Goal: Transaction & Acquisition: Purchase product/service

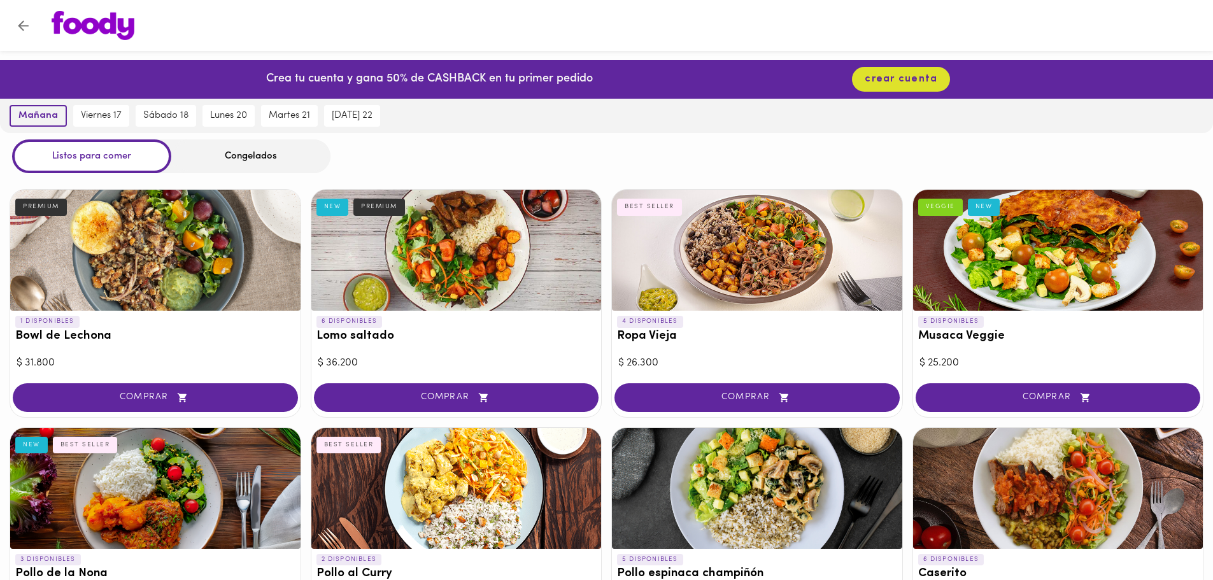
click at [34, 119] on span "mañana" at bounding box center [37, 115] width 39 height 11
click at [889, 80] on span "crear cuenta" at bounding box center [901, 79] width 73 height 12
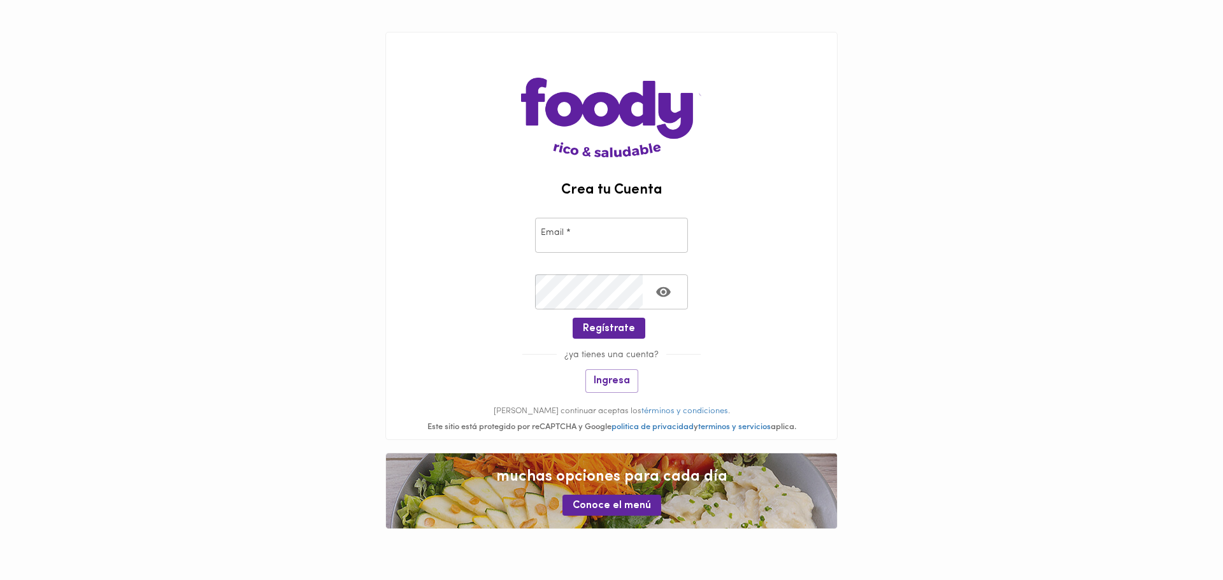
click at [601, 232] on input "email" at bounding box center [611, 235] width 153 height 35
type input "samapo2005@hotmail.com"
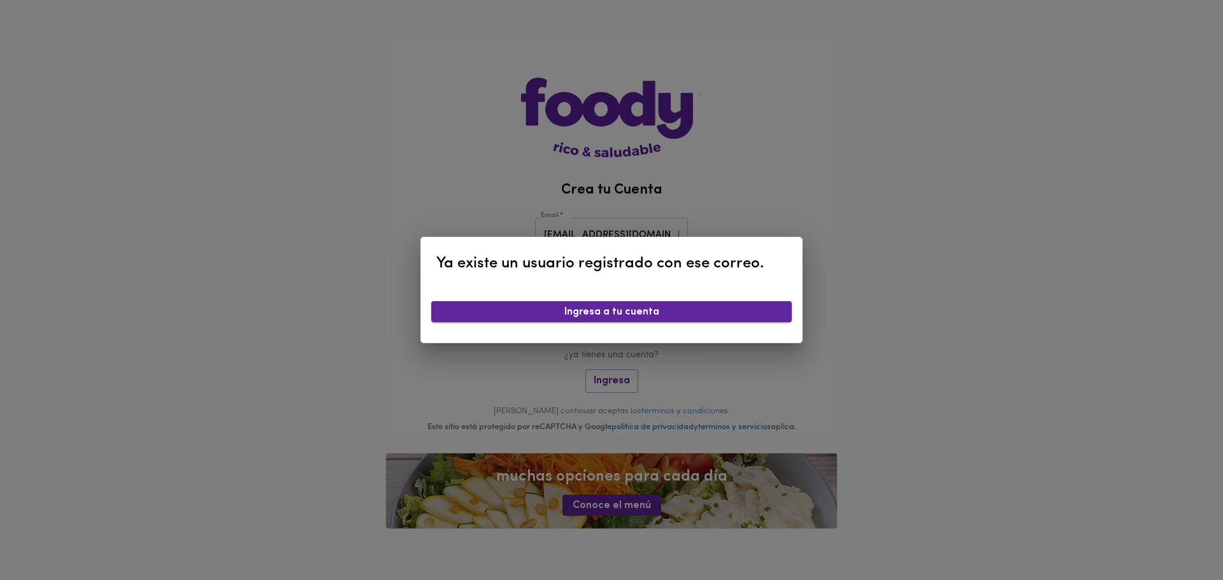
click at [656, 314] on span "Ingresa a tu cuenta" at bounding box center [611, 312] width 340 height 12
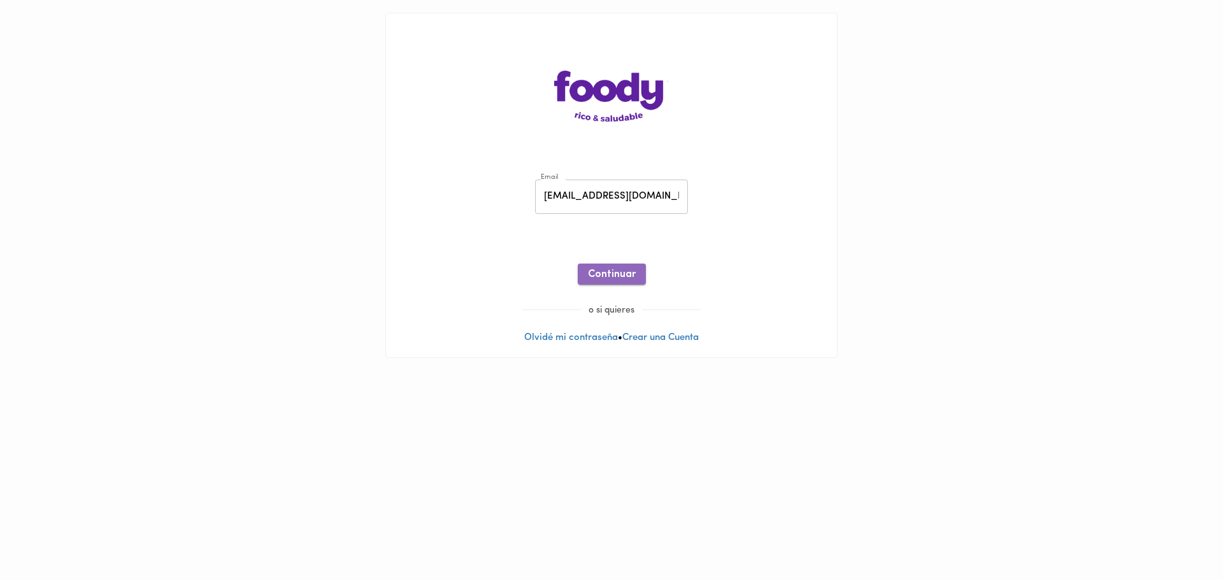
click at [620, 270] on span "Continuar" at bounding box center [612, 275] width 48 height 12
click at [633, 245] on link "Recuperar Clave" at bounding box center [611, 243] width 73 height 10
click at [590, 342] on link "Olvidé mi contraseña" at bounding box center [571, 338] width 94 height 10
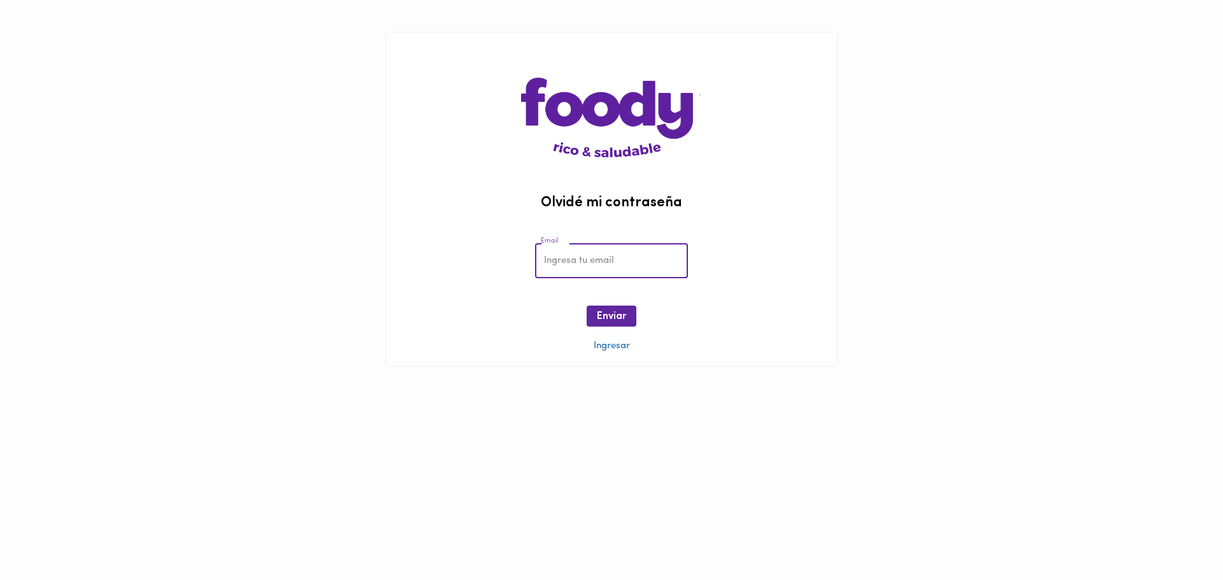
click at [585, 266] on input "email" at bounding box center [611, 260] width 153 height 35
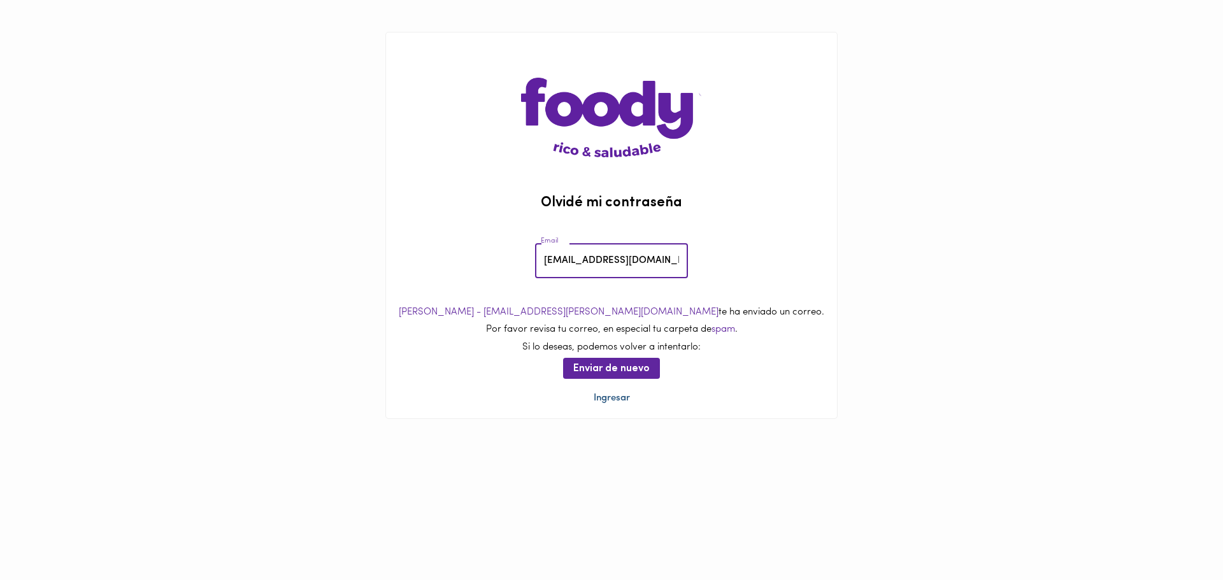
type input "samapo2005@hotmail.com"
click at [617, 398] on link "Ingresar" at bounding box center [612, 399] width 36 height 10
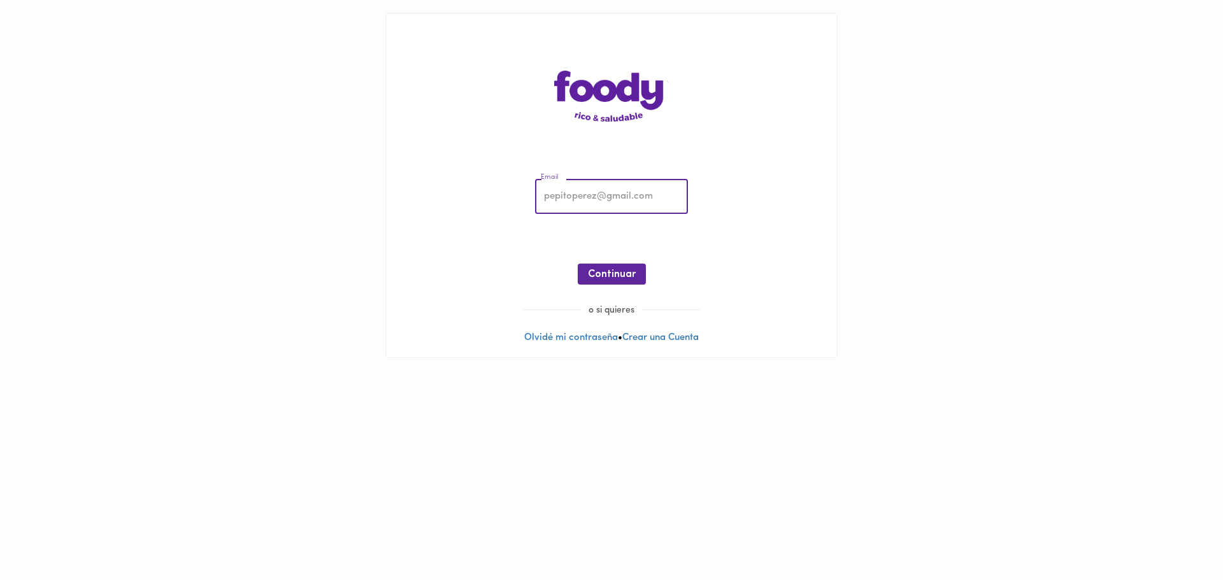
click at [566, 194] on input "email" at bounding box center [611, 197] width 153 height 35
type input "samapo2005@hotmail.com"
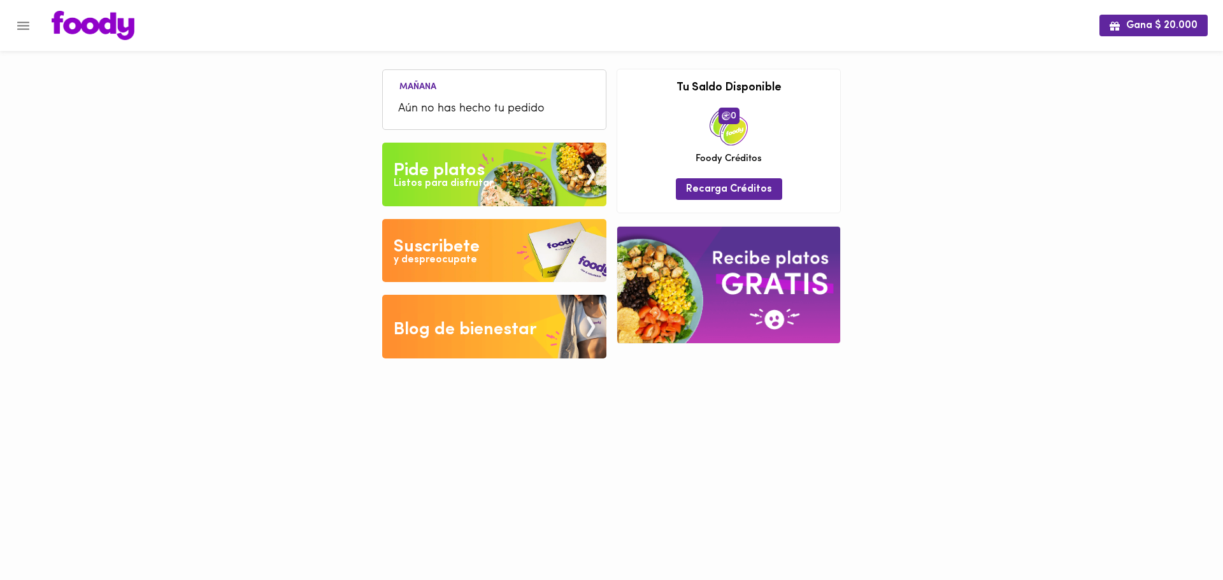
click at [490, 250] on img at bounding box center [494, 251] width 224 height 64
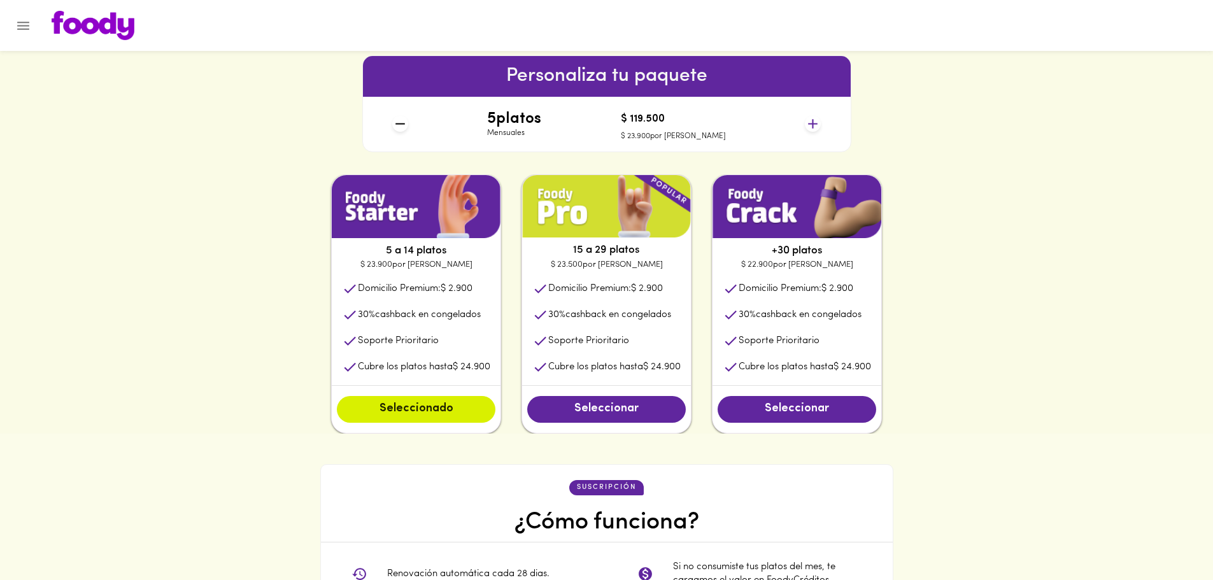
scroll to position [551, 0]
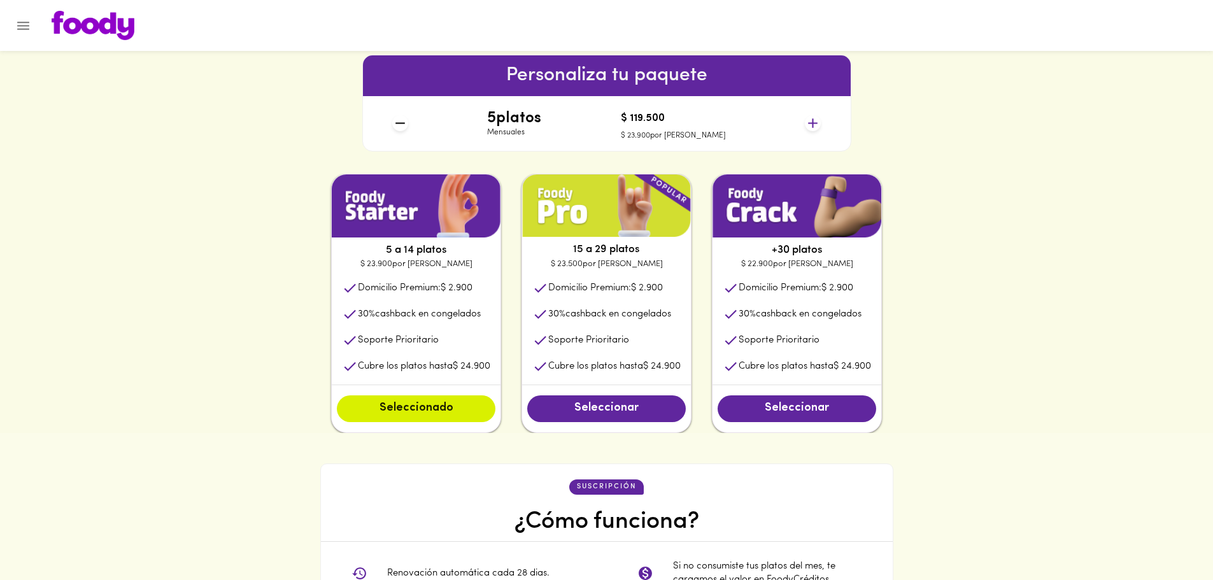
click at [815, 118] on icon at bounding box center [813, 123] width 16 height 16
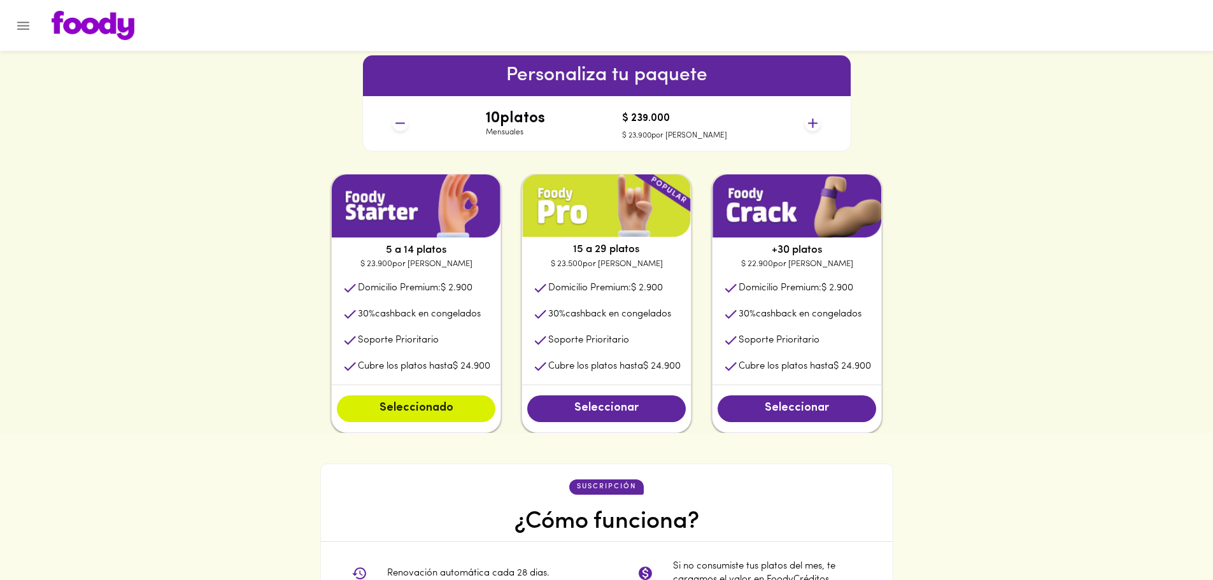
click at [815, 118] on icon at bounding box center [813, 123] width 16 height 16
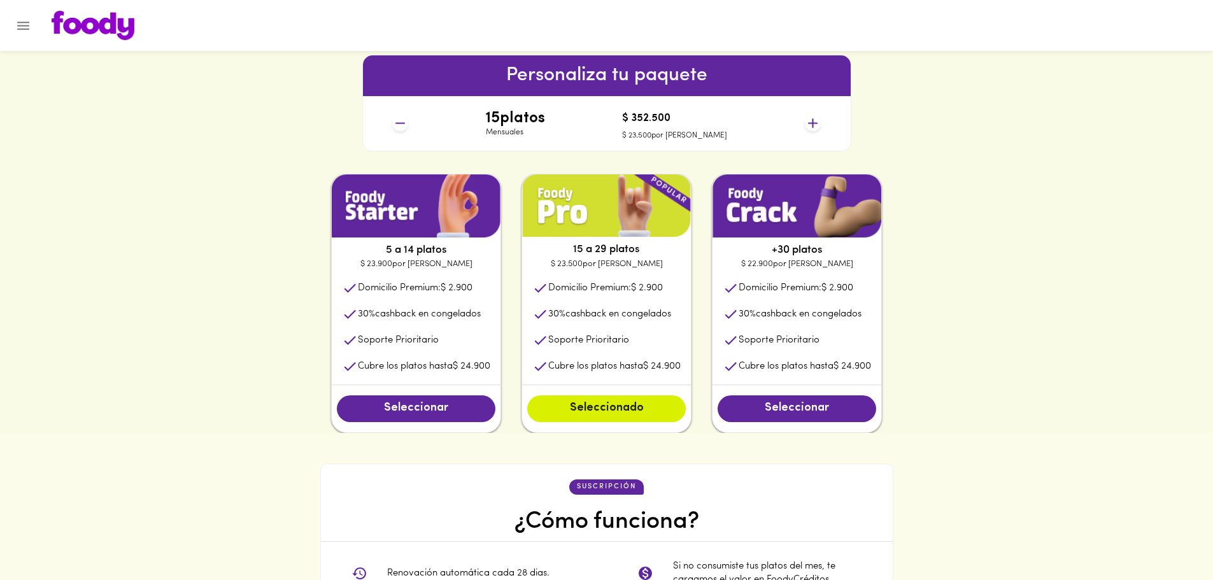
click at [815, 118] on icon at bounding box center [813, 123] width 16 height 16
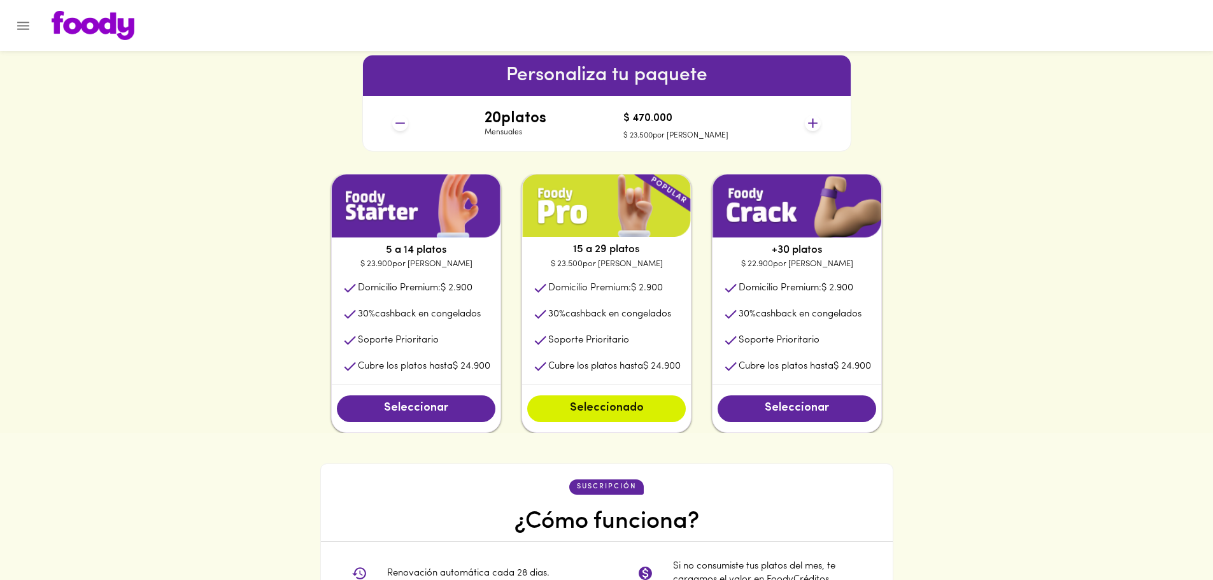
click at [815, 118] on icon at bounding box center [813, 123] width 16 height 16
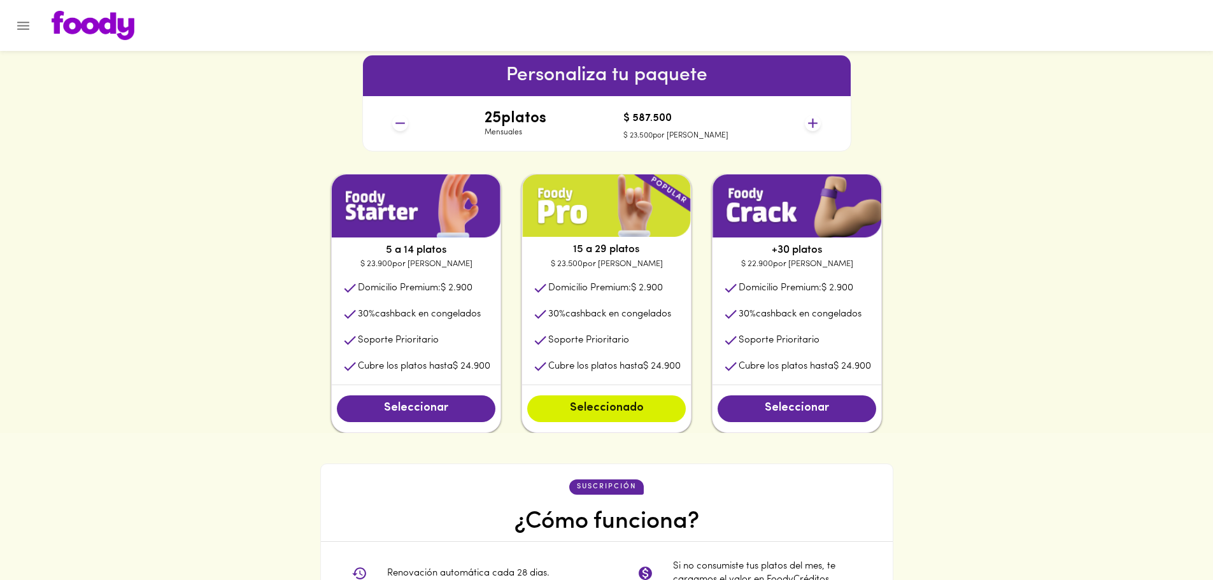
click at [815, 118] on icon at bounding box center [813, 123] width 16 height 16
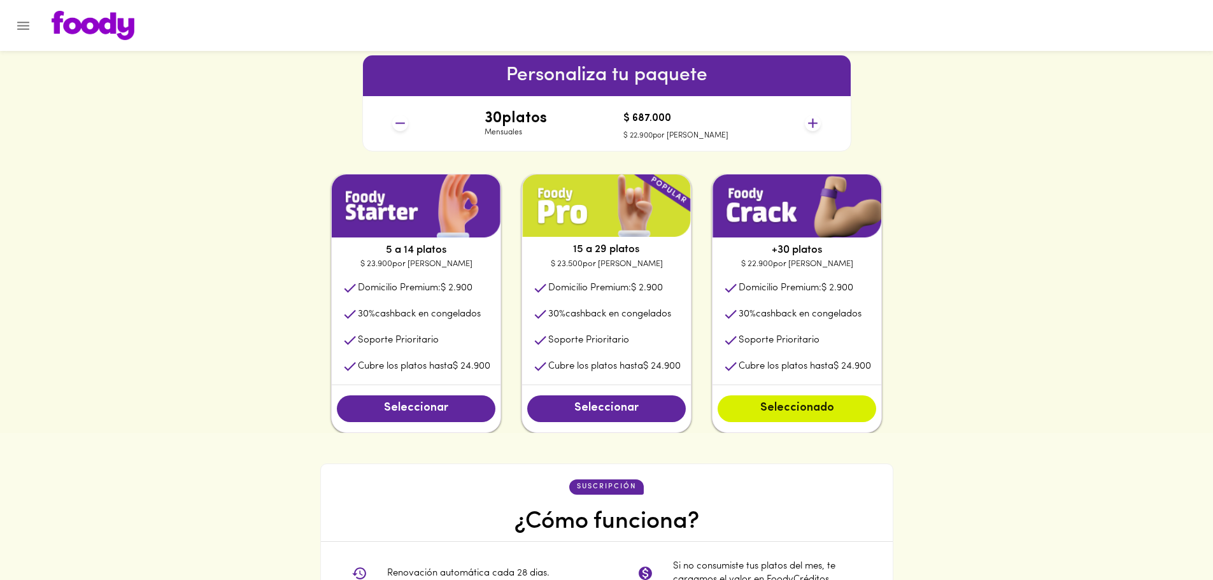
click at [401, 118] on icon at bounding box center [400, 123] width 16 height 16
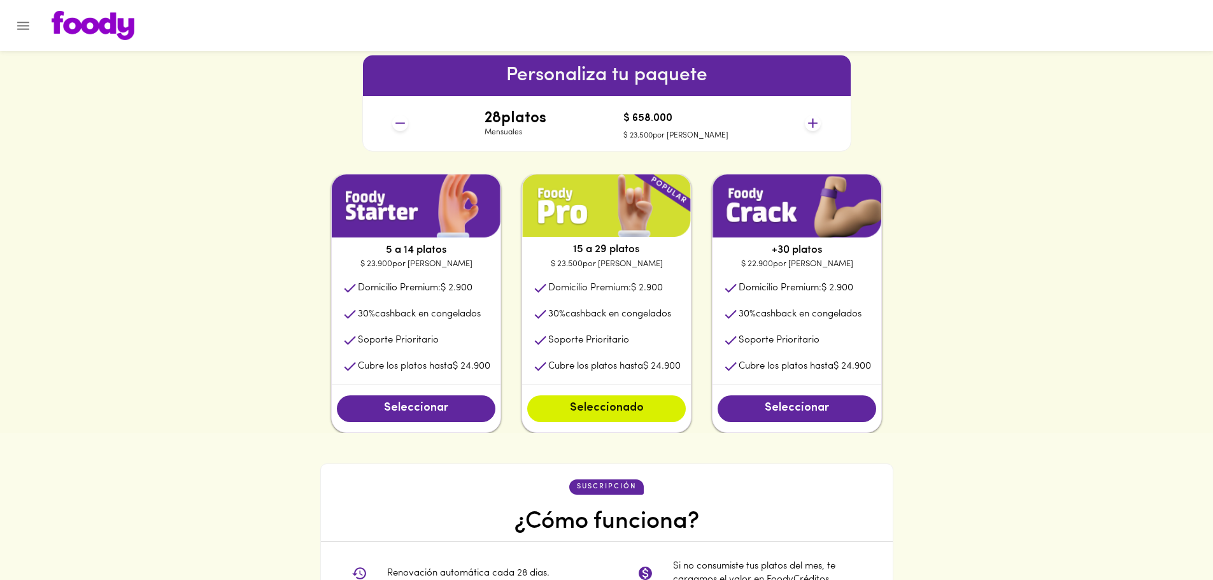
click at [401, 118] on icon at bounding box center [400, 123] width 16 height 16
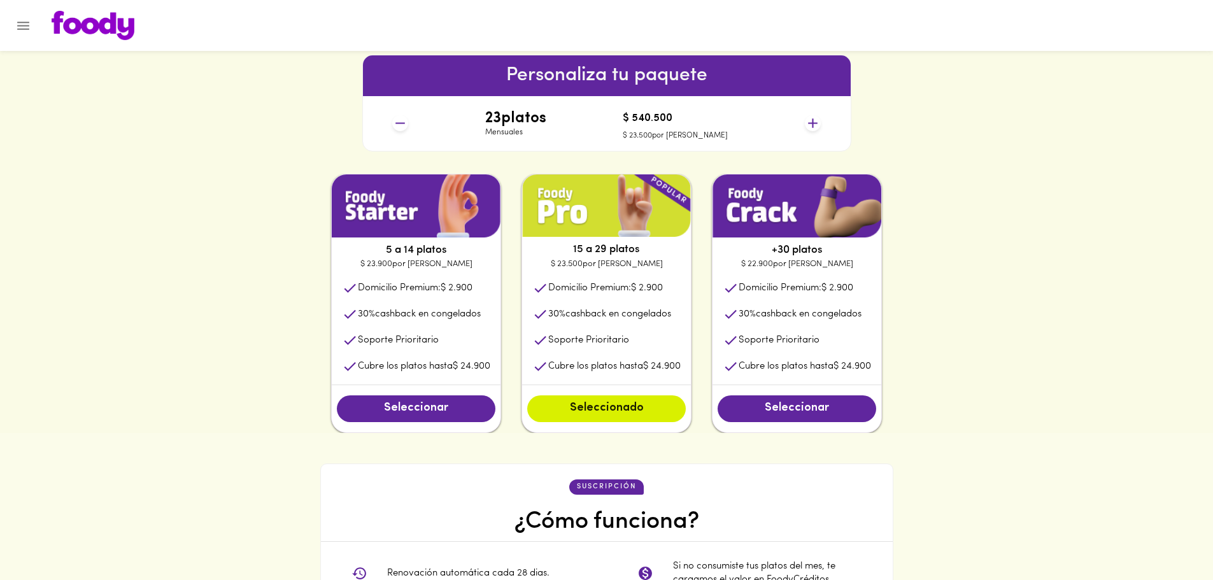
click at [401, 118] on icon at bounding box center [400, 123] width 16 height 16
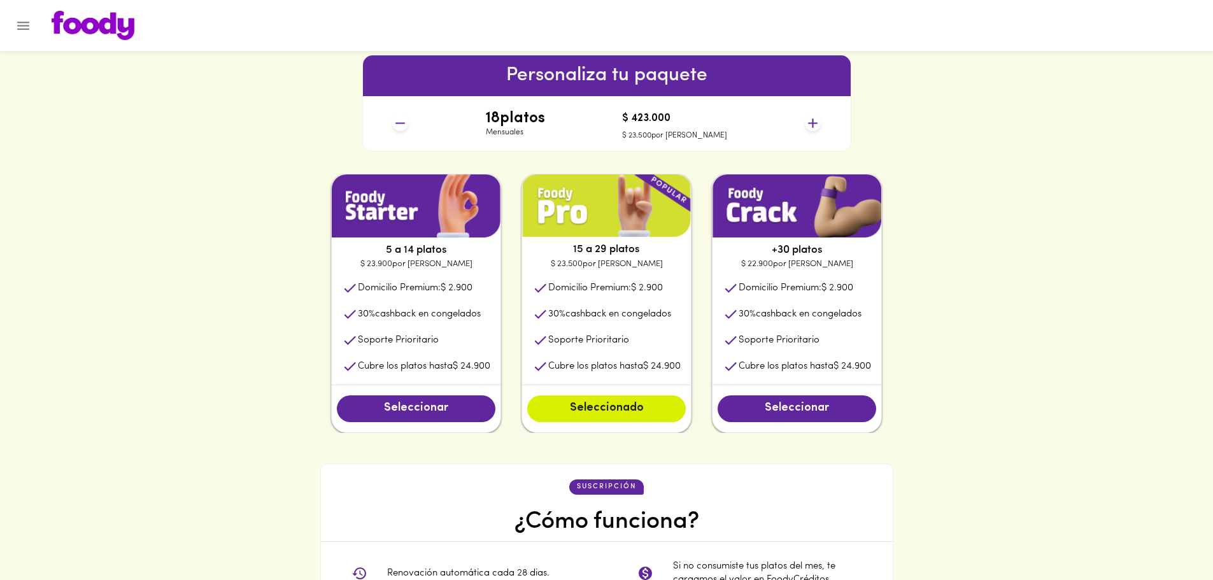
click at [401, 118] on icon at bounding box center [400, 123] width 16 height 16
click at [401, 122] on icon at bounding box center [400, 123] width 16 height 16
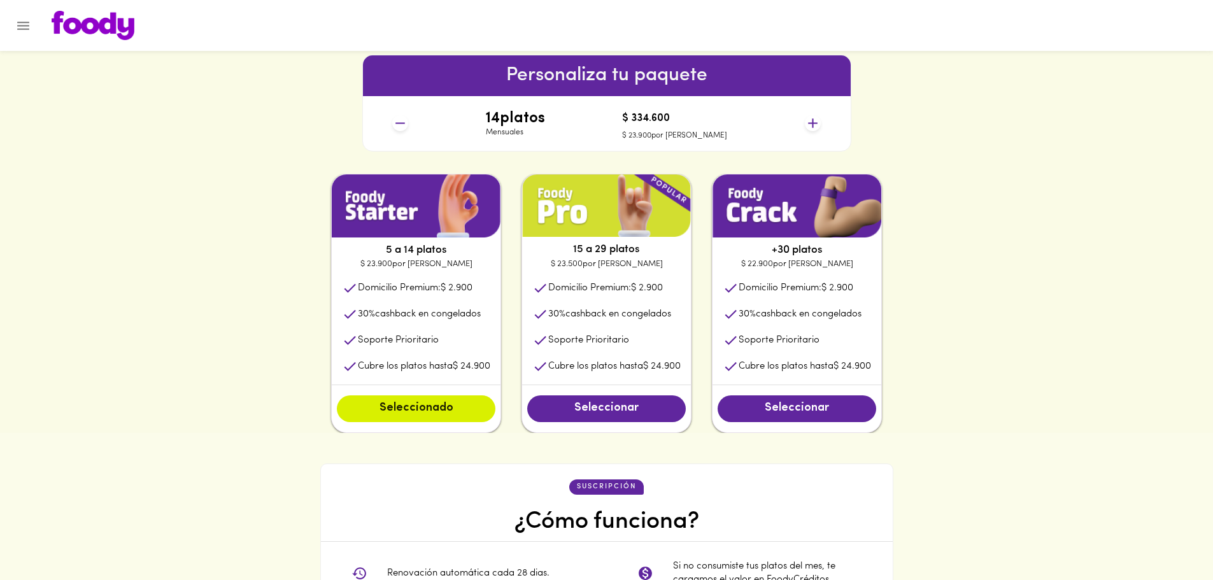
click at [401, 122] on icon at bounding box center [400, 123] width 16 height 16
click at [653, 411] on span "Seleccionar" at bounding box center [606, 409] width 133 height 14
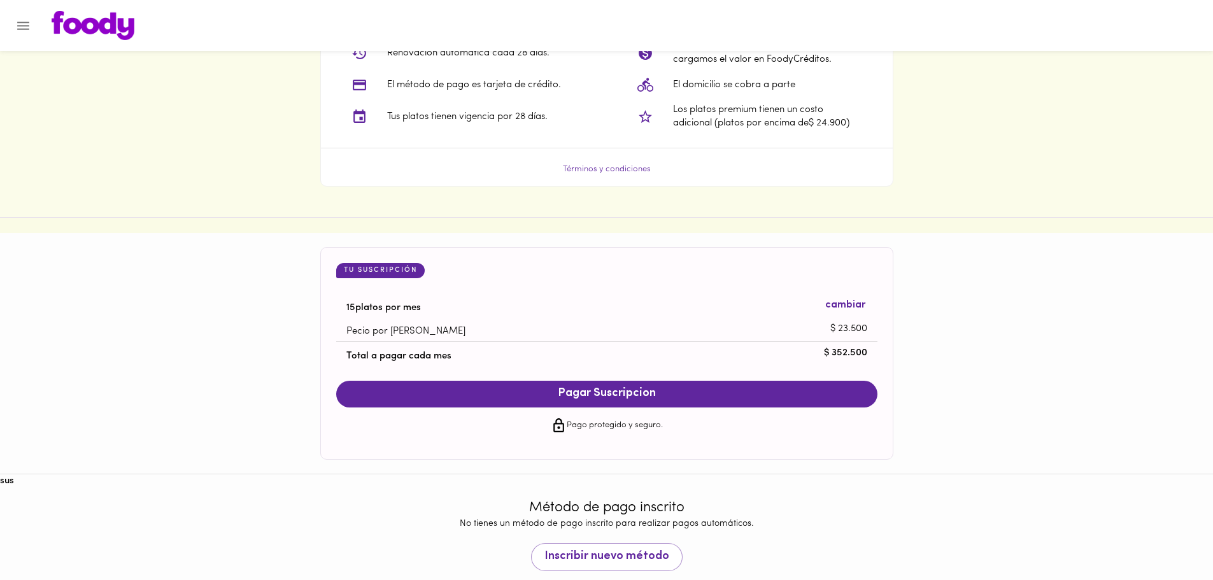
scroll to position [1101, 0]
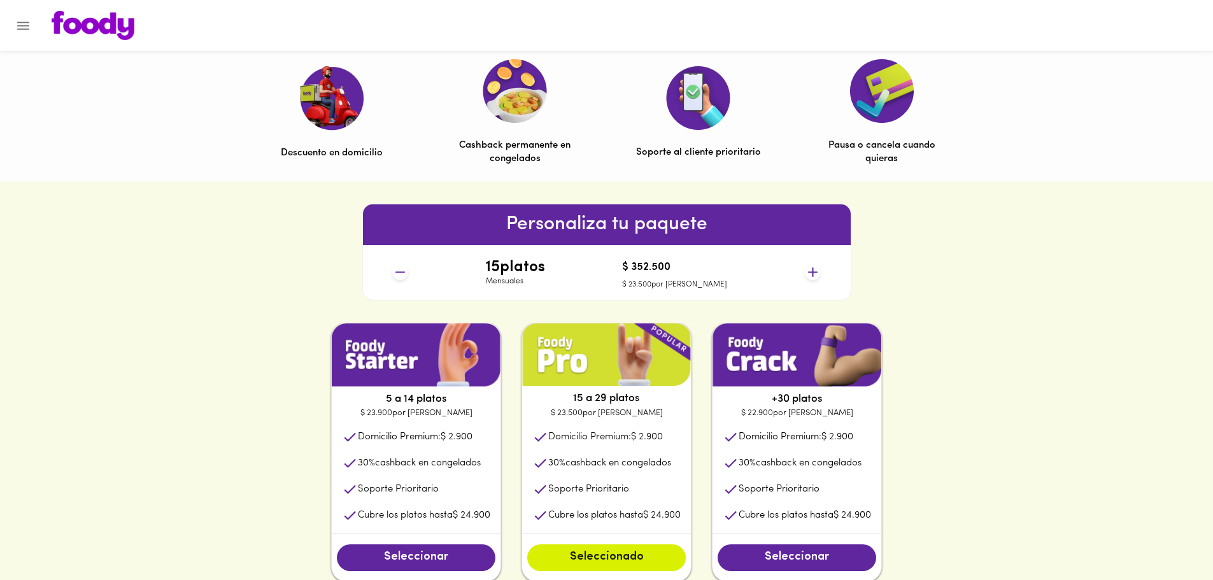
scroll to position [402, 0]
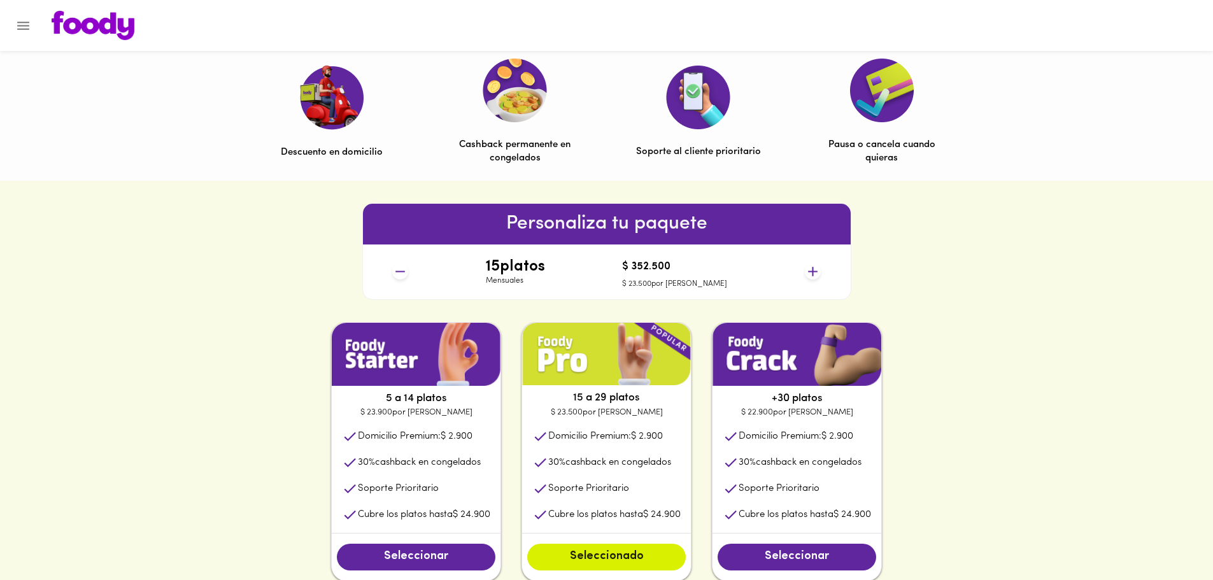
click at [403, 272] on icon at bounding box center [400, 271] width 10 height 1
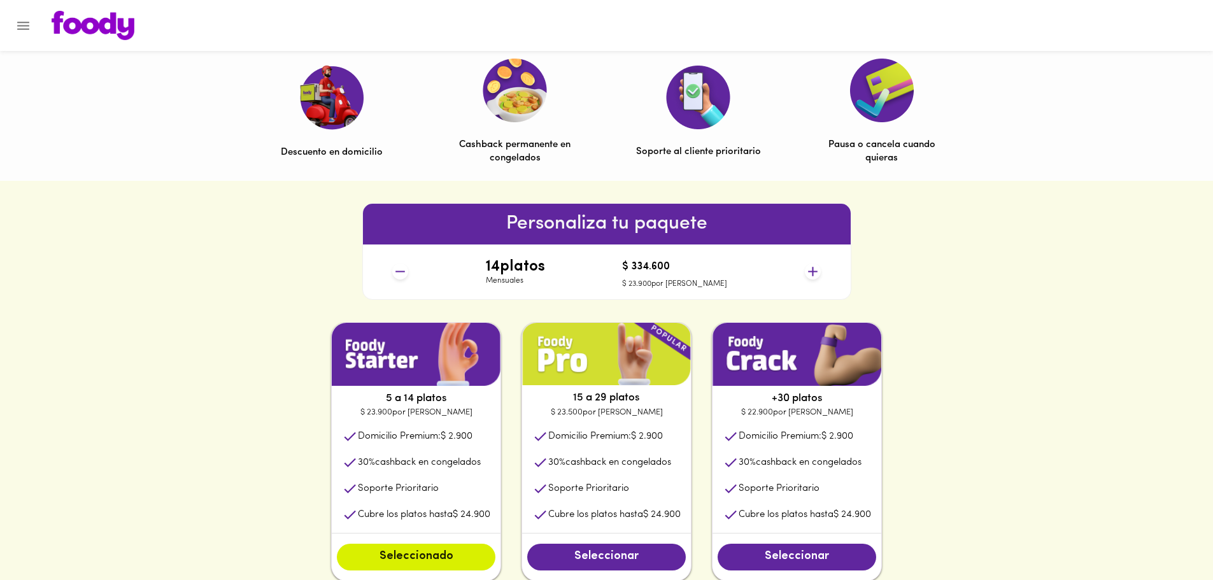
click at [403, 272] on icon at bounding box center [400, 271] width 10 height 1
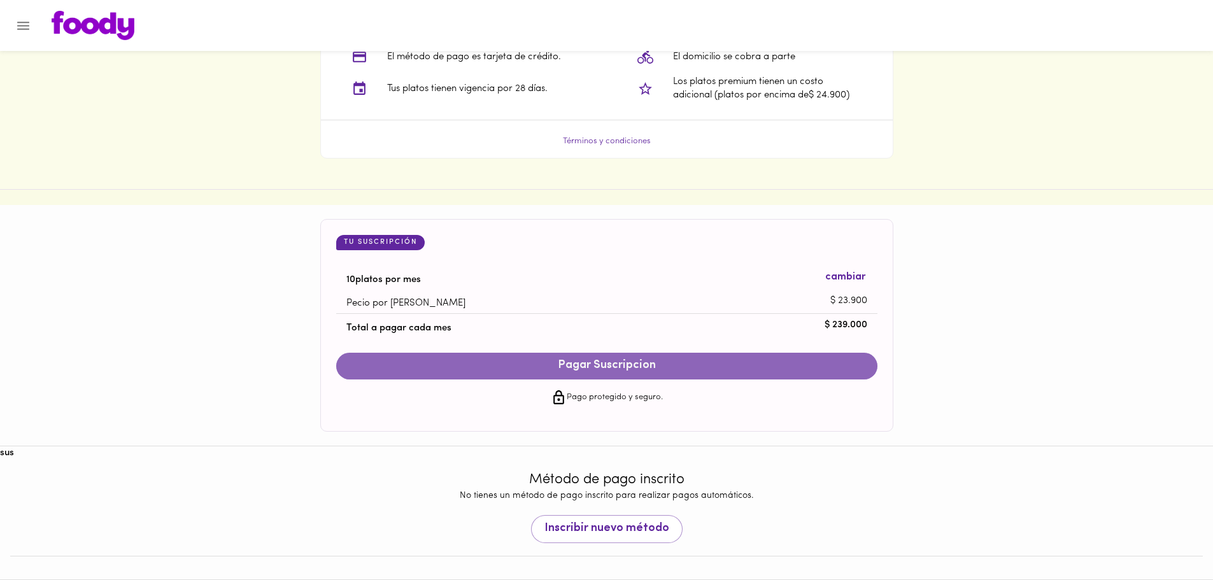
click at [611, 373] on span "Pagar Suscripcion" at bounding box center [607, 366] width 516 height 14
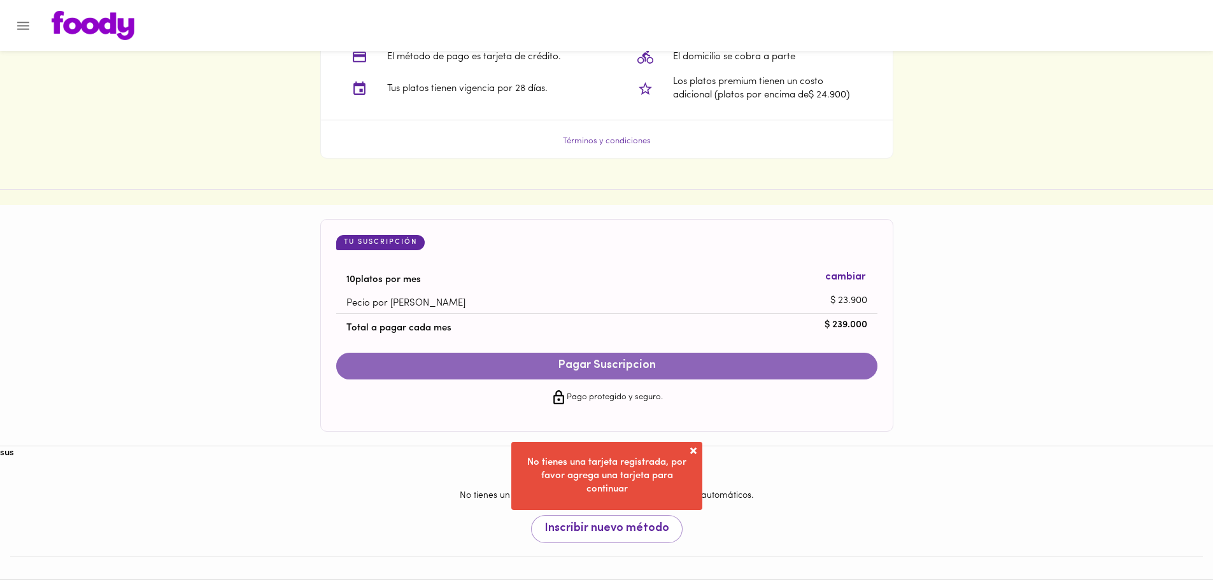
click at [633, 360] on span "Pagar Suscripcion" at bounding box center [607, 366] width 516 height 14
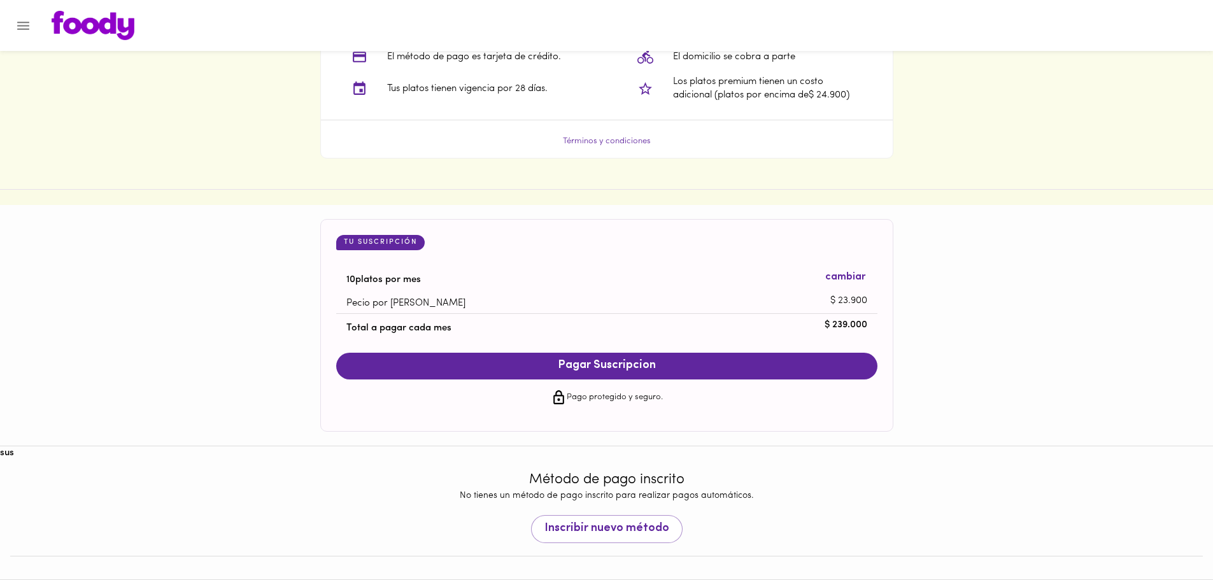
click at [625, 399] on p "Pago protegido y seguro." at bounding box center [615, 397] width 96 height 13
click at [625, 362] on span "Pagar Suscripcion" at bounding box center [607, 366] width 516 height 14
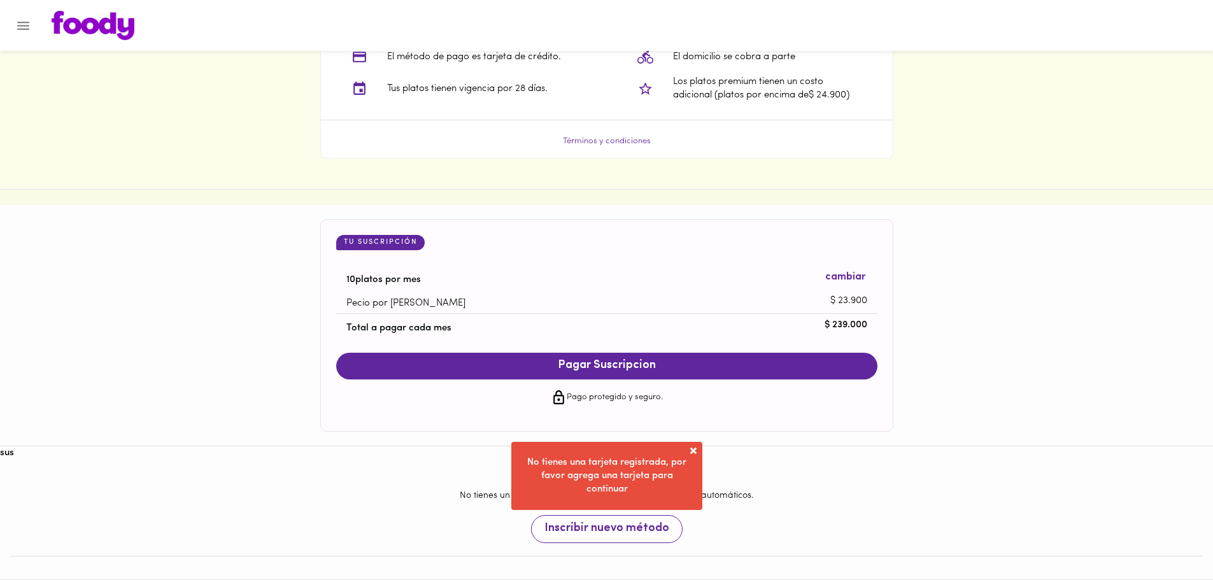
drag, startPoint x: 648, startPoint y: 536, endPoint x: 638, endPoint y: 533, distance: 10.1
click at [638, 533] on span "Inscribir nuevo método" at bounding box center [607, 529] width 125 height 14
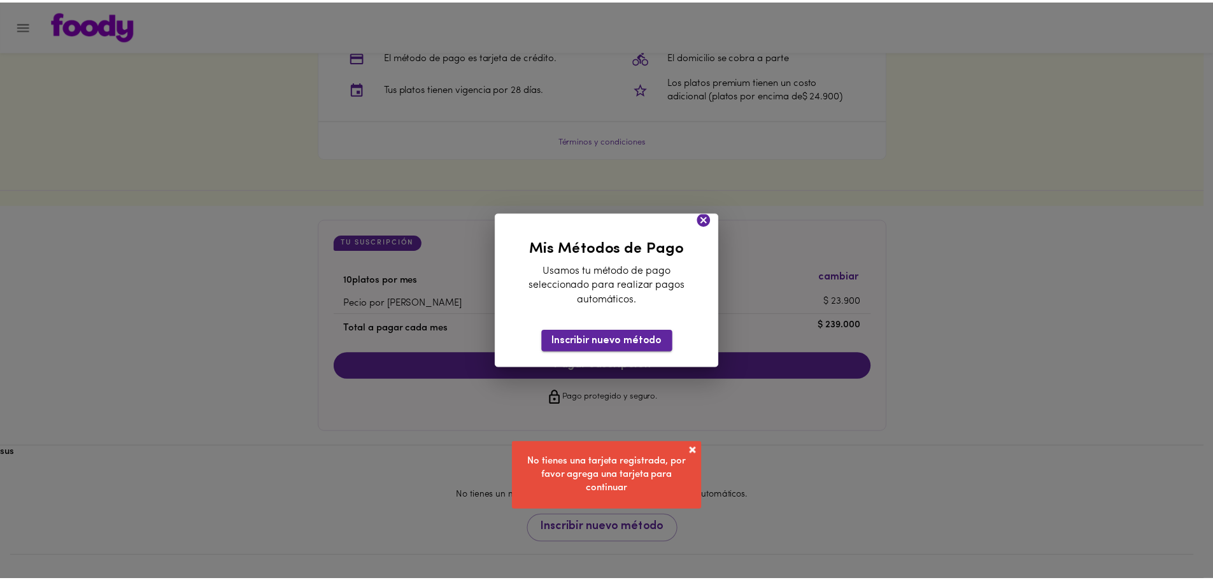
scroll to position [1068, 0]
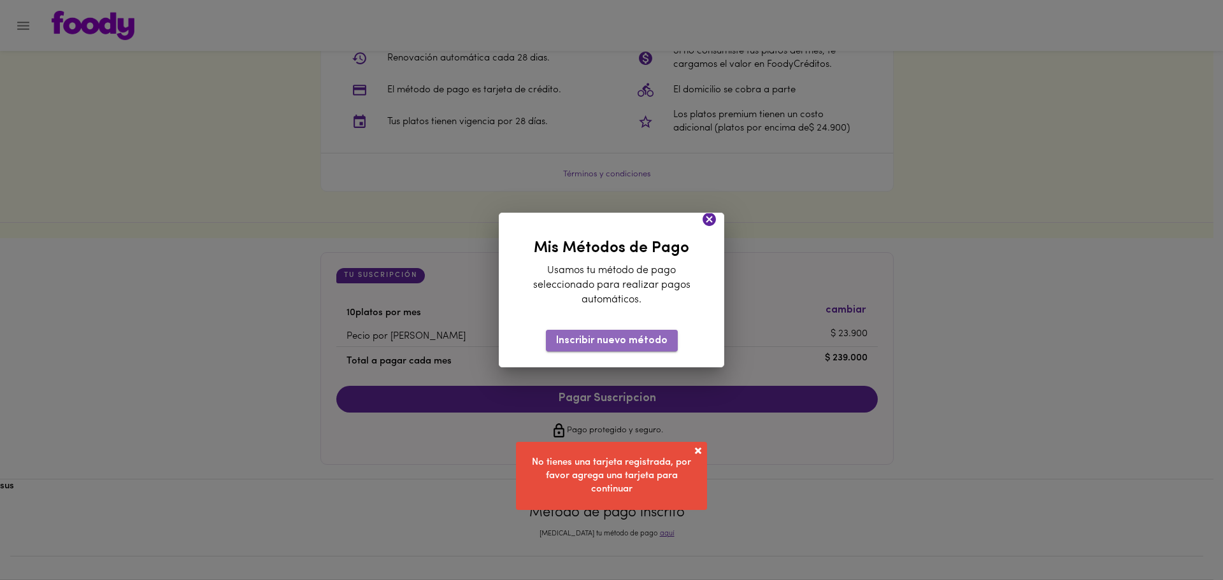
click at [625, 338] on span "Inscribir nuevo método" at bounding box center [611, 341] width 111 height 12
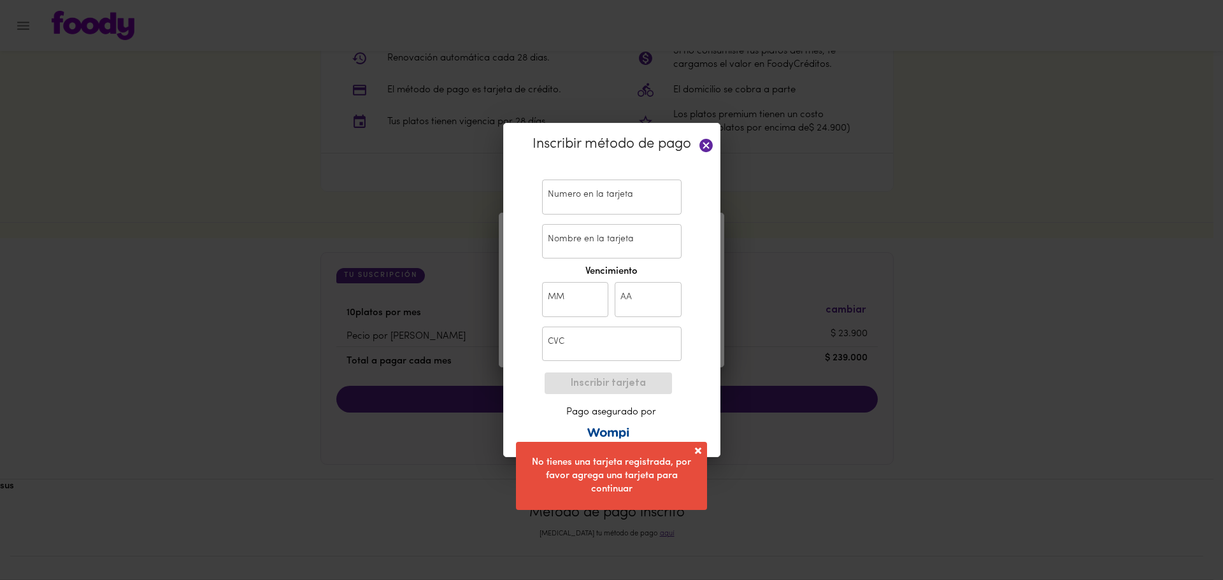
click at [591, 192] on input "text" at bounding box center [611, 197] width 139 height 35
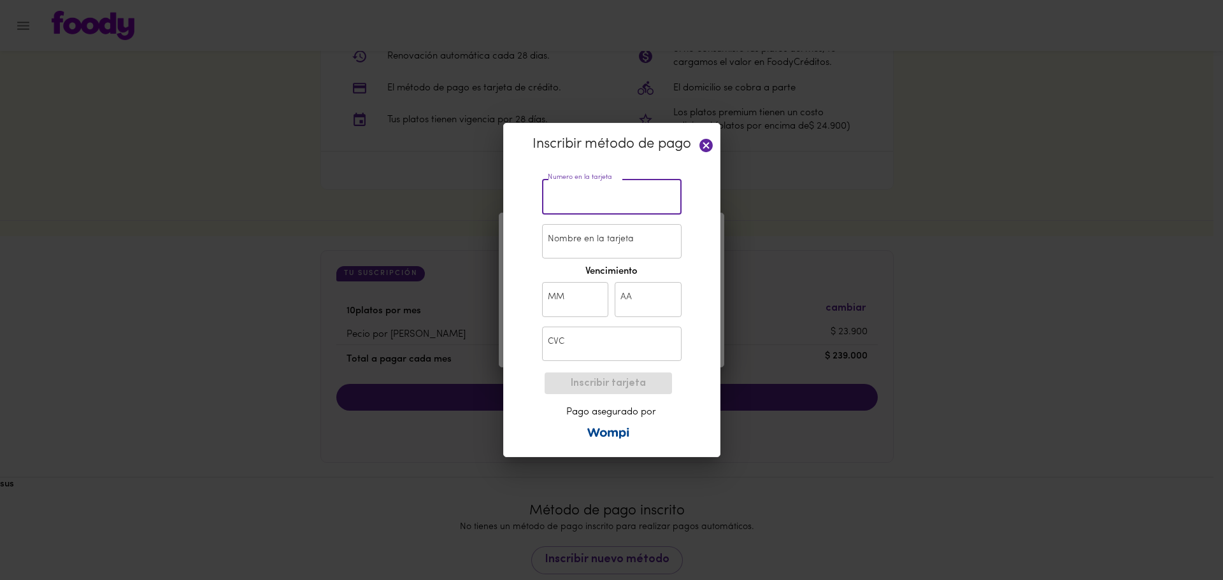
click at [695, 152] on p "Inscribir método de pago" at bounding box center [611, 144] width 185 height 21
click at [701, 149] on icon at bounding box center [705, 145] width 13 height 13
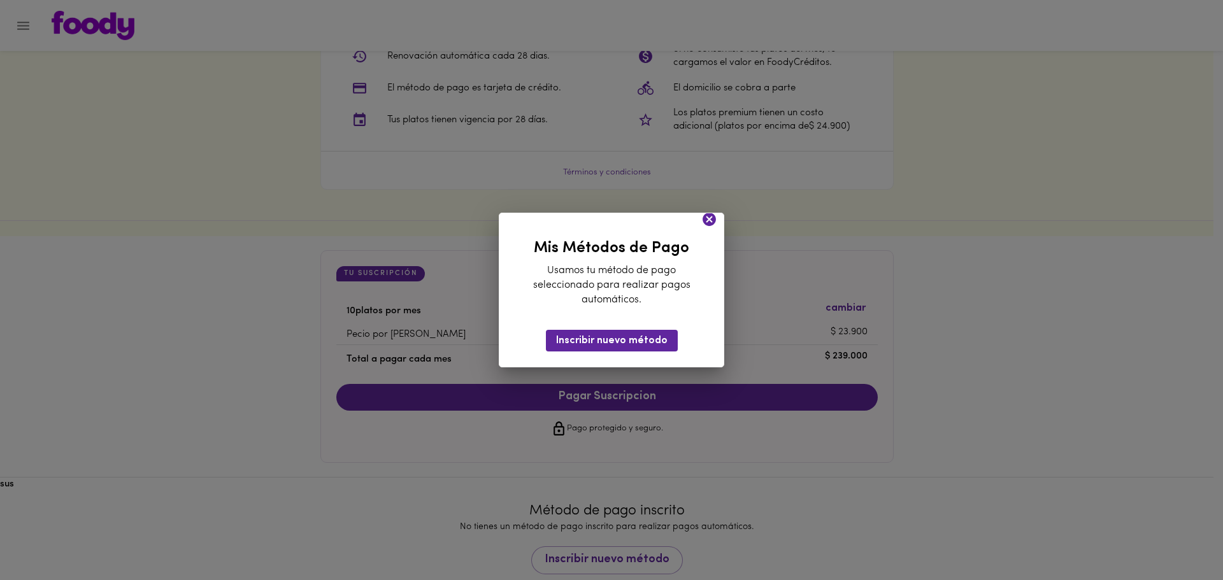
click at [708, 213] on div "Mis Métodos de Pago Usamos tu método de pago seleccionado para realizar pagos a…" at bounding box center [611, 290] width 225 height 154
click at [710, 216] on icon at bounding box center [708, 219] width 13 height 13
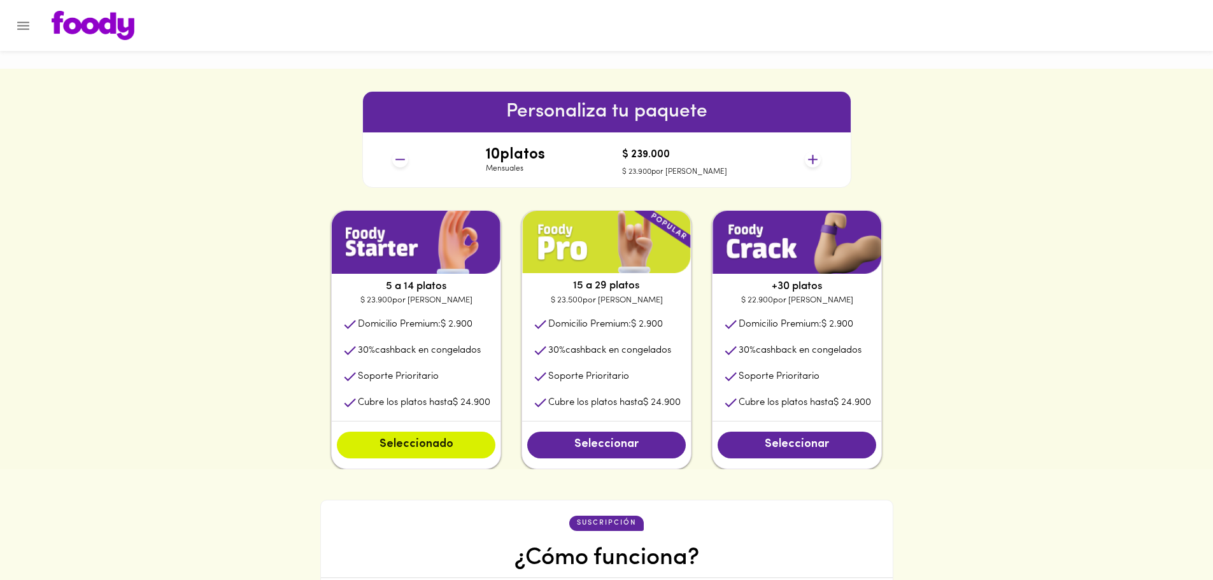
scroll to position [162, 0]
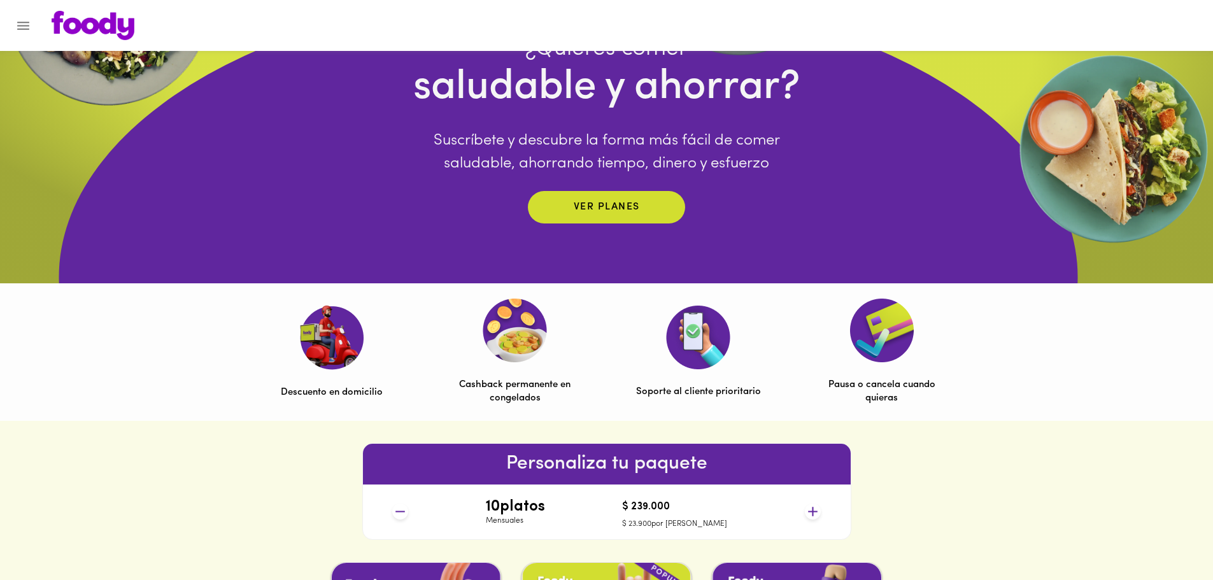
click at [76, 22] on img at bounding box center [93, 25] width 83 height 29
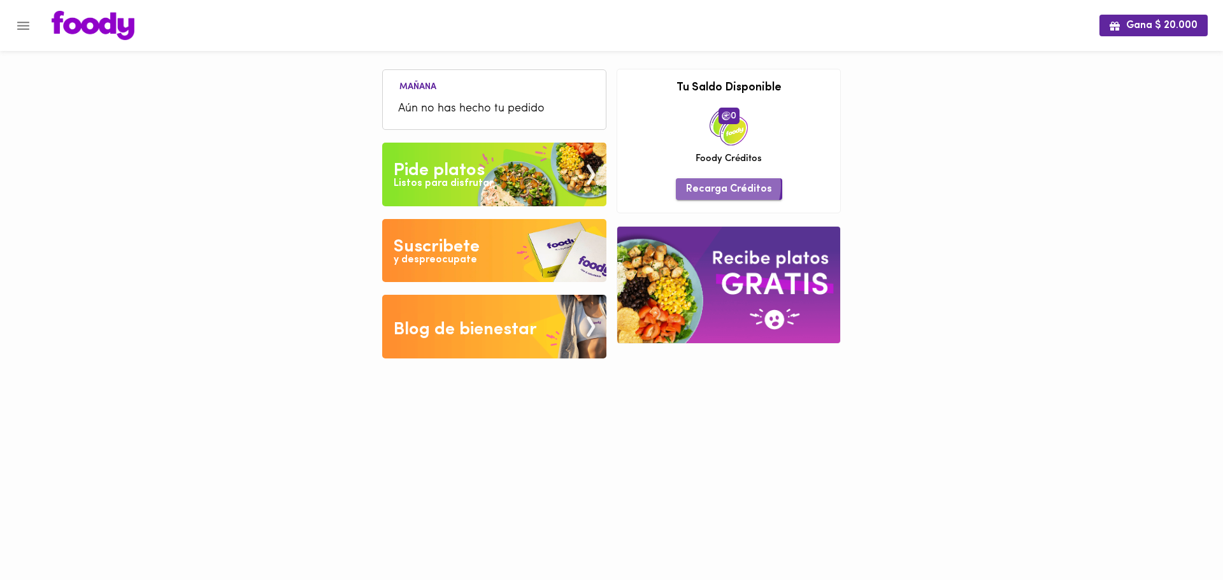
click at [727, 185] on span "Recarga Créditos" at bounding box center [729, 189] width 86 height 12
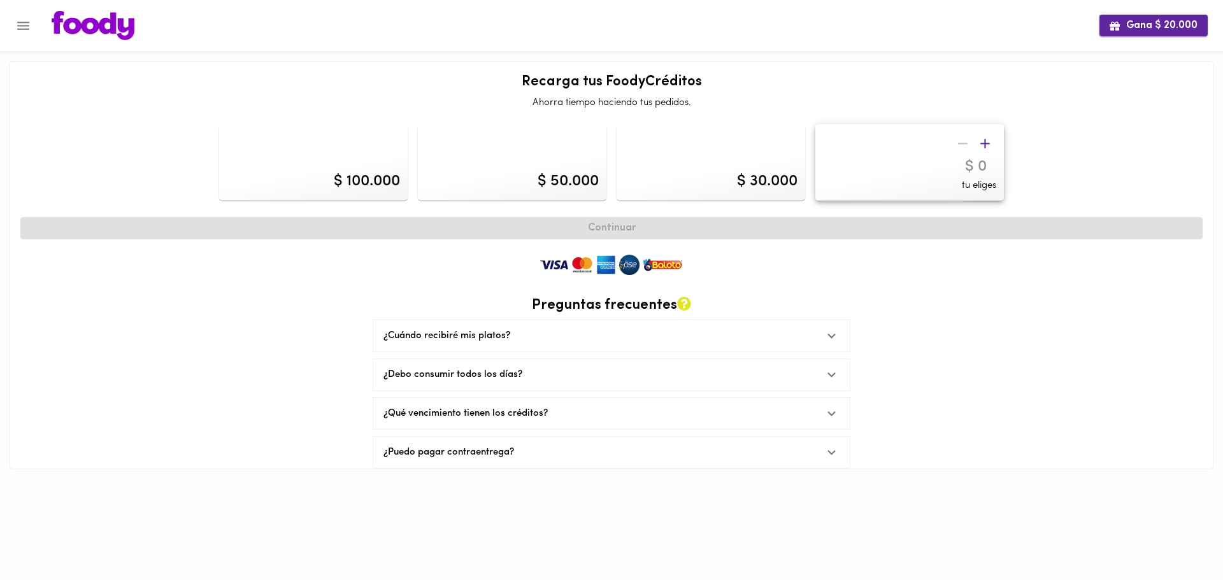
click at [1144, 25] on span "Gana $ 20.000" at bounding box center [1153, 26] width 88 height 12
click at [632, 267] on img at bounding box center [611, 264] width 153 height 25
click at [645, 254] on img at bounding box center [611, 264] width 153 height 25
click at [531, 322] on div "¿Cuándo recibiré mis platos?" at bounding box center [611, 335] width 476 height 31
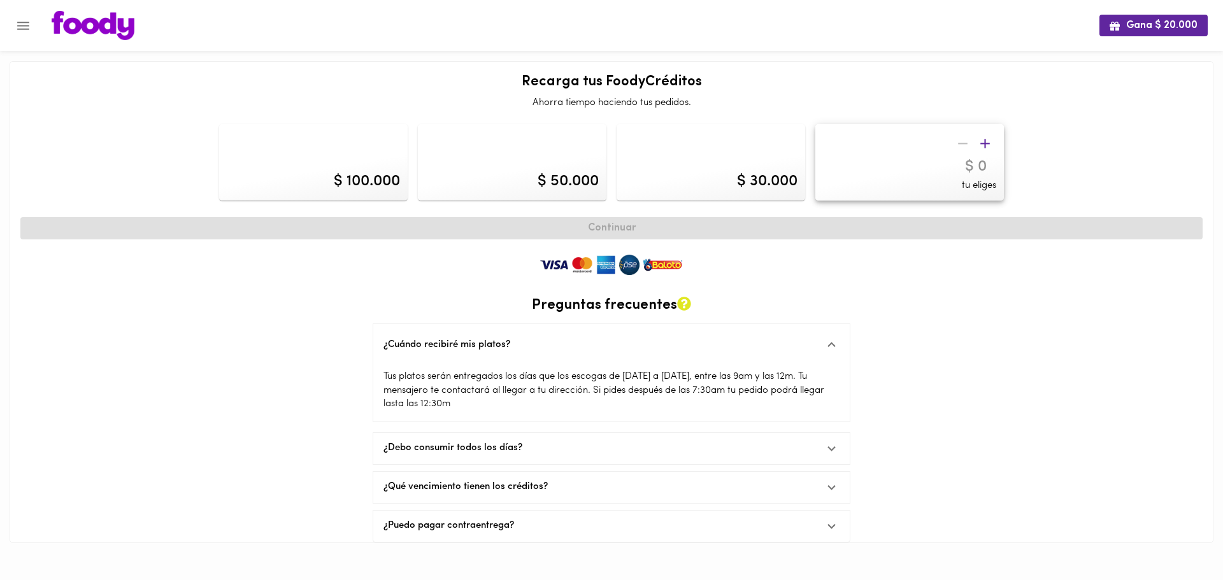
click at [729, 171] on div "$ 30.000" at bounding box center [710, 162] width 189 height 76
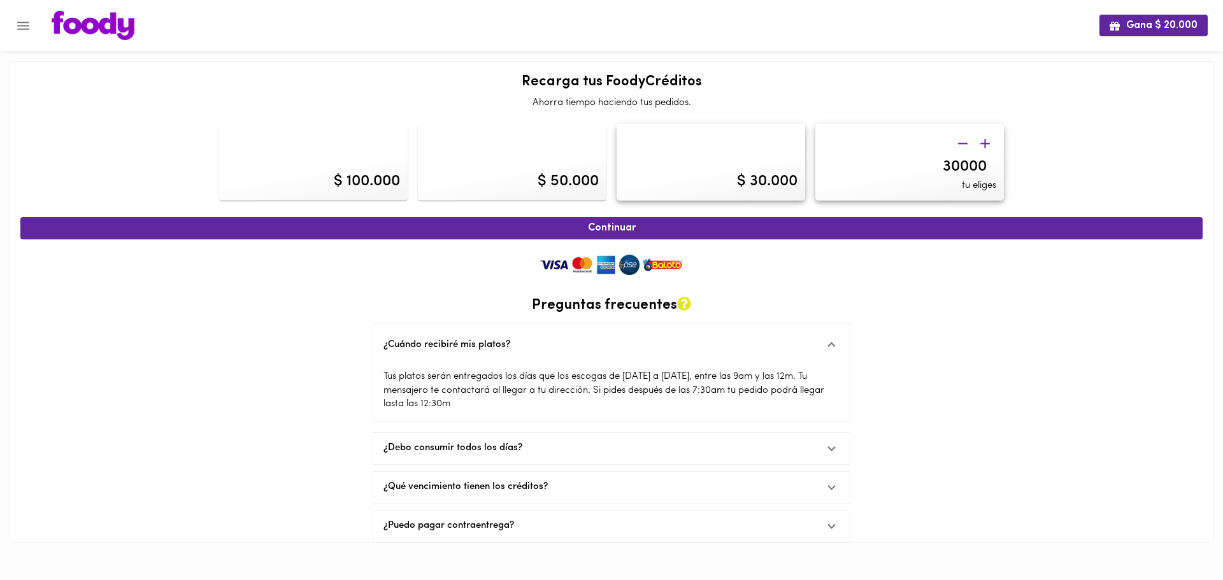
click at [531, 163] on div "$ 50.000" at bounding box center [512, 162] width 189 height 76
click at [987, 141] on icon "button" at bounding box center [985, 144] width 16 height 16
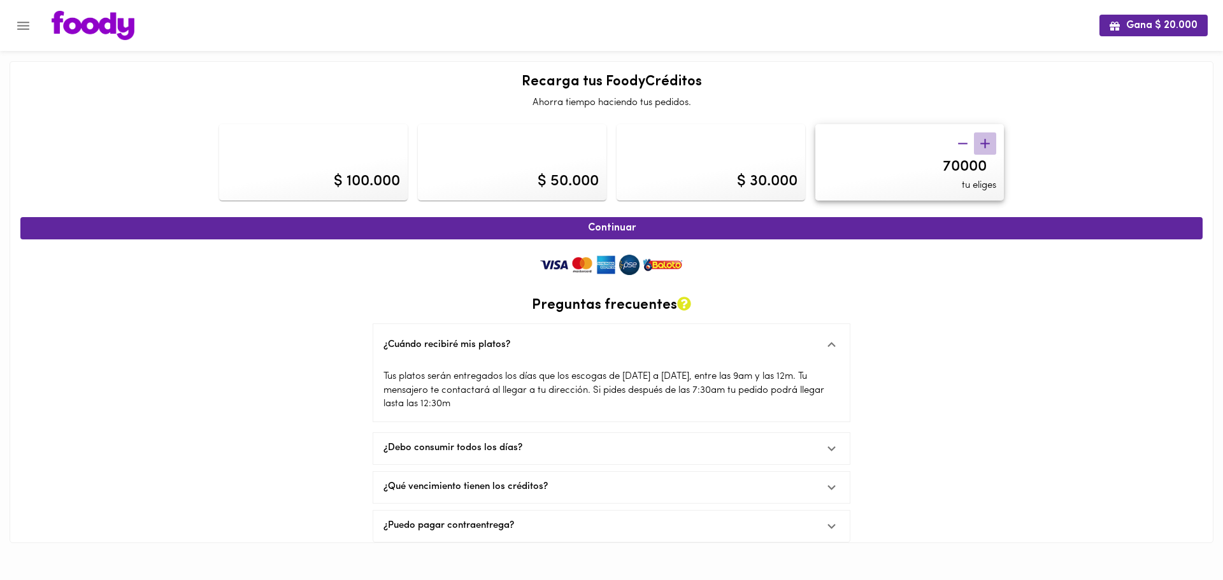
click at [987, 141] on icon "button" at bounding box center [985, 144] width 16 height 16
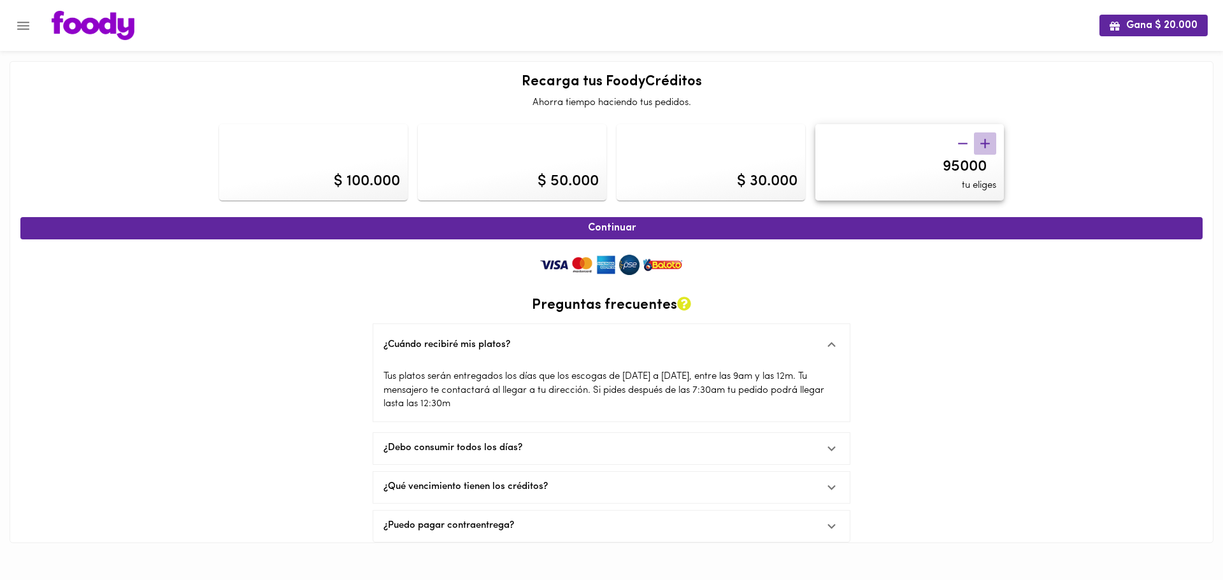
click at [987, 141] on icon "button" at bounding box center [985, 144] width 16 height 16
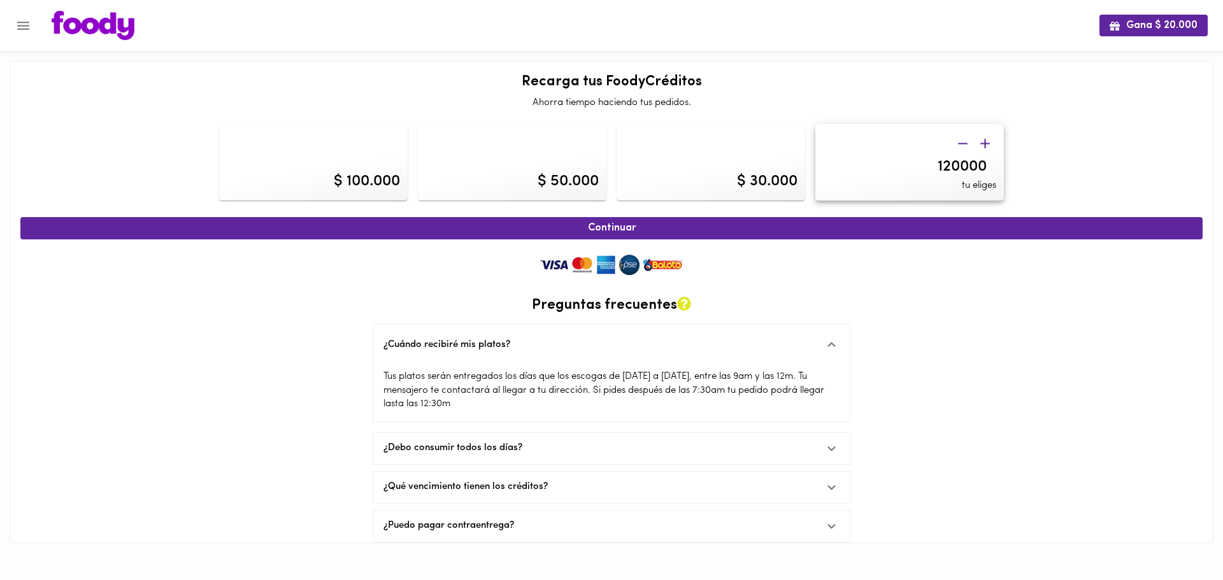
click at [987, 141] on icon "button" at bounding box center [985, 144] width 16 height 16
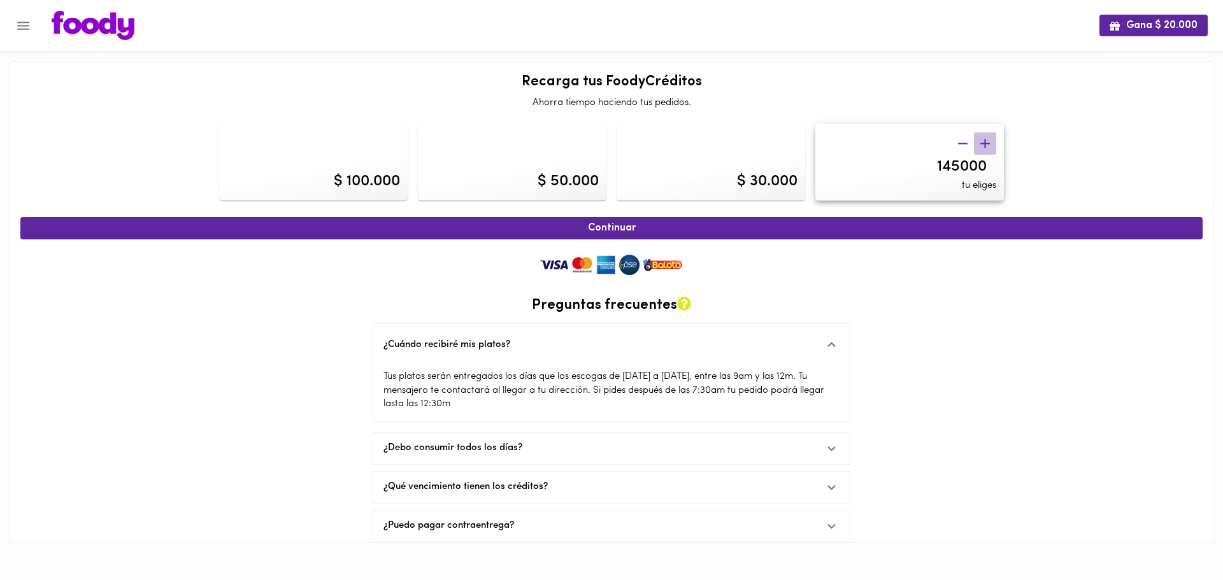
click at [987, 141] on icon "button" at bounding box center [985, 144] width 16 height 16
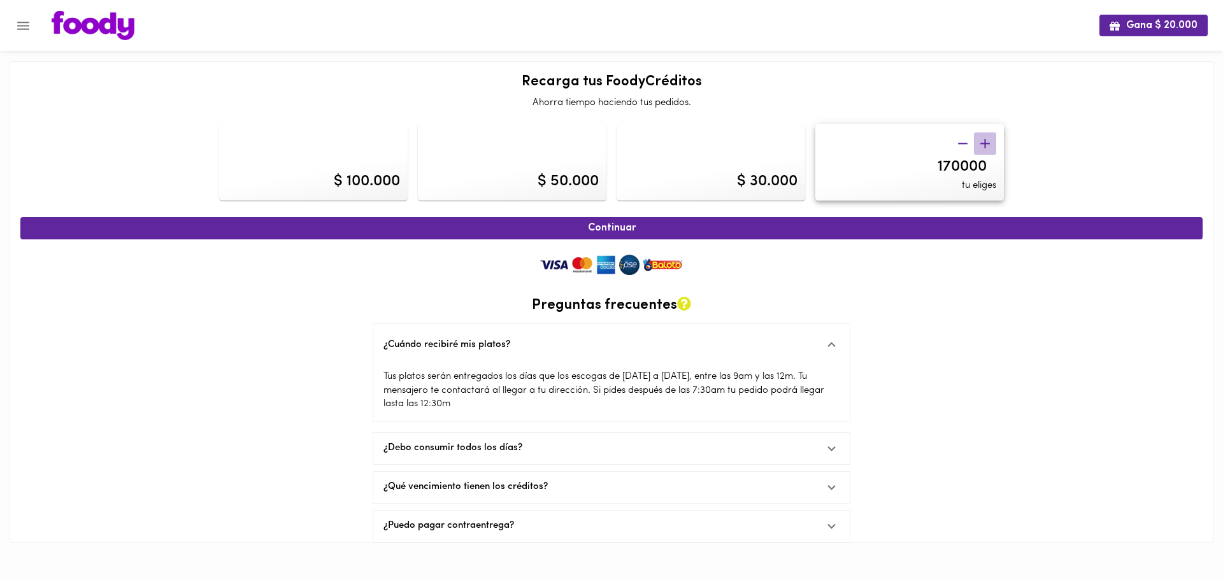
click at [987, 141] on icon "button" at bounding box center [985, 144] width 16 height 16
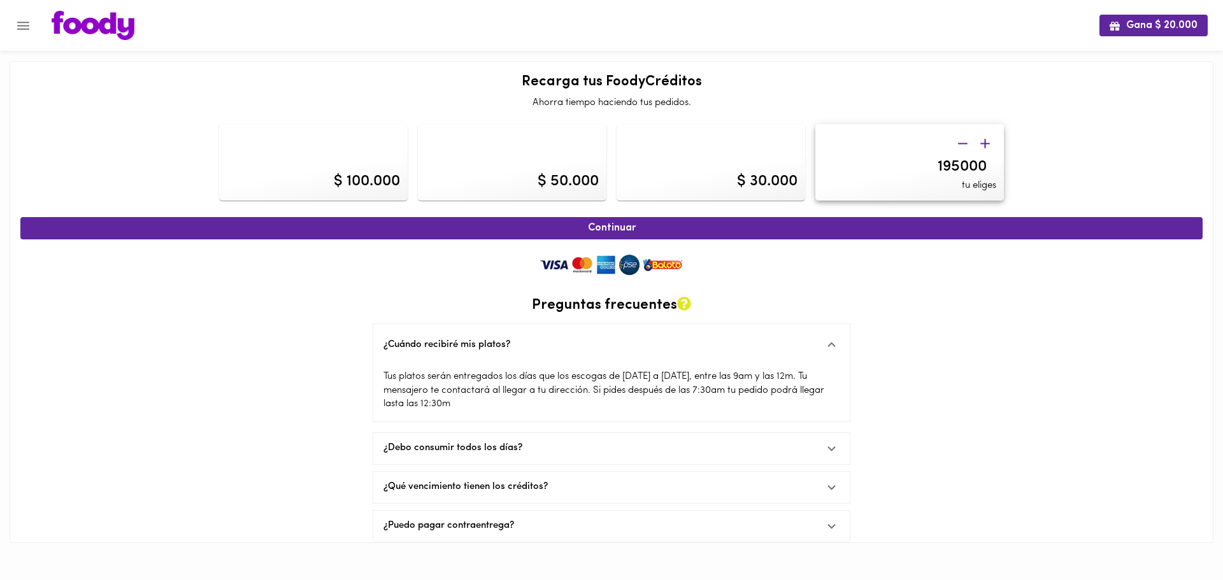
click at [987, 141] on icon "button" at bounding box center [985, 144] width 16 height 16
click at [965, 139] on icon "button" at bounding box center [963, 144] width 16 height 16
click at [532, 457] on div "¿Debo consumir todos los días?" at bounding box center [611, 448] width 476 height 31
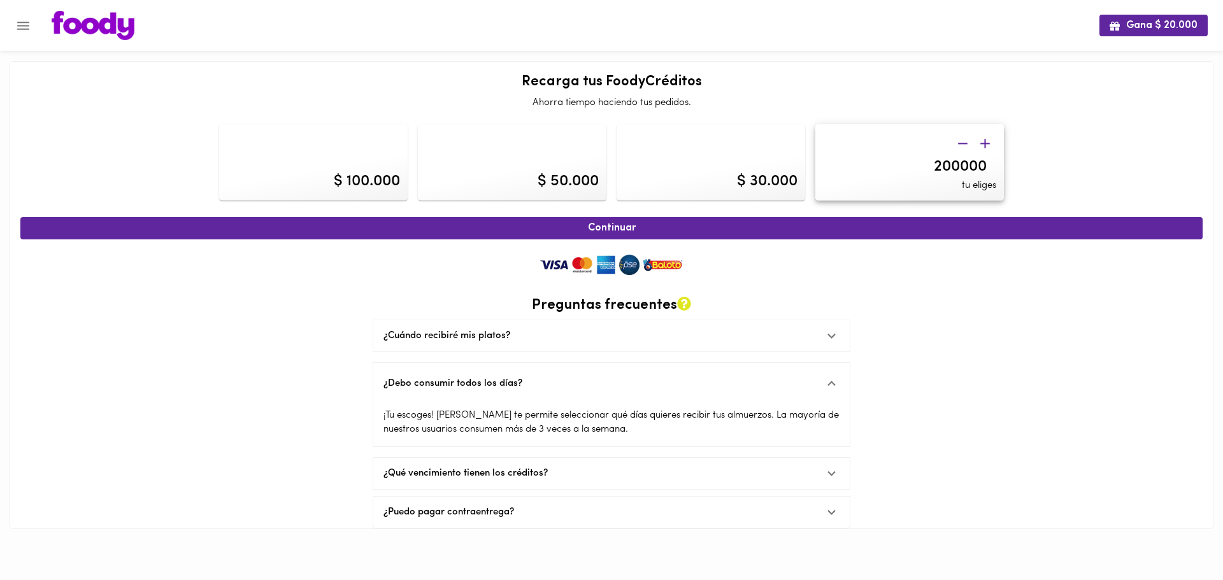
click at [590, 480] on div "¿Qué vencimiento tienen los créditos?" at bounding box center [611, 473] width 476 height 31
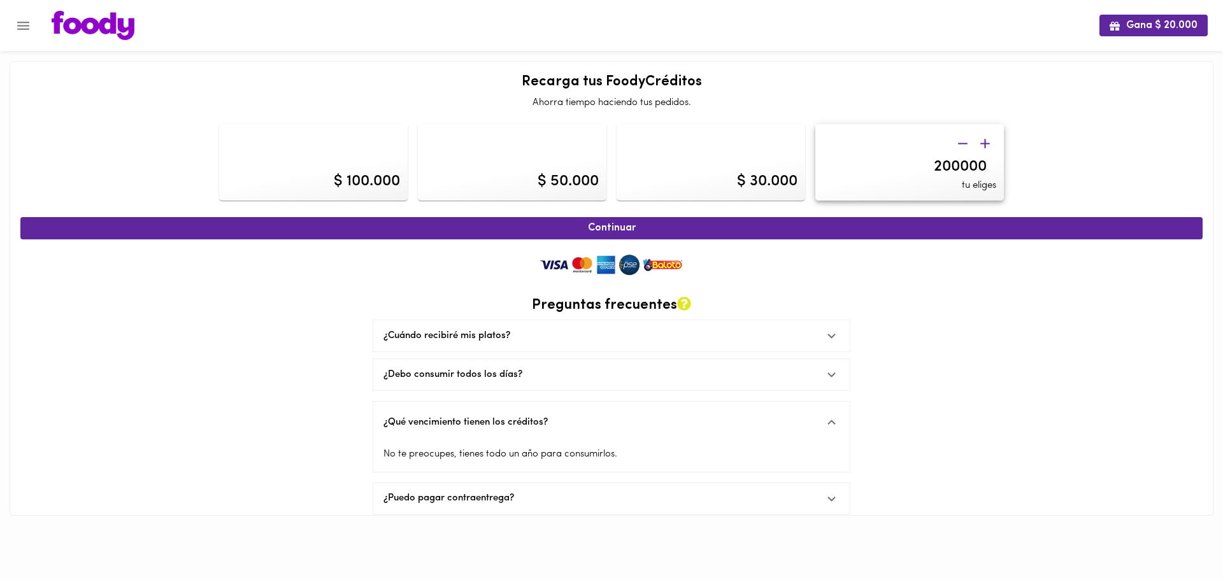
click at [583, 502] on div "¿Puedo pagar contraentrega?" at bounding box center [599, 498] width 432 height 13
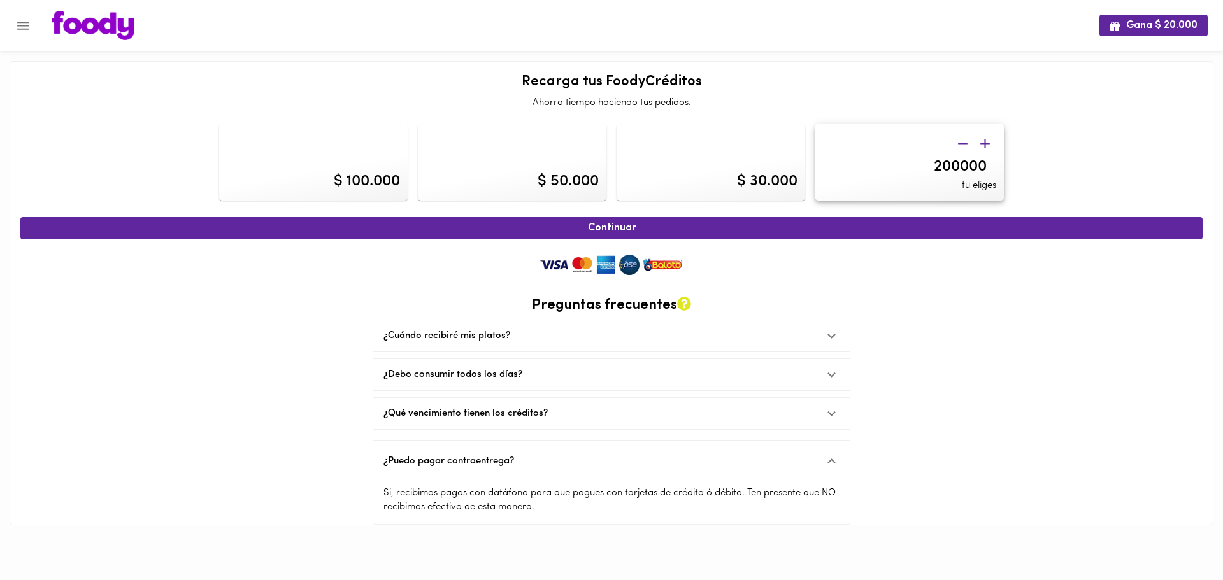
click at [649, 264] on img at bounding box center [611, 264] width 153 height 25
click at [967, 326] on div "Continuar Preguntas frecuentes ¿Cuándo recibiré mis platos? Tus platos serán en…" at bounding box center [611, 368] width 1182 height 315
click at [987, 142] on icon "button" at bounding box center [985, 144] width 16 height 16
type input "210000"
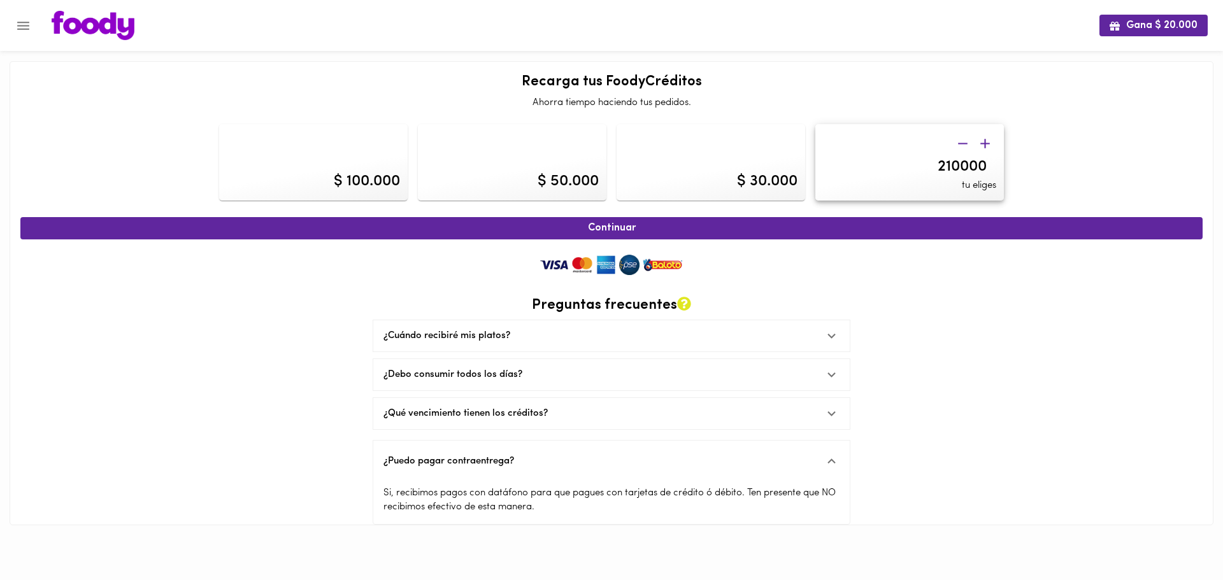
click at [866, 166] on input "210000" at bounding box center [909, 167] width 173 height 18
click at [659, 264] on img at bounding box center [611, 264] width 153 height 25
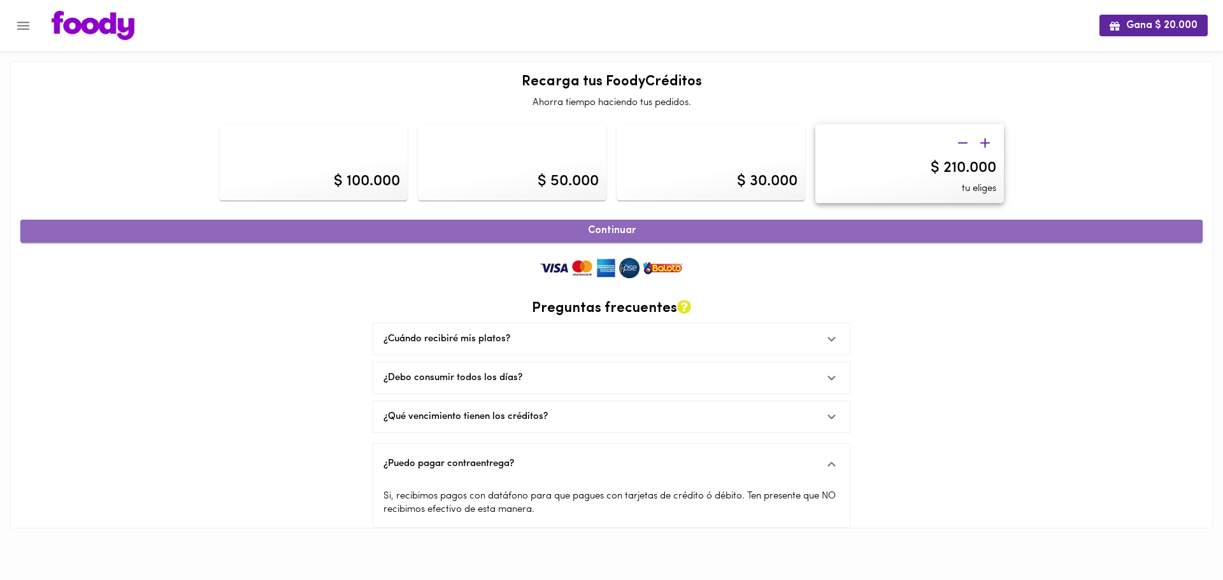
click at [638, 225] on span "Continuar" at bounding box center [611, 231] width 1154 height 12
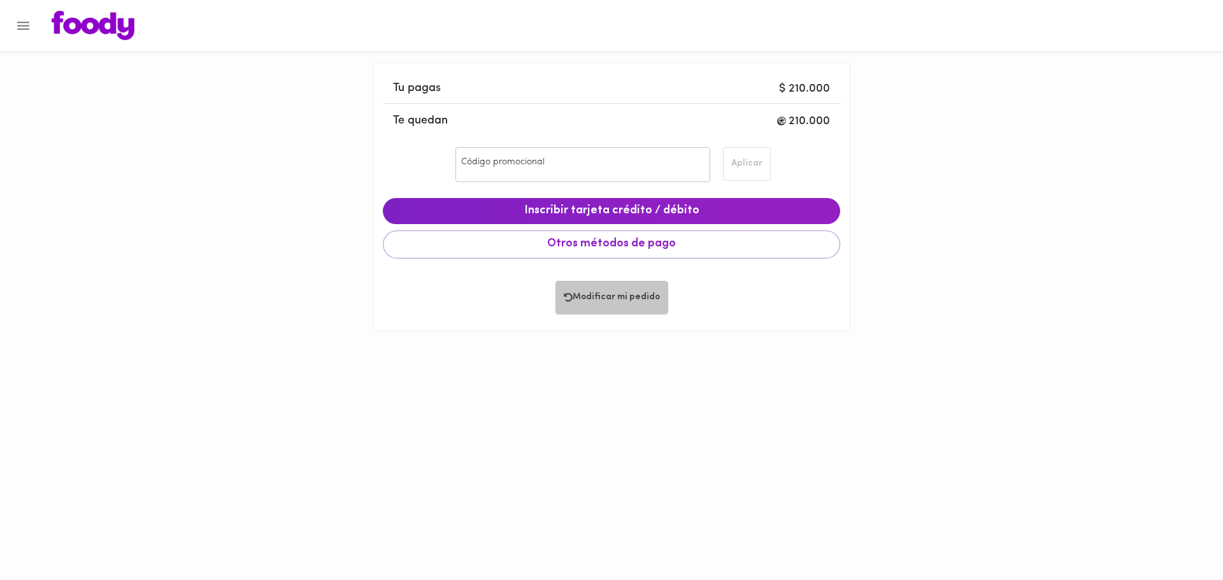
click at [608, 296] on span "Modificar mi pedido" at bounding box center [612, 297] width 96 height 11
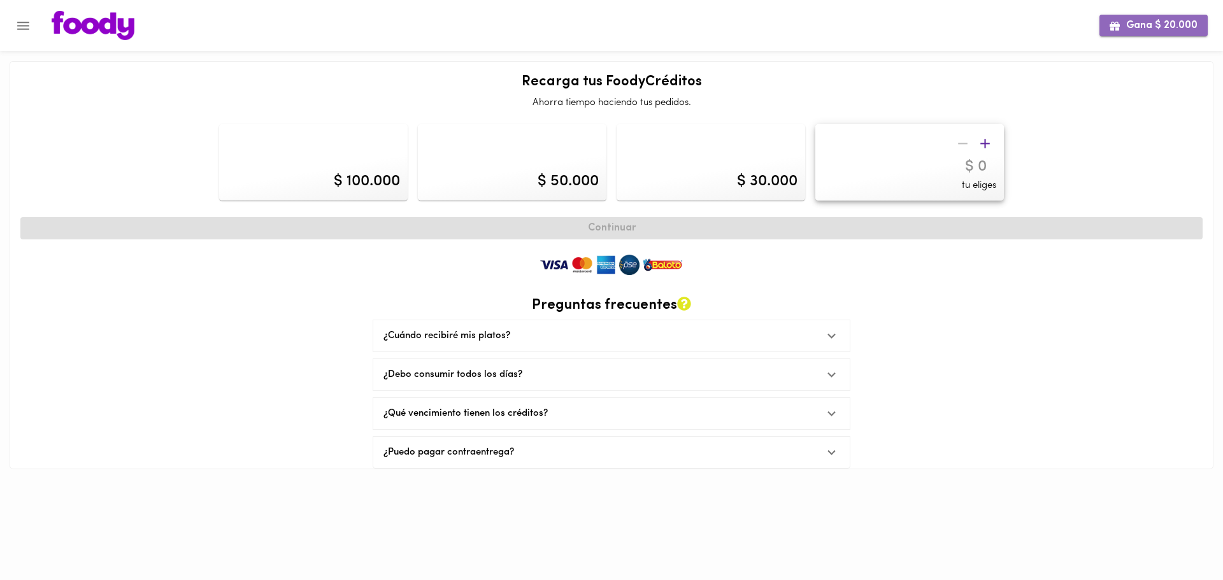
click at [1172, 29] on span "Gana $ 20.000" at bounding box center [1153, 26] width 88 height 12
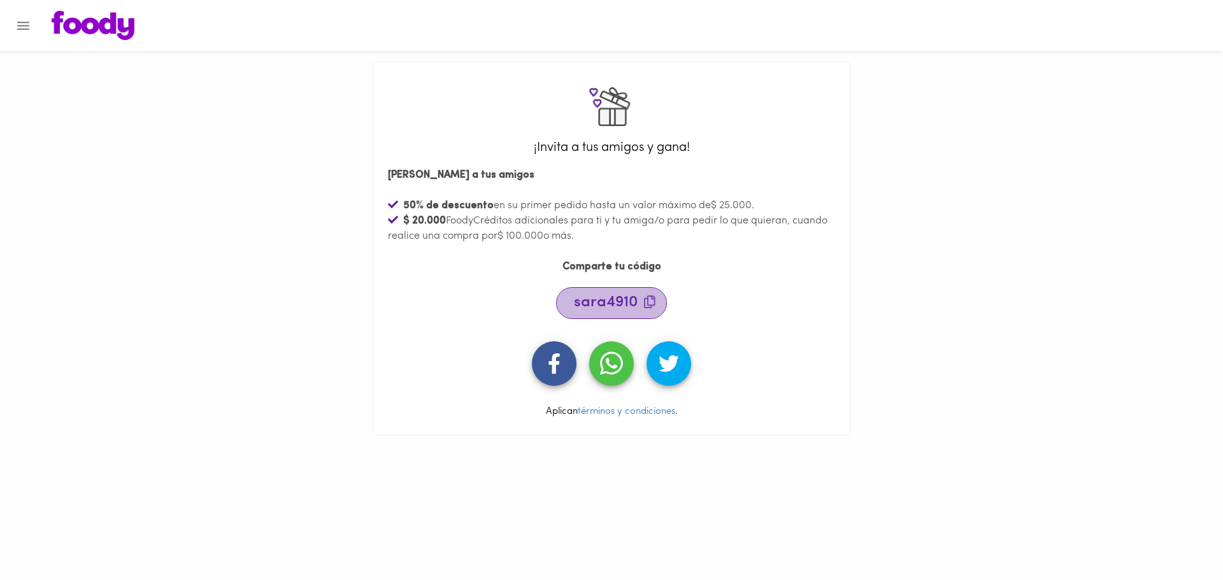
click at [604, 305] on span "sara4910" at bounding box center [615, 302] width 82 height 15
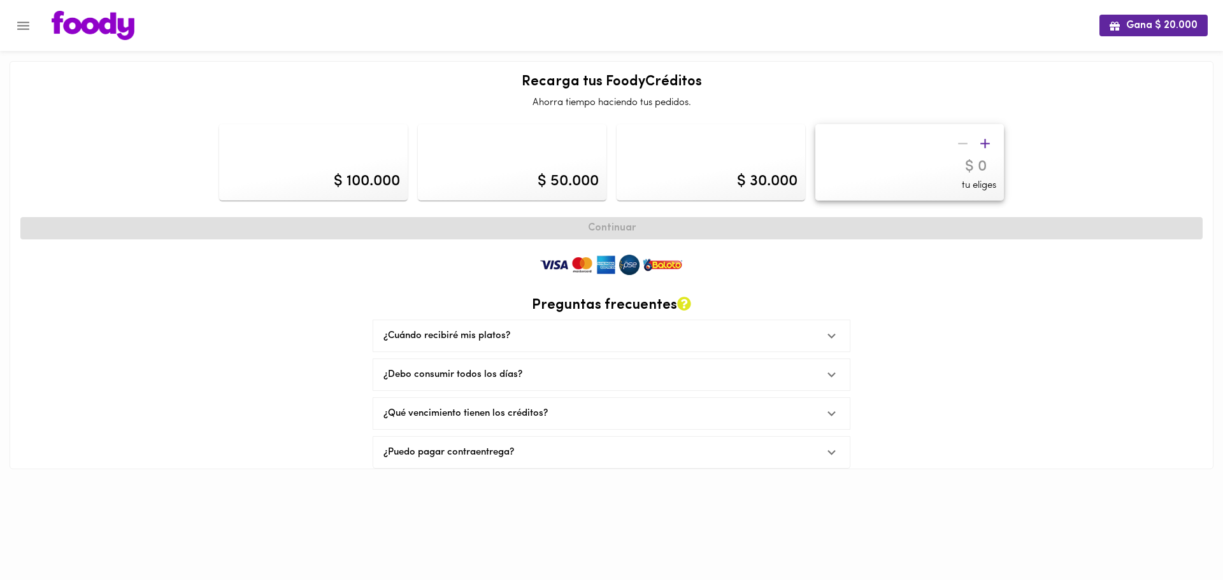
click at [991, 145] on icon "button" at bounding box center [985, 144] width 16 height 16
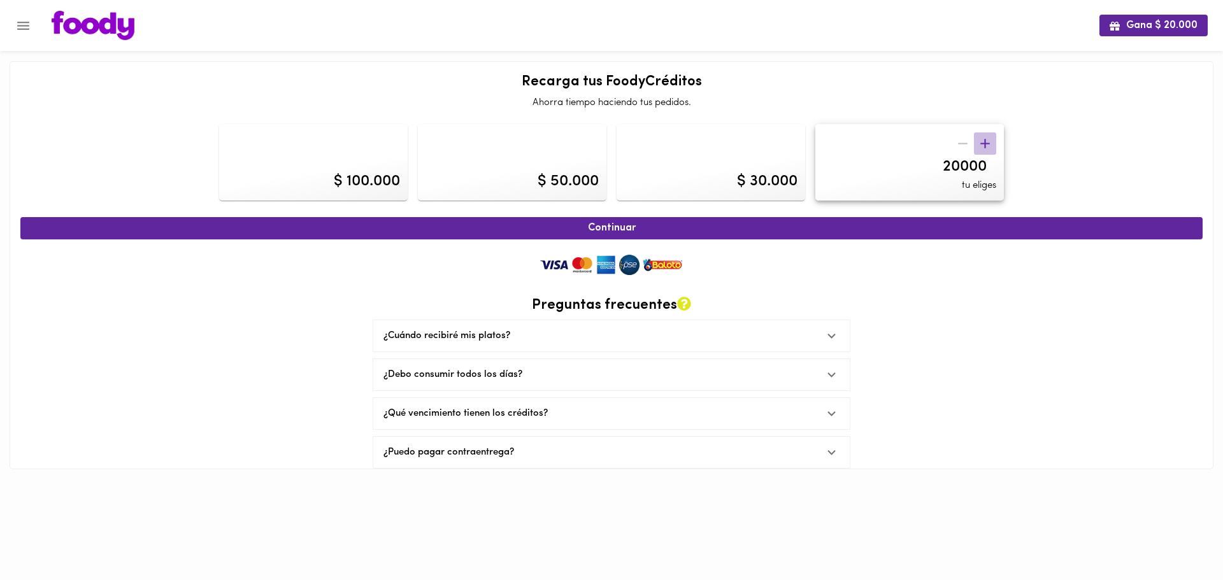
click at [991, 145] on icon "button" at bounding box center [985, 144] width 16 height 16
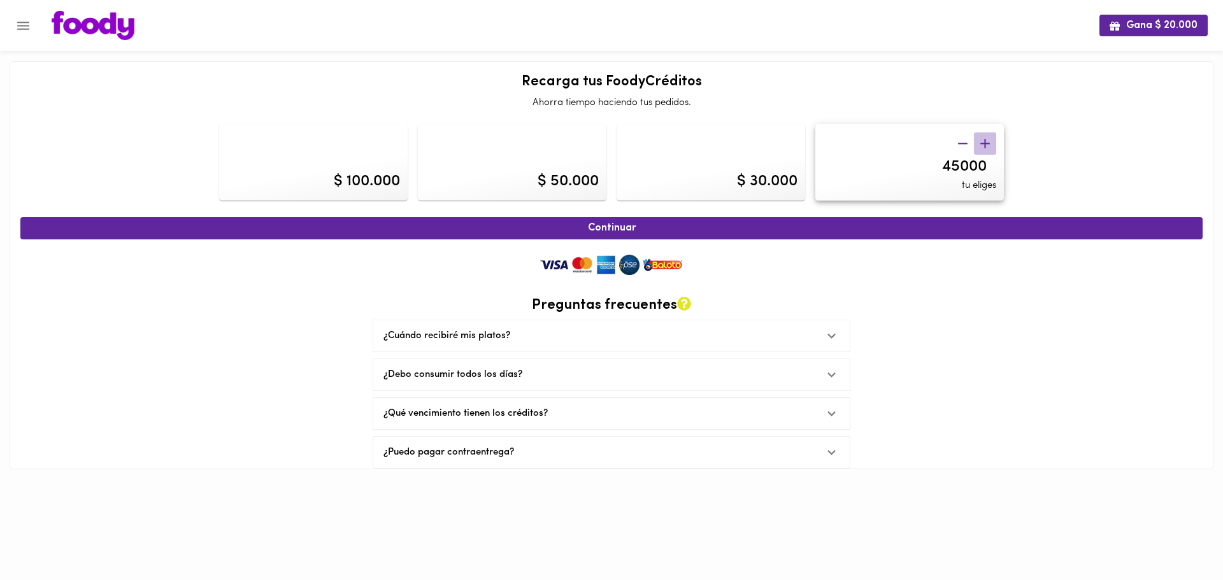
click at [991, 145] on icon "button" at bounding box center [985, 144] width 16 height 16
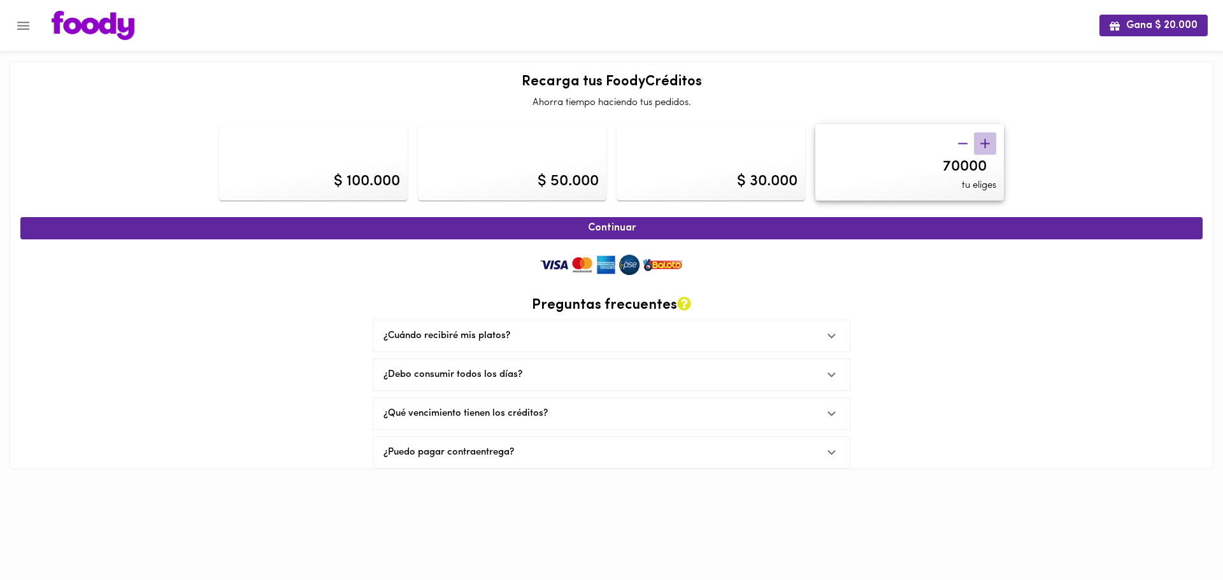
click at [991, 145] on icon "button" at bounding box center [985, 144] width 16 height 16
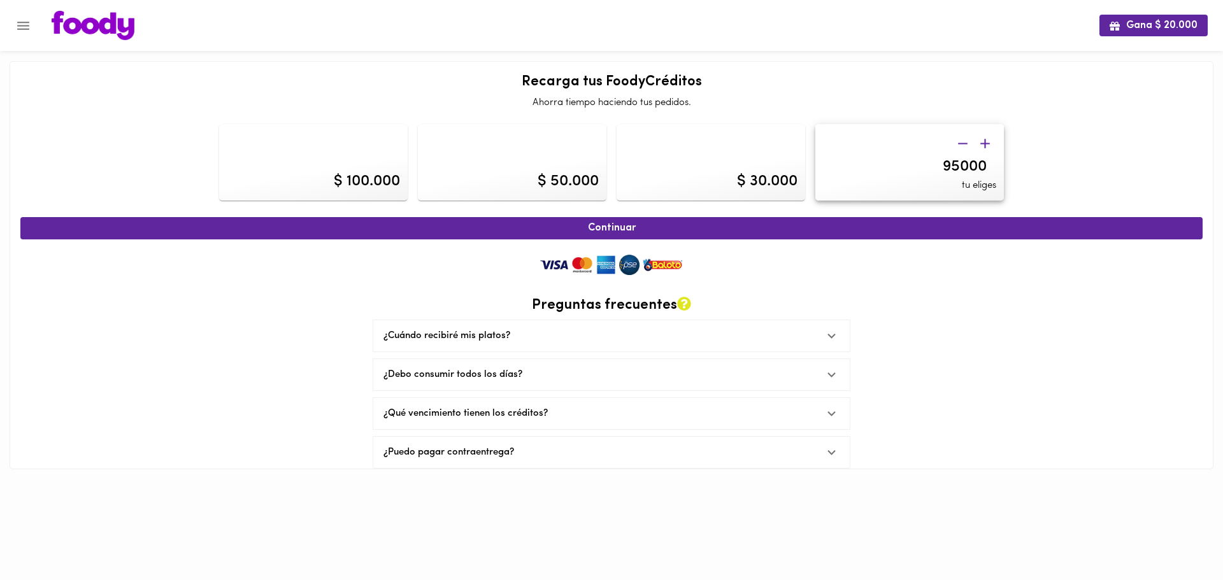
click at [991, 145] on icon "button" at bounding box center [985, 144] width 16 height 16
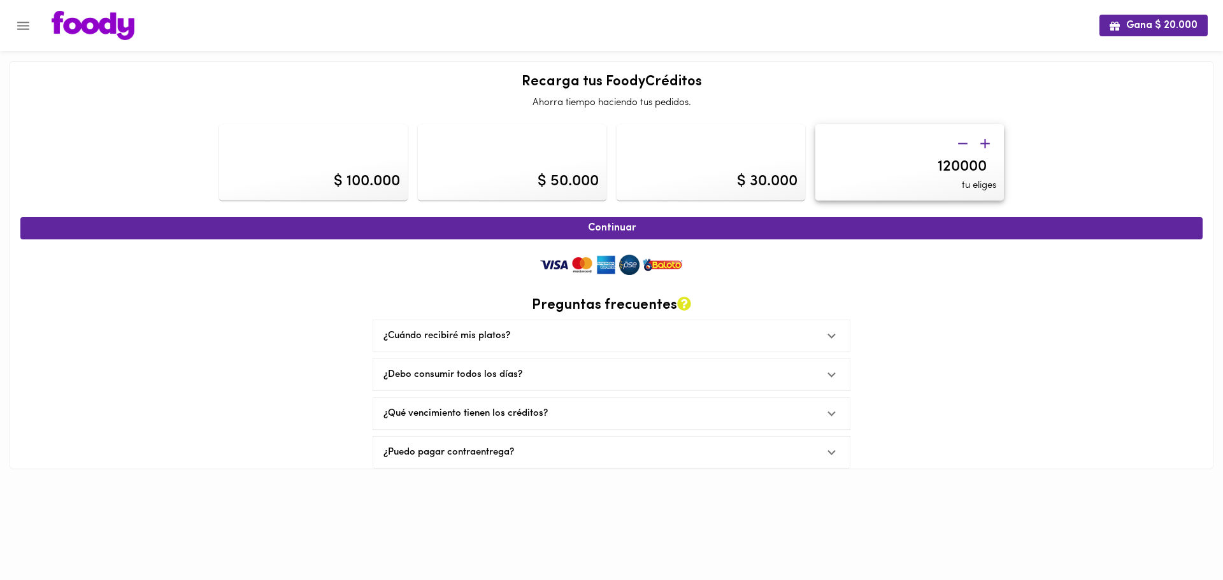
click at [991, 145] on icon "button" at bounding box center [985, 144] width 16 height 16
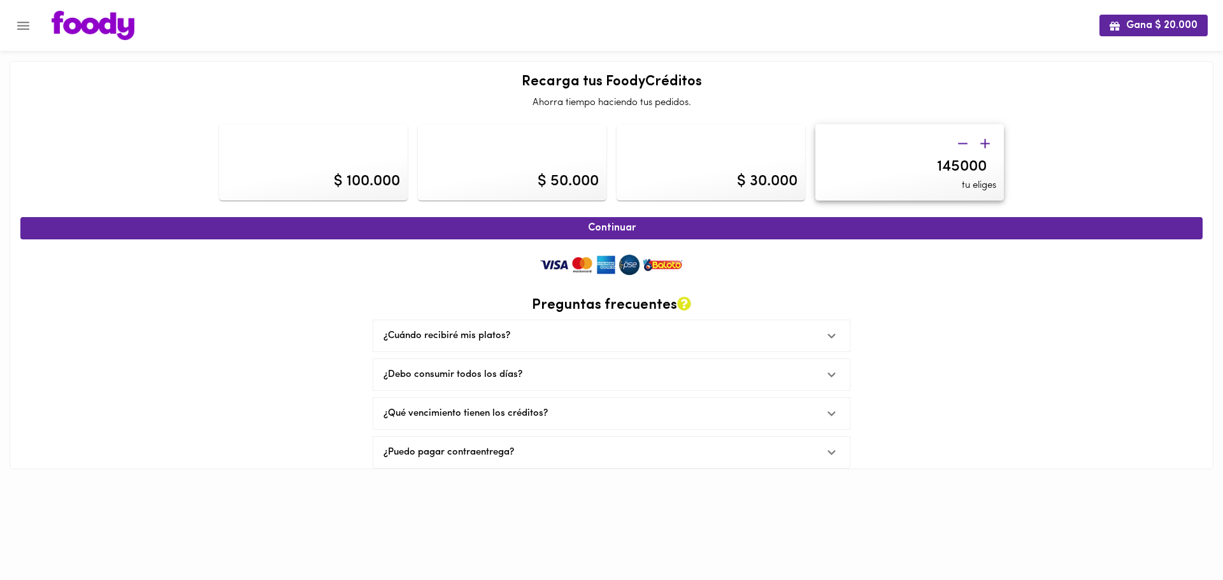
click at [991, 145] on icon "button" at bounding box center [985, 144] width 16 height 16
type input "160000"
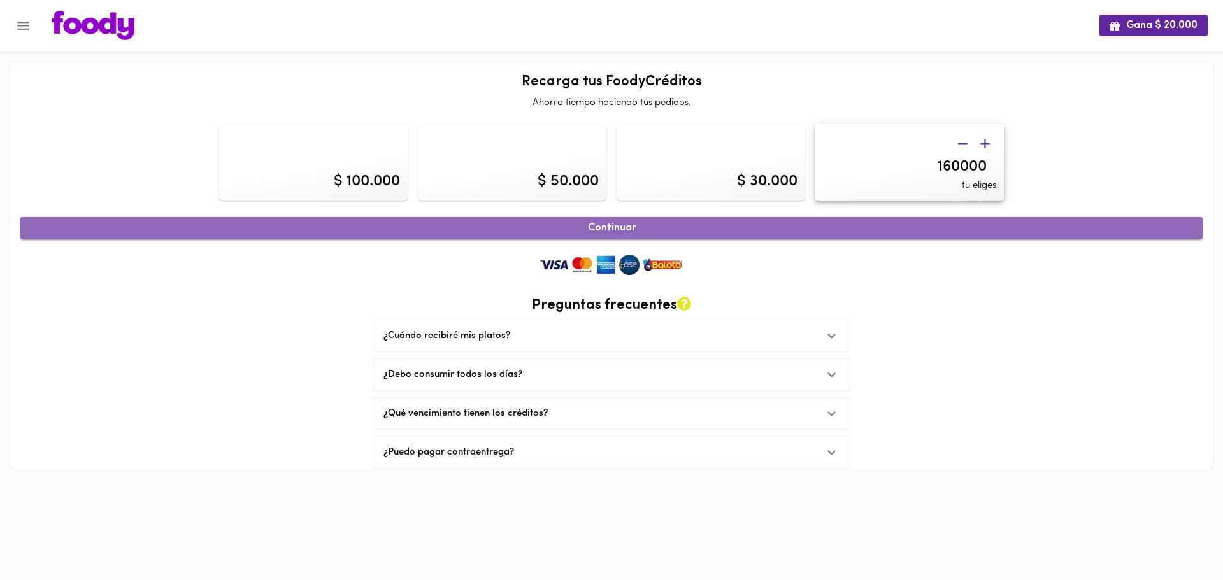
click at [833, 221] on button "Continuar" at bounding box center [611, 228] width 1182 height 22
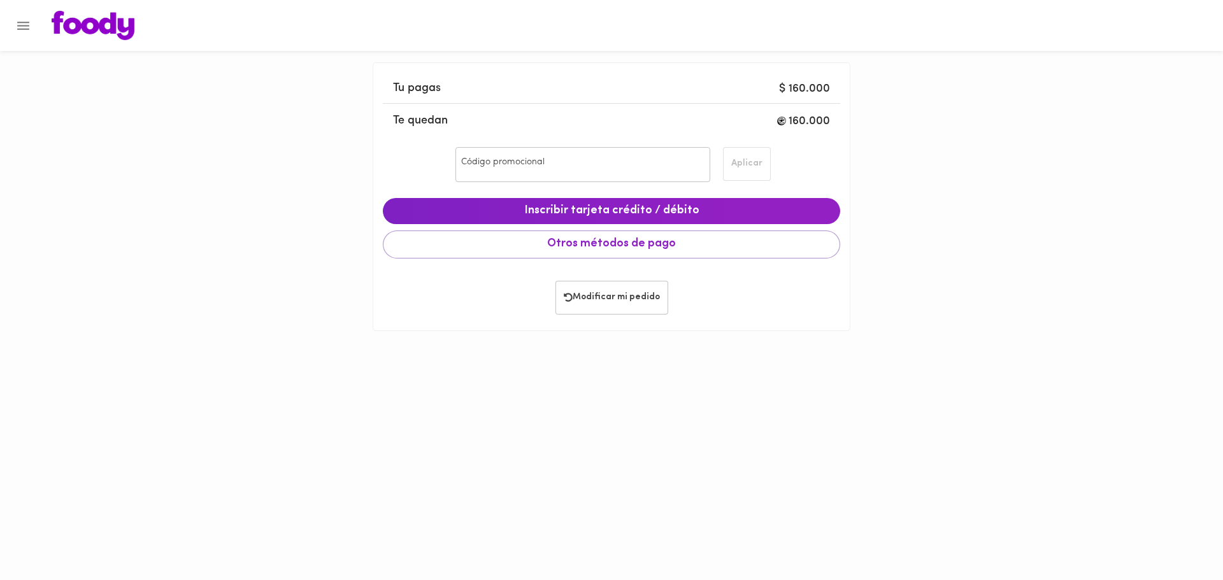
click at [562, 168] on input "Código promocional" at bounding box center [582, 164] width 254 height 35
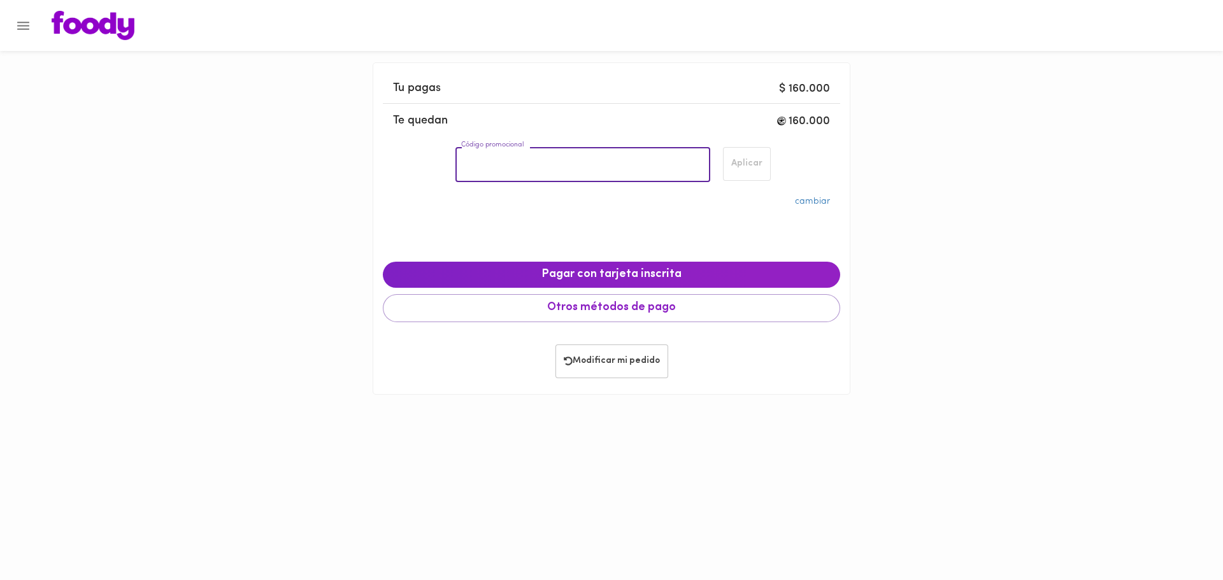
paste input "SARA4910"
type input "SARA4910"
click at [742, 173] on button "Aplicar" at bounding box center [747, 164] width 48 height 34
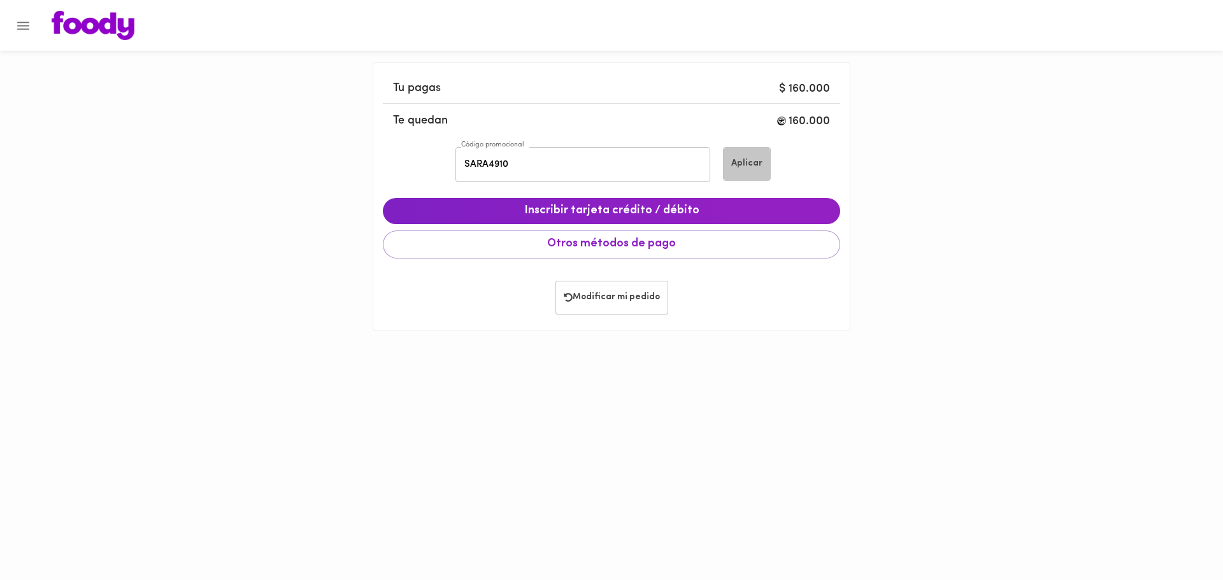
click at [744, 166] on span "Aplicar" at bounding box center [746, 164] width 31 height 11
click at [925, 185] on div "Tu pagas $ 160.000 Te quedan 160.000 Código promocional SARA4910 Código promoci…" at bounding box center [611, 175] width 1223 height 350
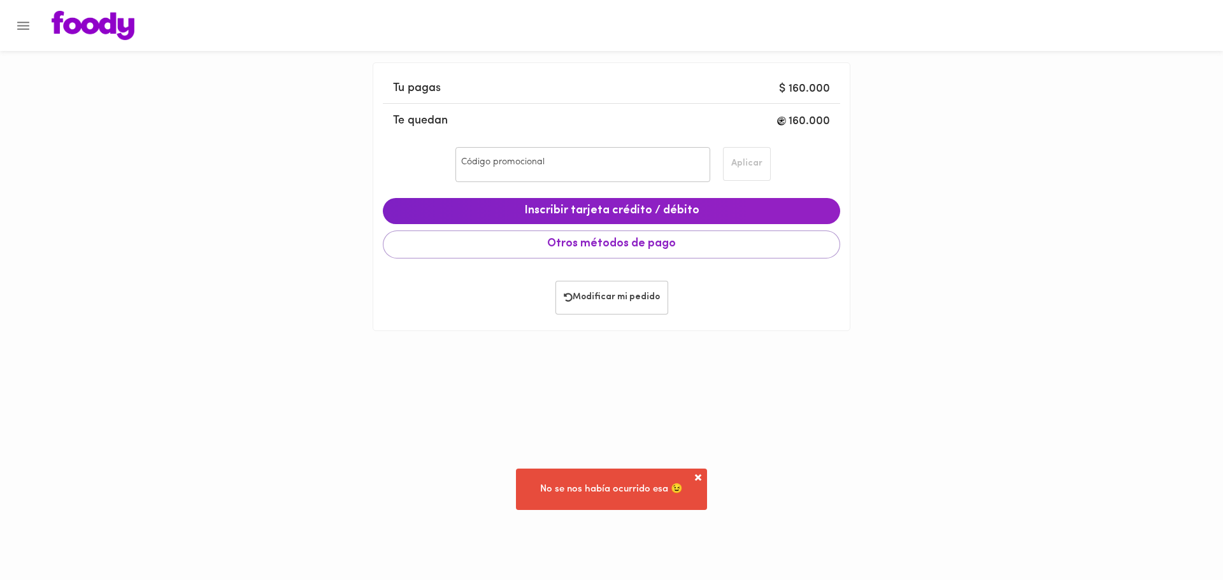
click at [627, 179] on input "Código promocional" at bounding box center [582, 164] width 254 height 35
paste input "SARA4910"
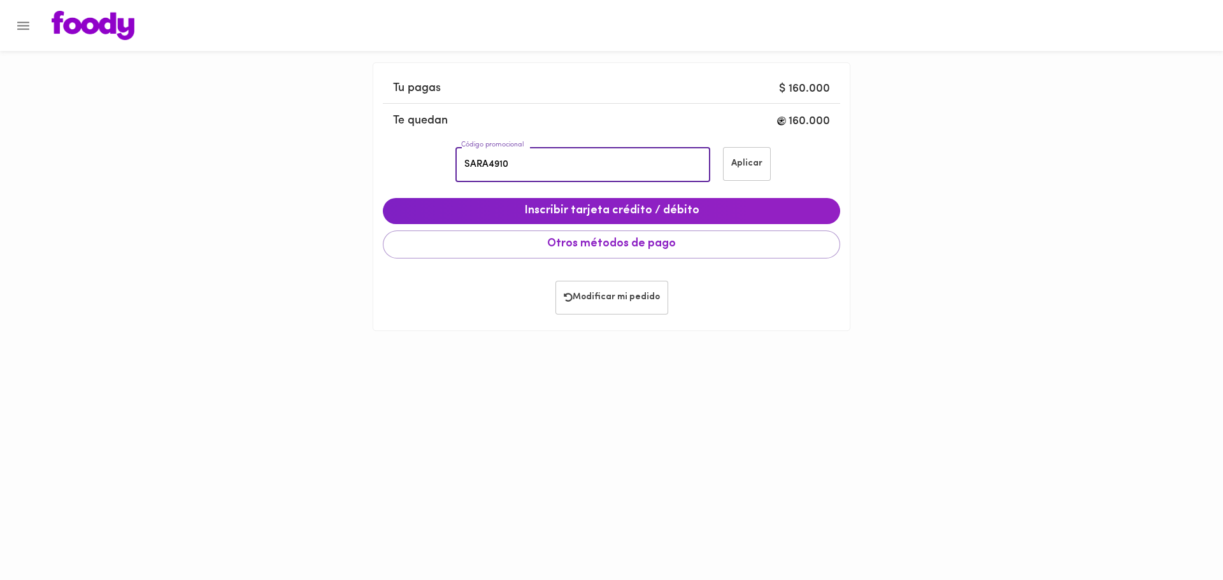
type input "SARA4910"
click at [833, 185] on div "Código promocional SARA4910 Código promocional Aplicar" at bounding box center [611, 164] width 457 height 41
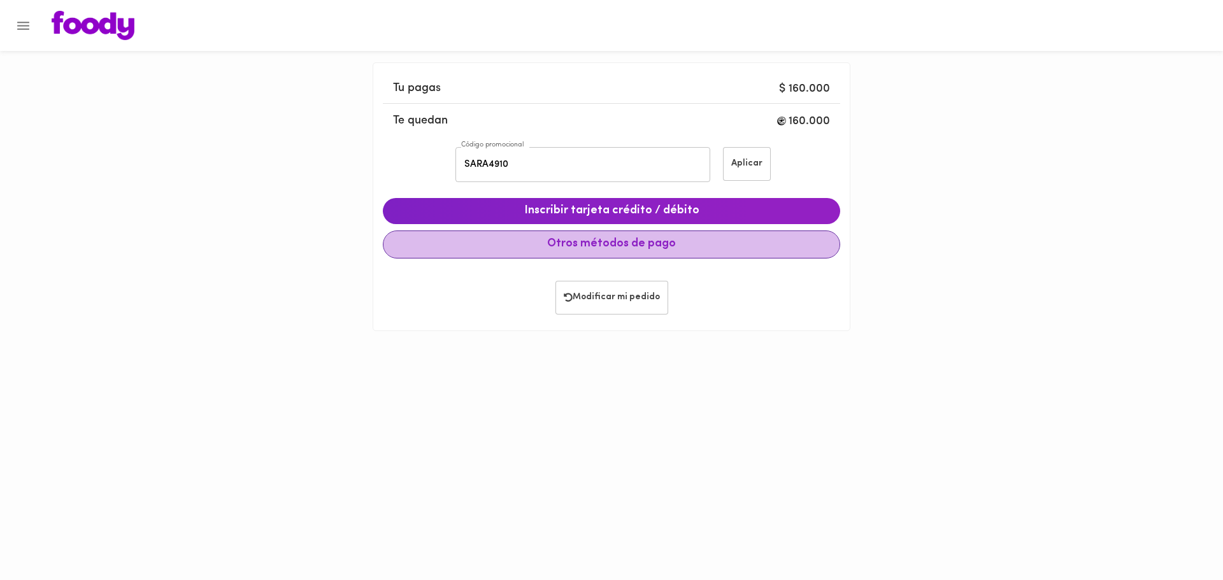
click at [707, 253] on button "Otros métodos de pago" at bounding box center [611, 245] width 457 height 28
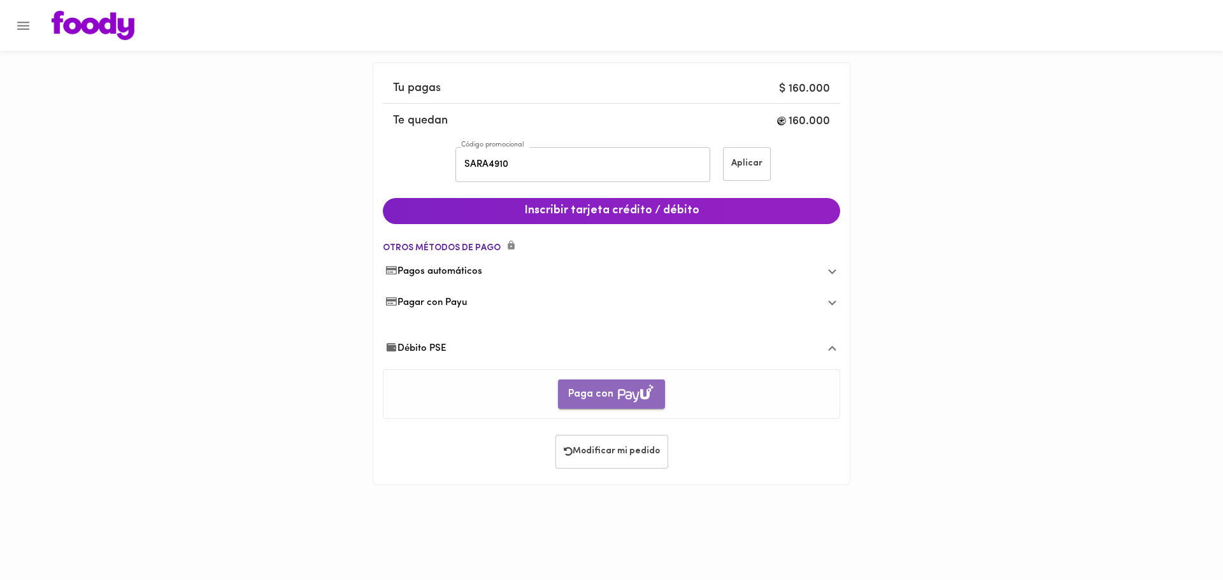
click at [606, 389] on span "Paga con" at bounding box center [611, 395] width 87 height 20
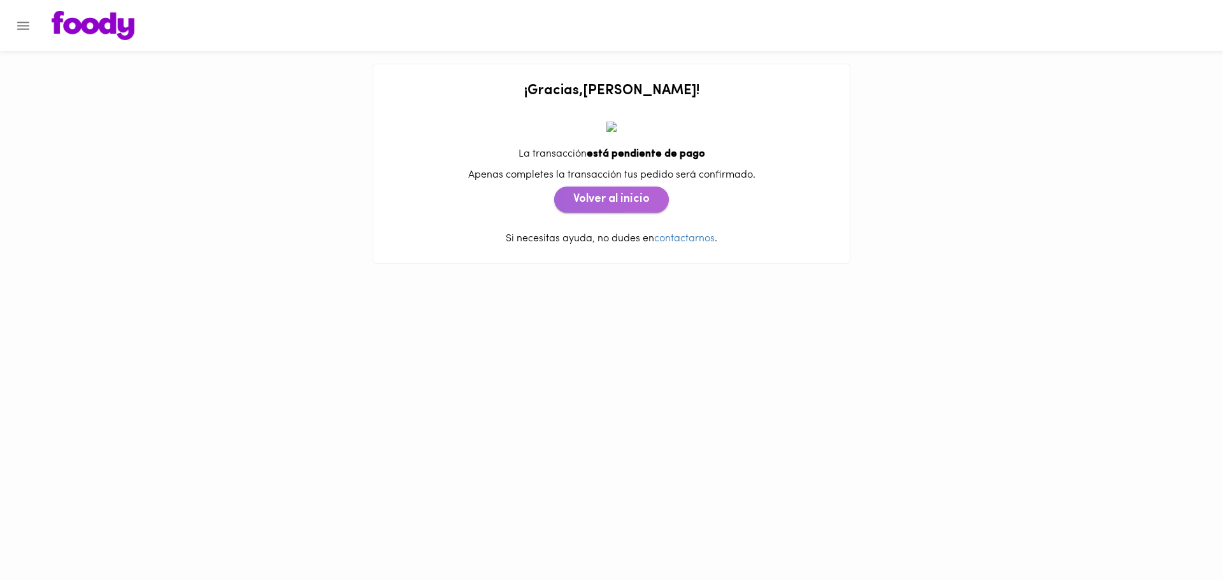
click at [622, 206] on span "Volver al inicio" at bounding box center [611, 200] width 76 height 14
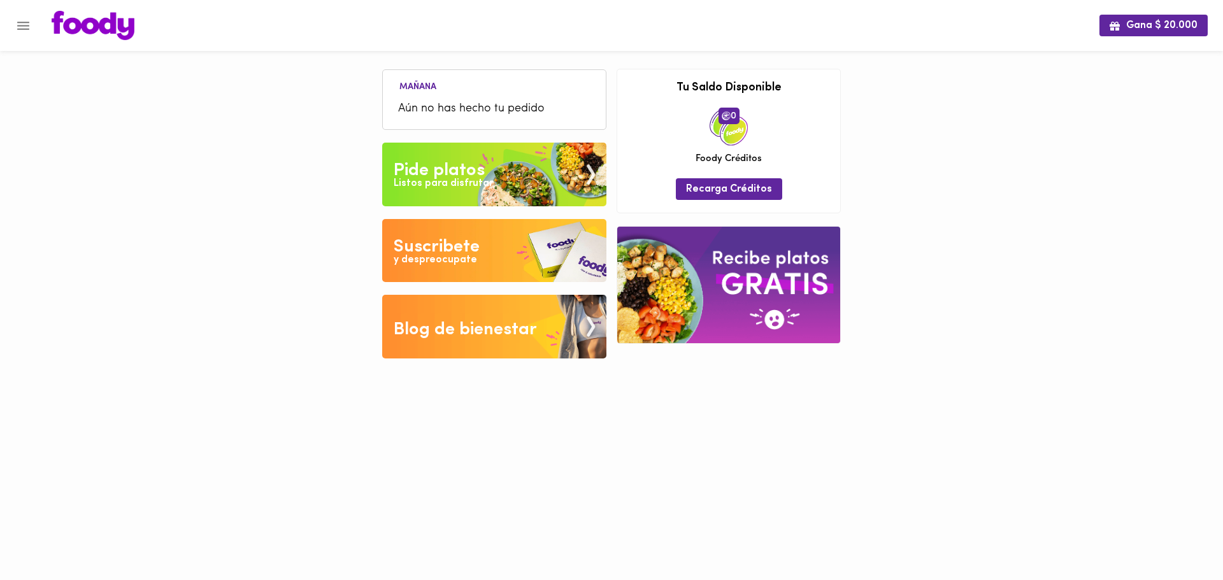
click at [516, 185] on img at bounding box center [494, 175] width 224 height 64
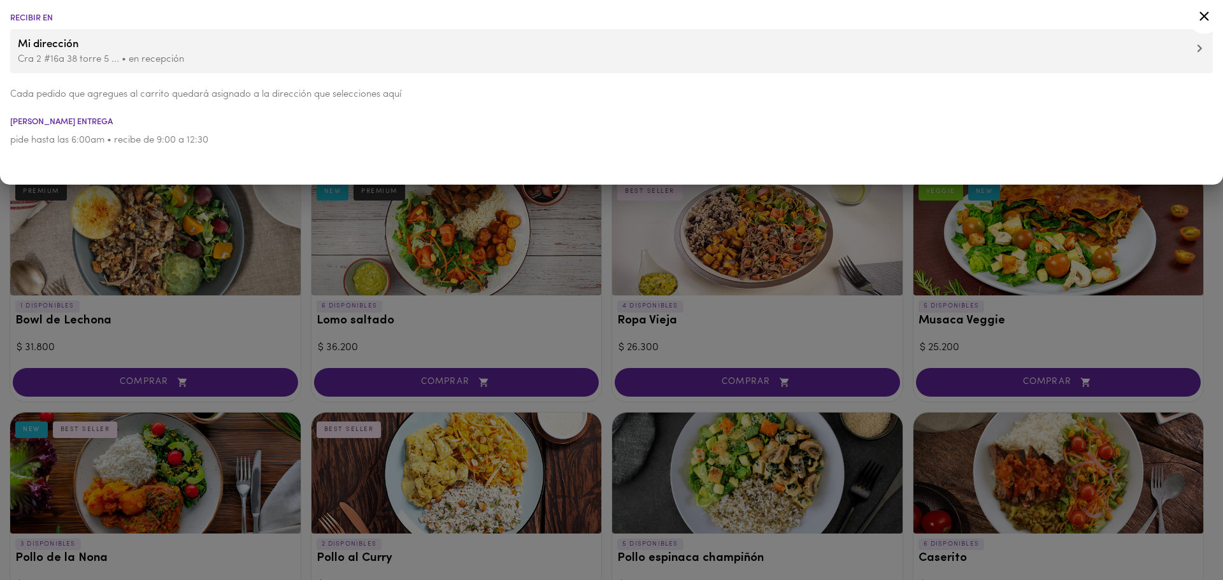
click at [254, 42] on span "Mi dirección" at bounding box center [611, 44] width 1187 height 17
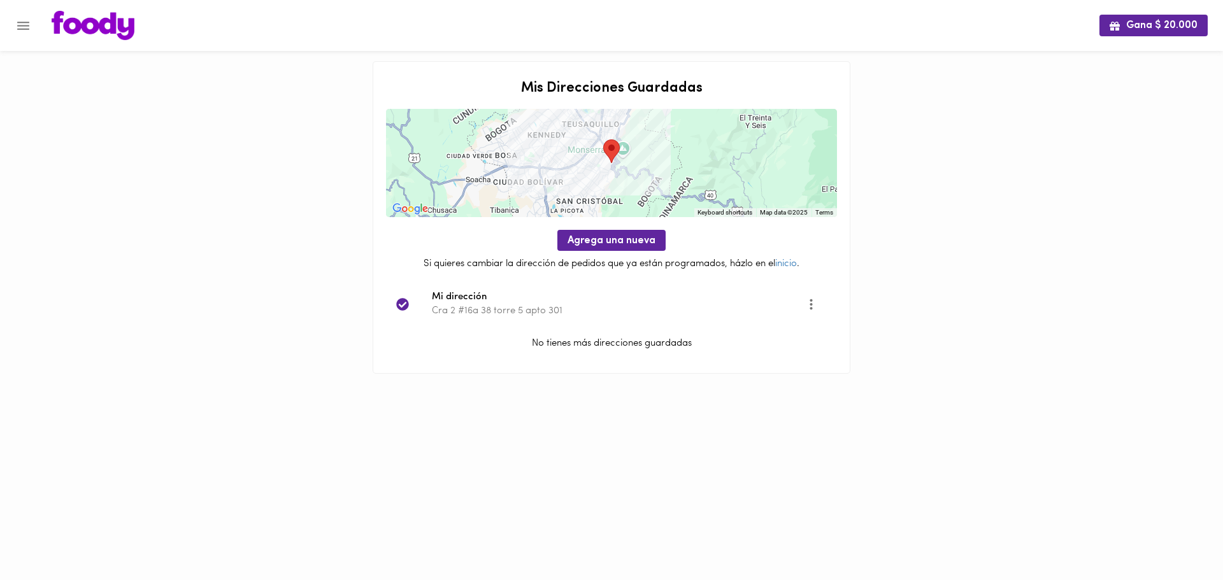
click at [925, 254] on div "Gana $ 20.000 Mis Direcciones Guardadas To navigate the map with touch gestures…" at bounding box center [611, 203] width 1223 height 406
click at [185, 153] on div "Gana $ 20.000 Mis Direcciones Guardadas To navigate the map with touch gestures…" at bounding box center [611, 203] width 1223 height 406
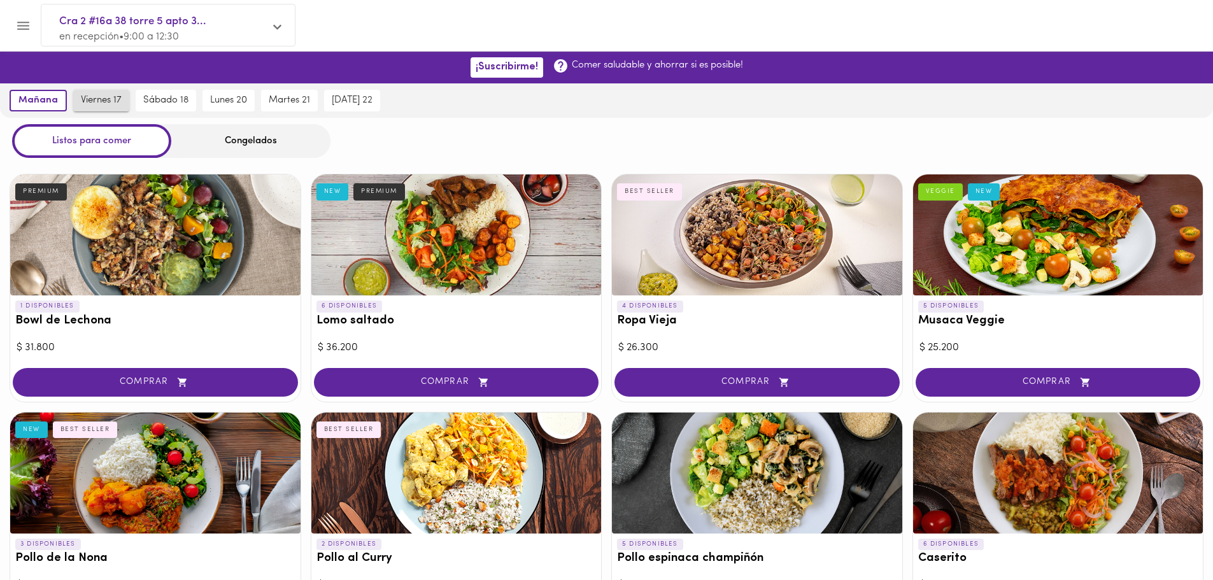
click at [102, 101] on span "viernes 17" at bounding box center [101, 100] width 41 height 11
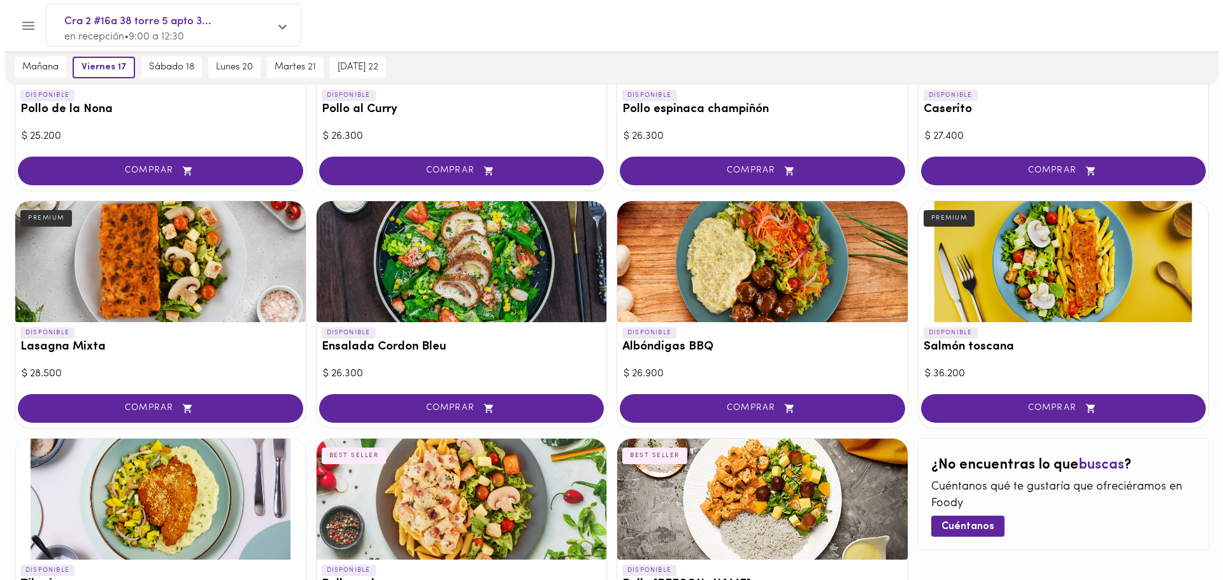
scroll to position [462, 0]
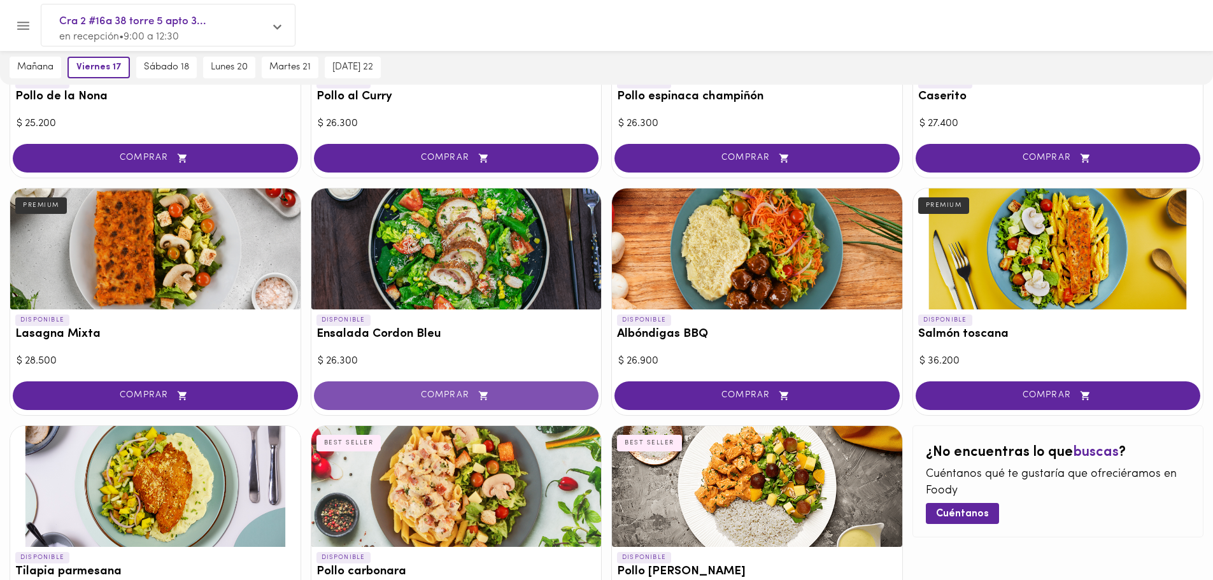
click at [492, 399] on span "COMPRAR" at bounding box center [456, 395] width 253 height 11
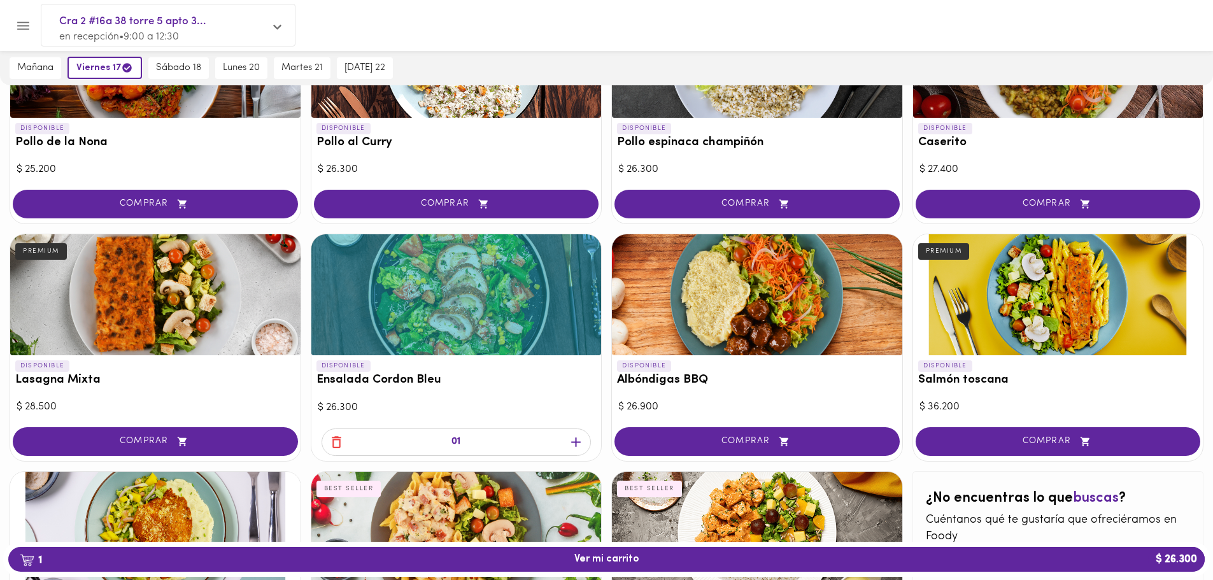
scroll to position [413, 0]
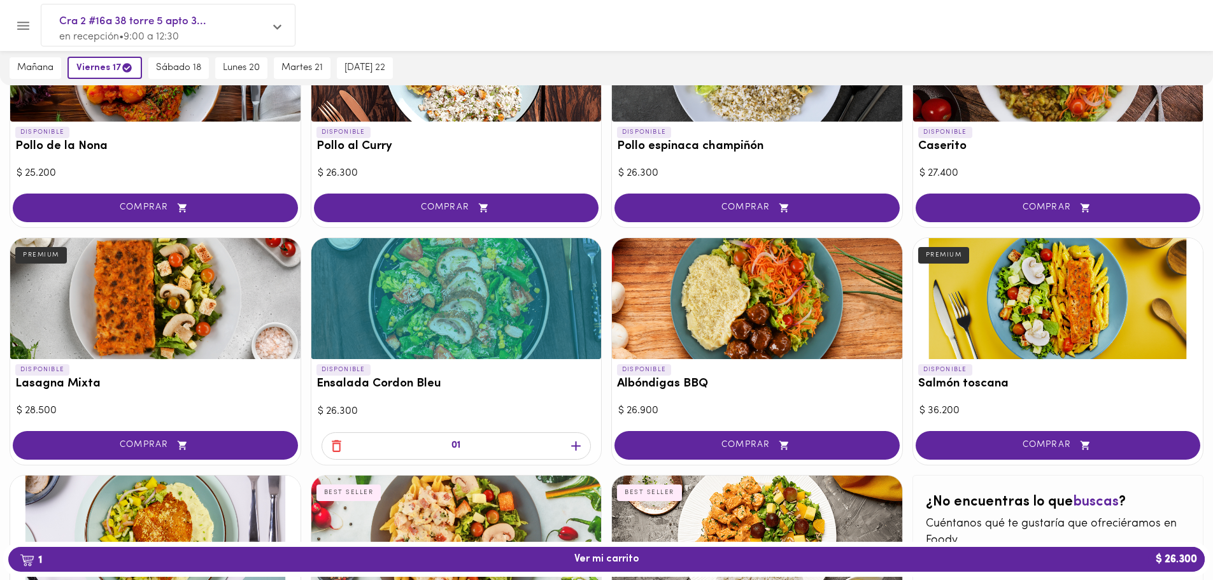
click at [576, 448] on icon "button" at bounding box center [576, 446] width 10 height 10
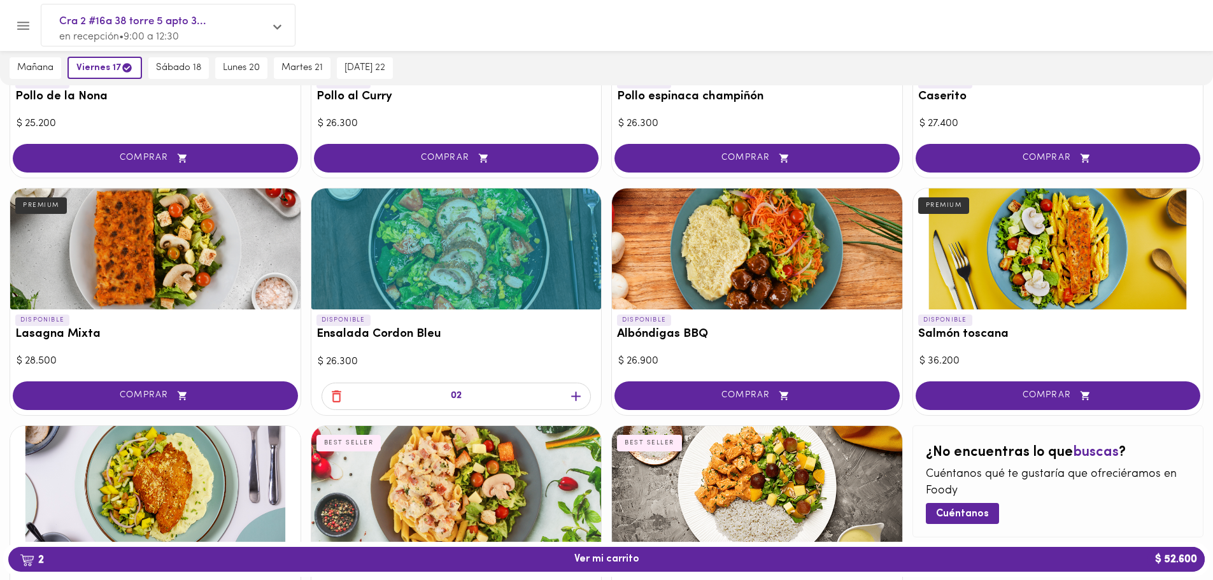
scroll to position [462, 0]
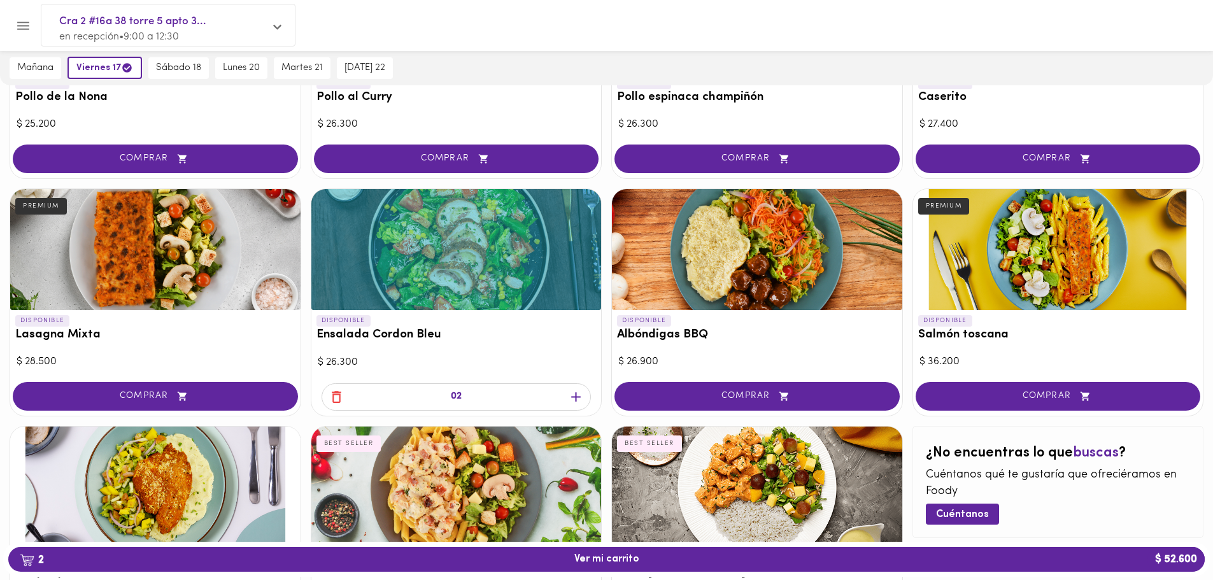
click at [337, 399] on icon "button" at bounding box center [337, 397] width 16 height 16
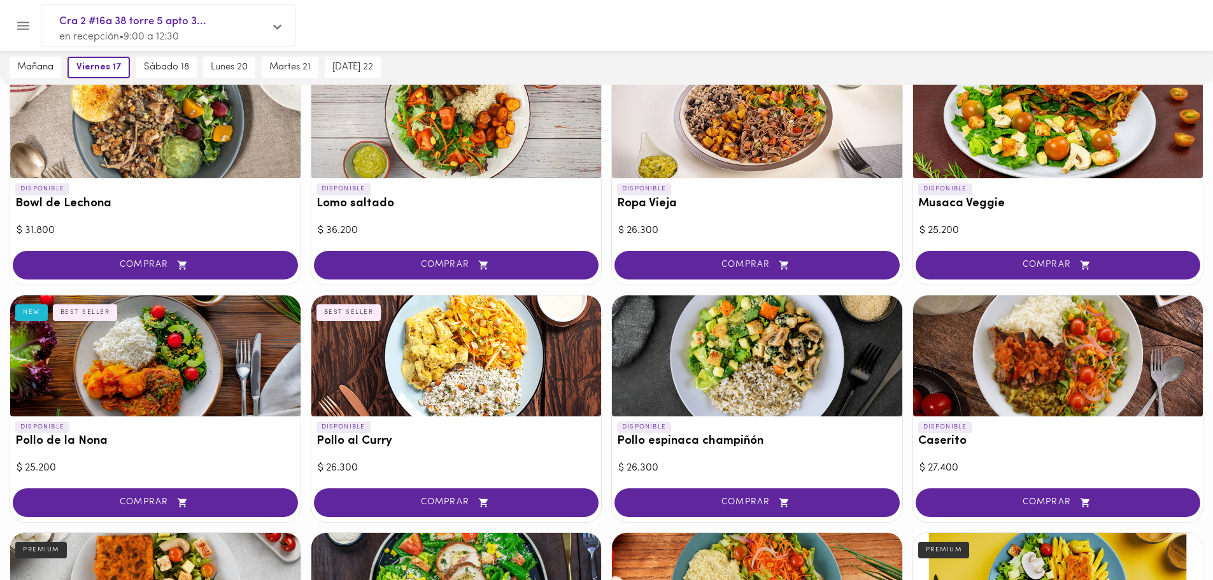
scroll to position [0, 0]
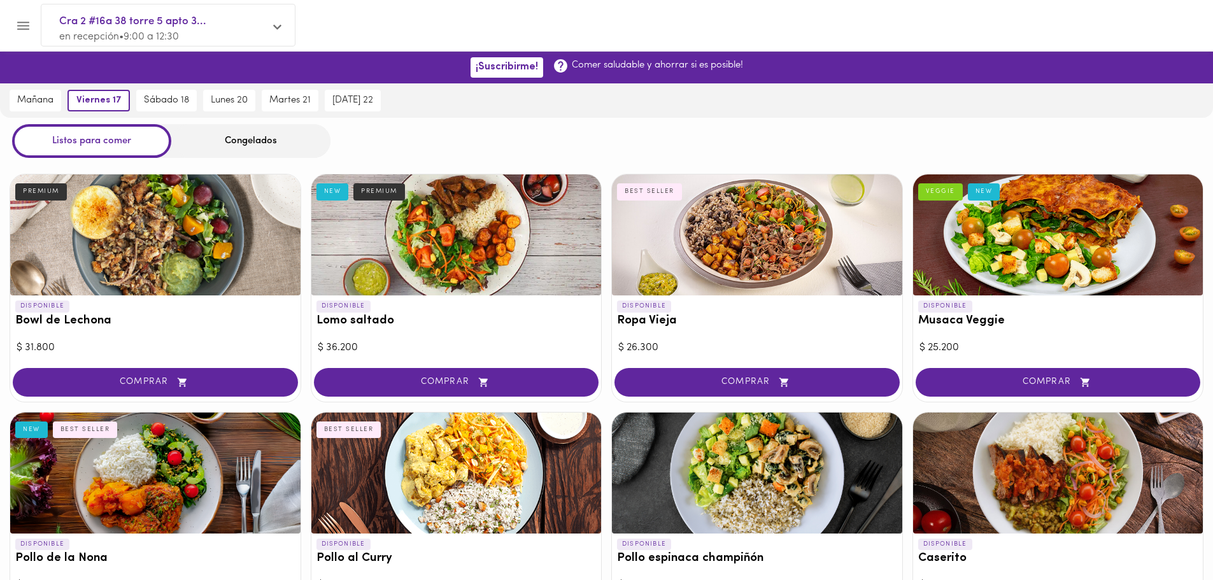
click at [260, 135] on div "Congelados" at bounding box center [250, 141] width 159 height 34
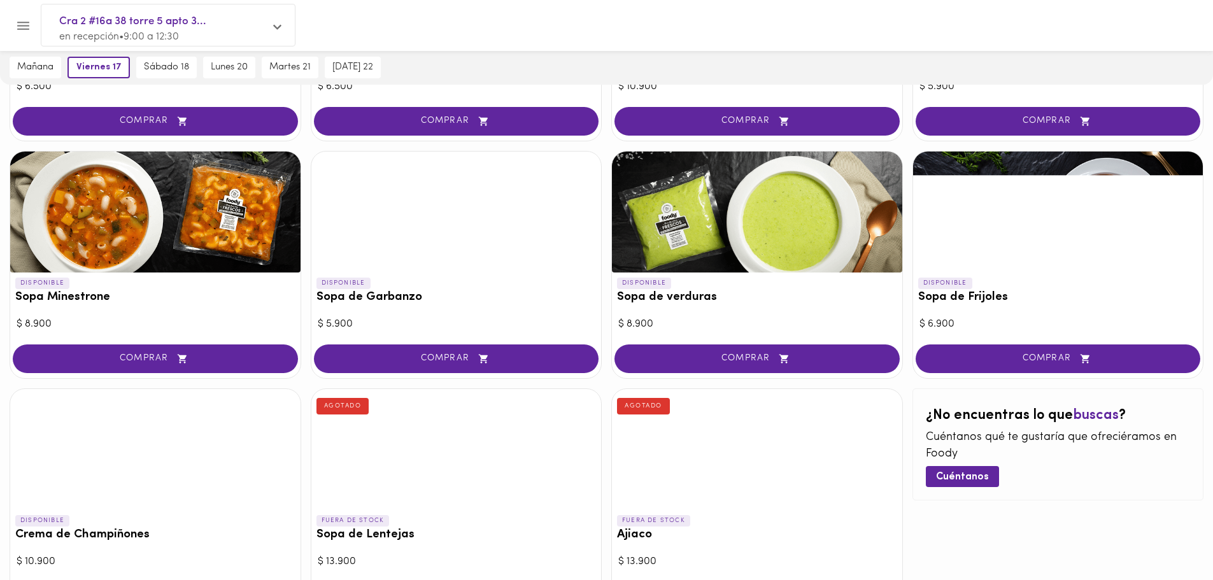
scroll to position [516, 0]
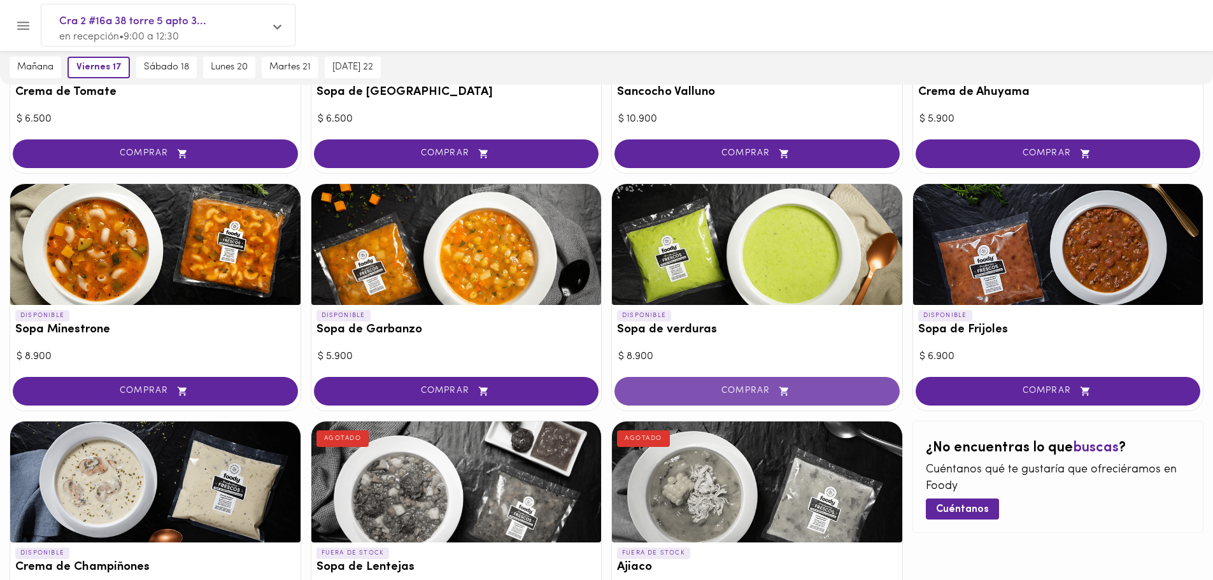
click at [785, 388] on icon "button" at bounding box center [784, 391] width 9 height 9
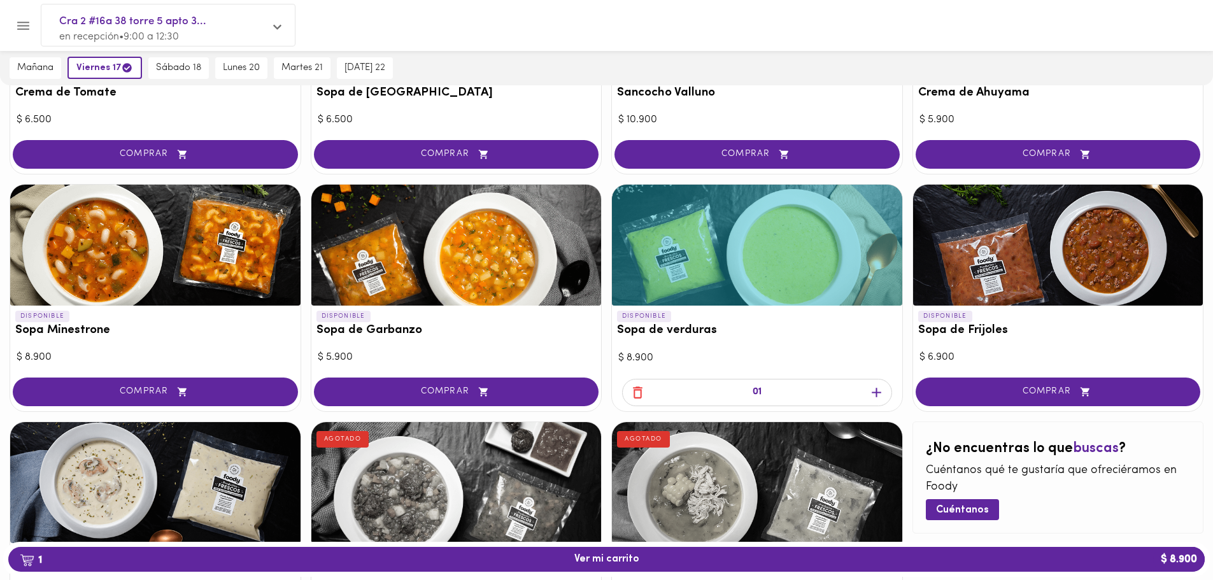
scroll to position [516, 0]
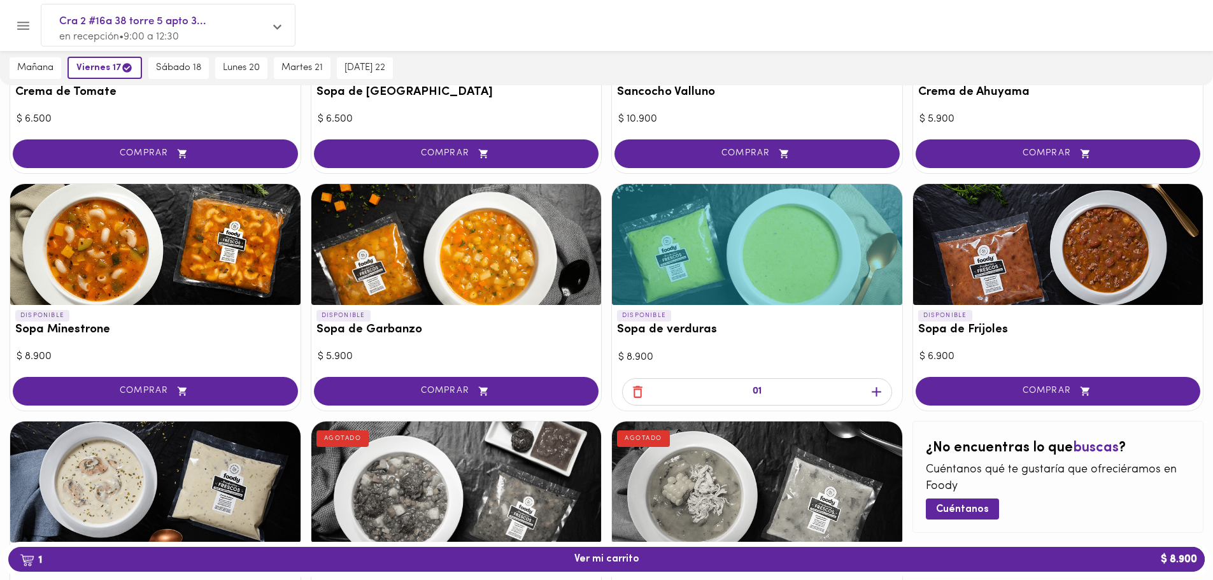
click at [876, 392] on icon "button" at bounding box center [877, 392] width 10 height 10
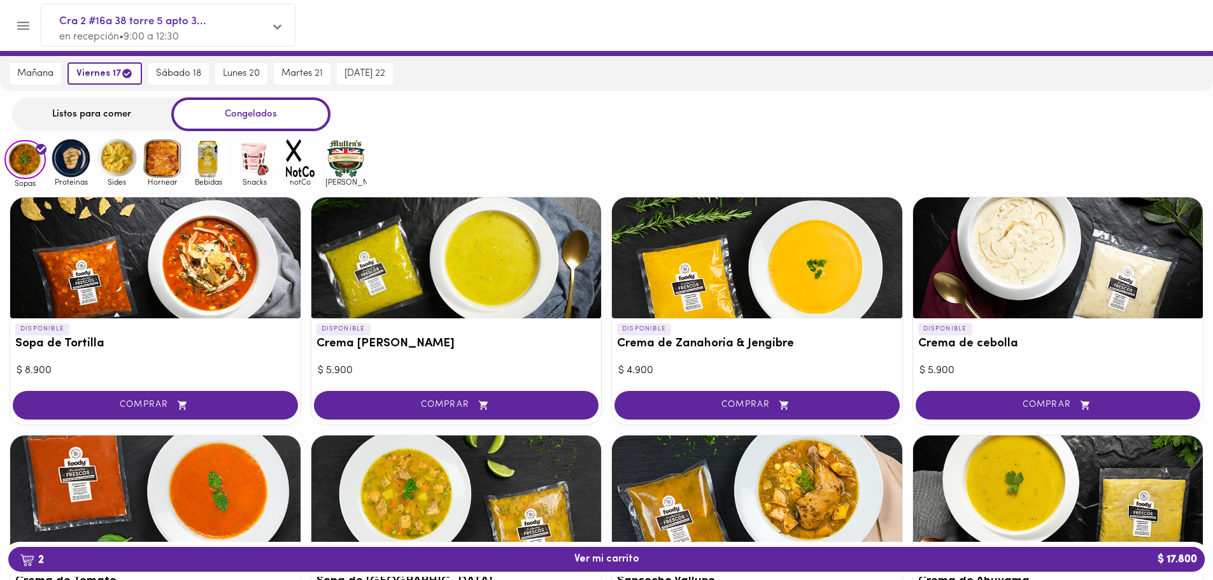
scroll to position [0, 0]
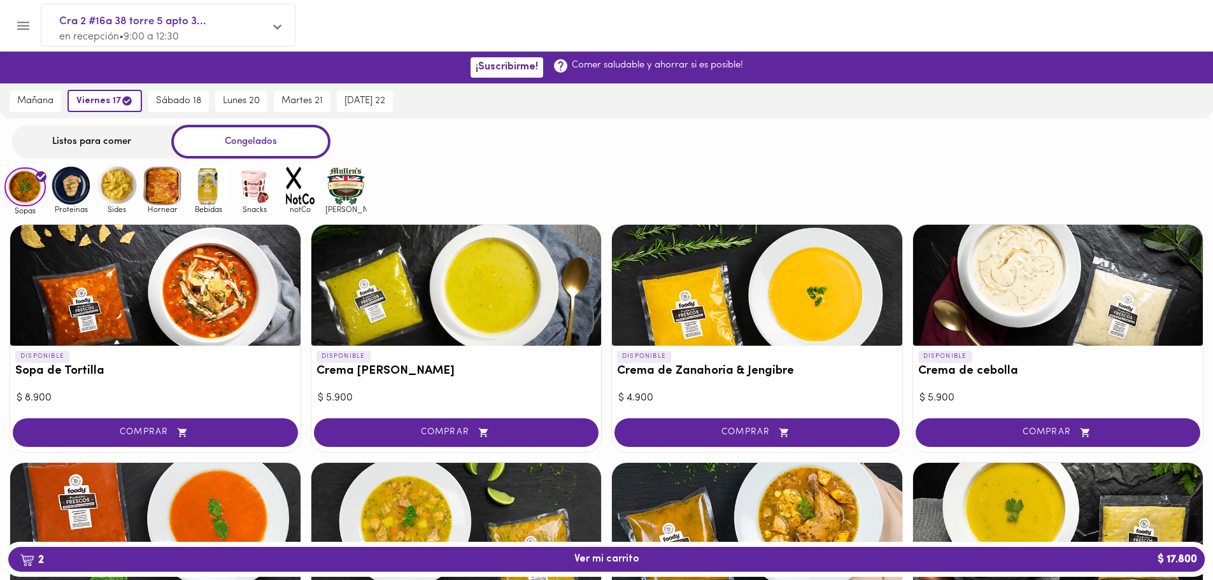
click at [62, 193] on img at bounding box center [70, 185] width 41 height 41
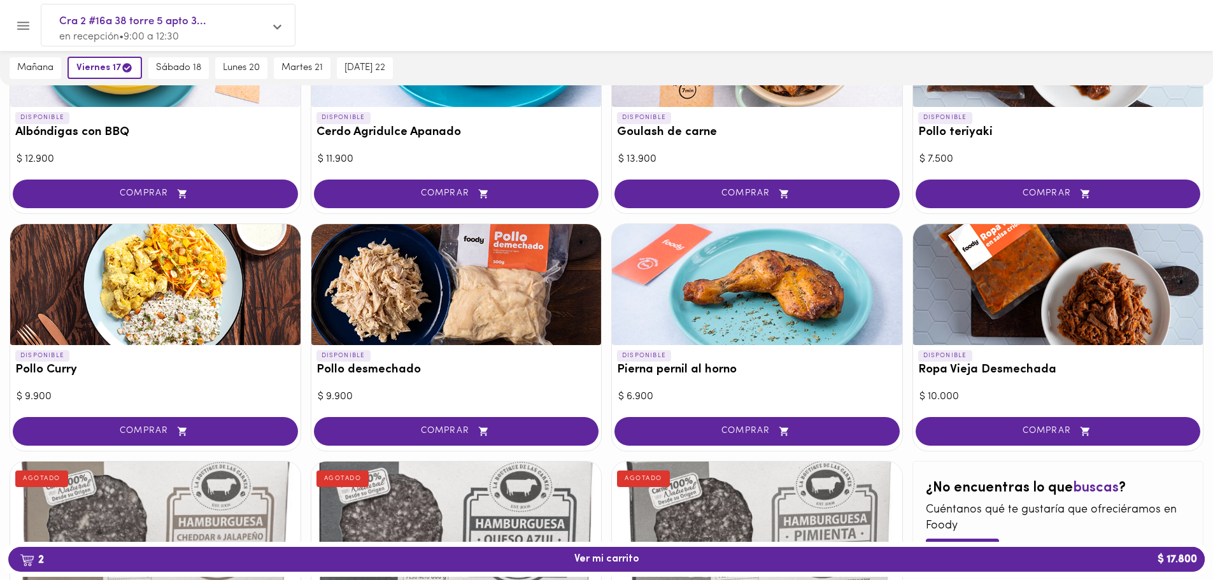
scroll to position [238, 0]
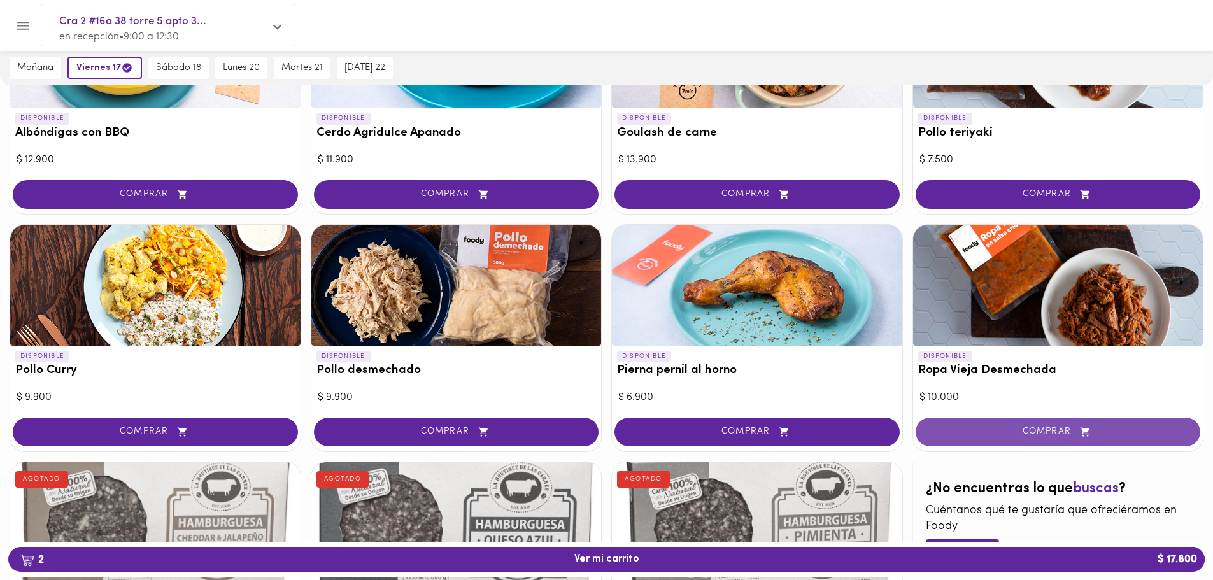
click at [1036, 434] on span "COMPRAR" at bounding box center [1058, 432] width 253 height 11
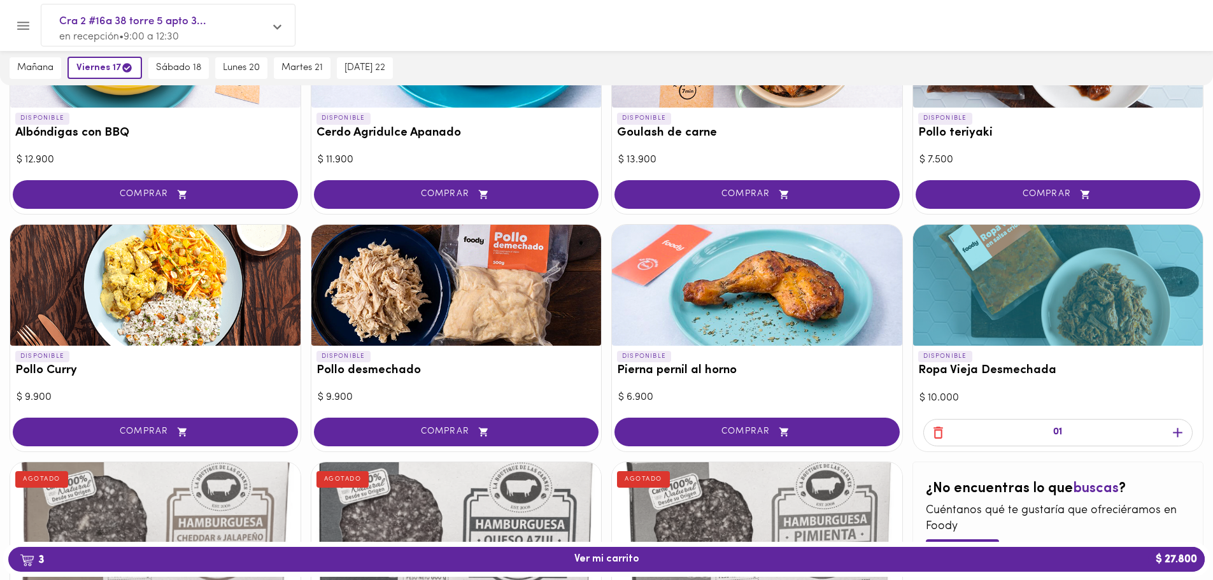
click at [1182, 431] on icon "button" at bounding box center [1178, 433] width 16 height 16
drag, startPoint x: 841, startPoint y: 353, endPoint x: 848, endPoint y: 411, distance: 58.4
click at [848, 411] on div "DISPONIBLE Pierna pernil al horno $ 6.900 COMPRAR" at bounding box center [757, 338] width 292 height 228
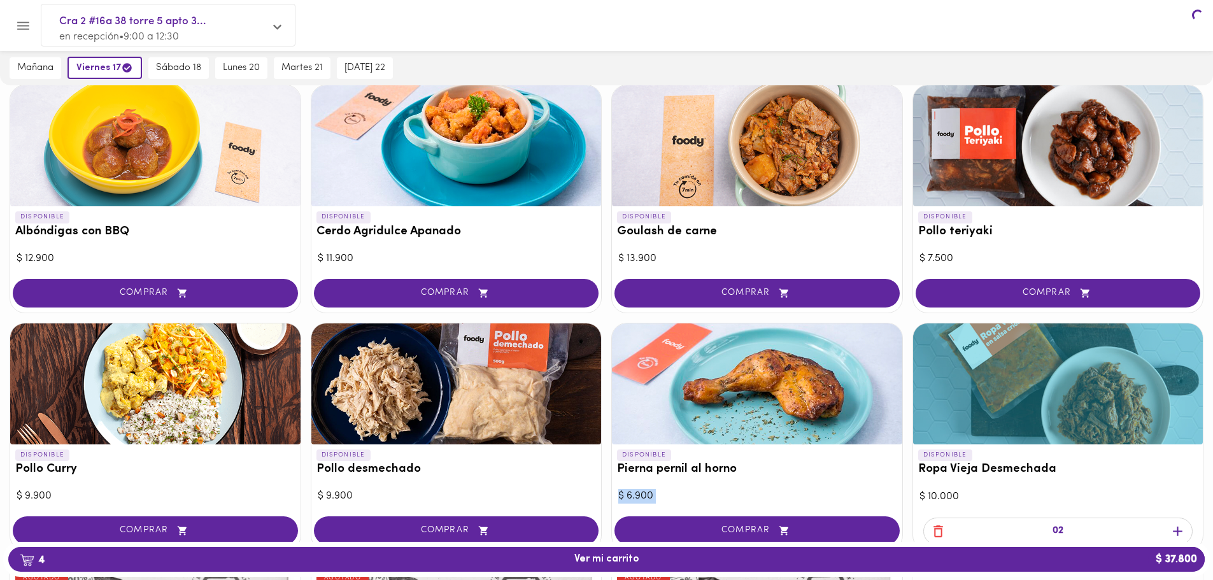
scroll to position [0, 0]
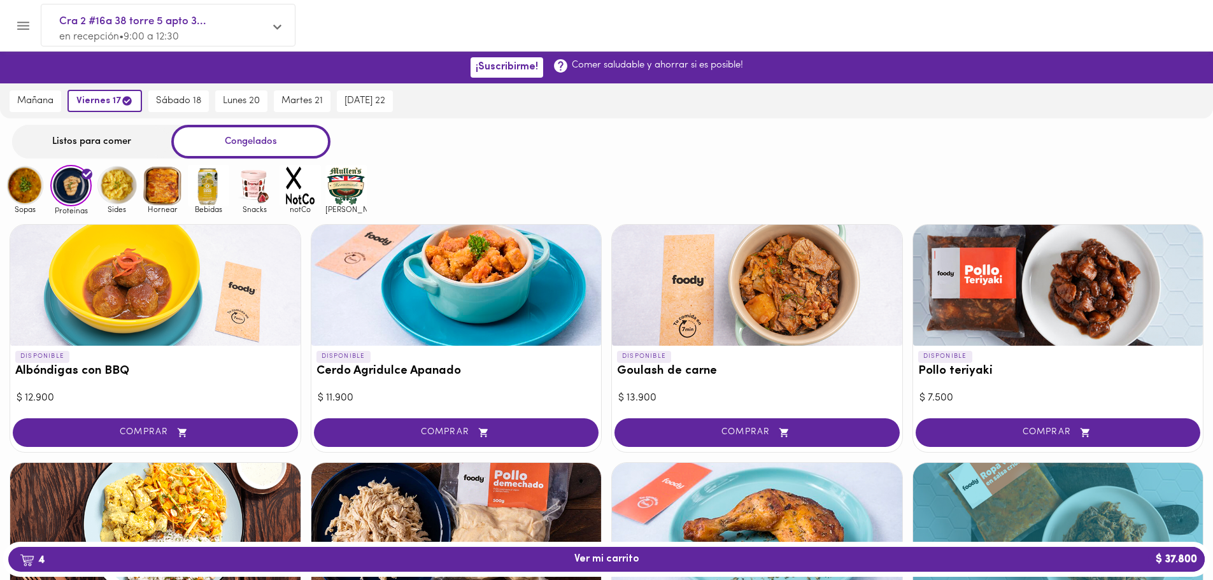
click at [115, 194] on img at bounding box center [116, 185] width 41 height 41
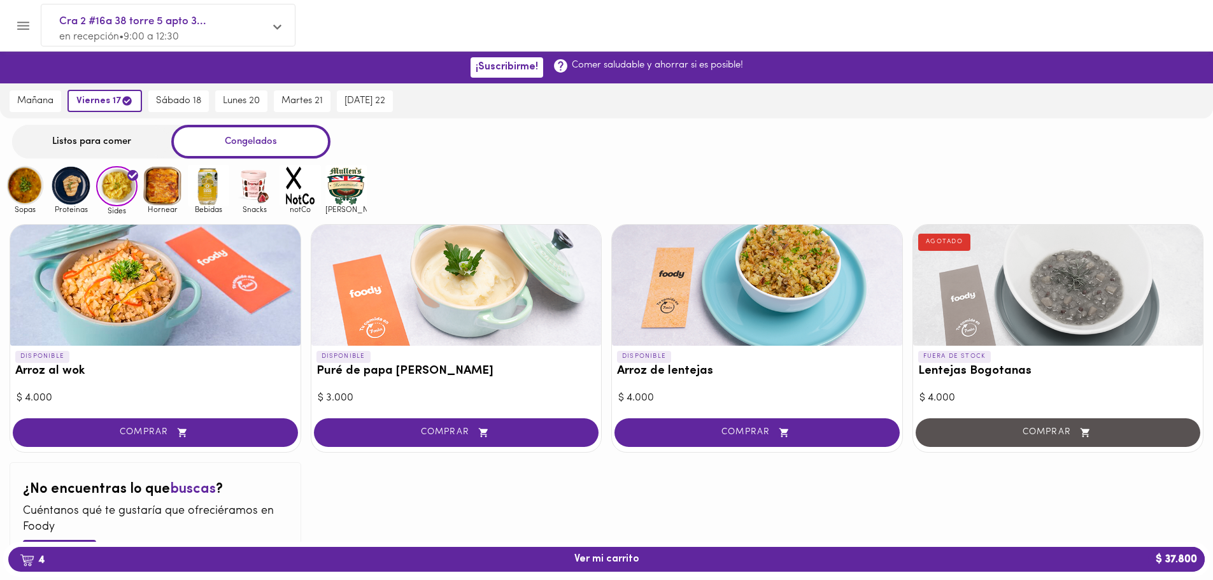
click at [164, 186] on img at bounding box center [162, 185] width 41 height 41
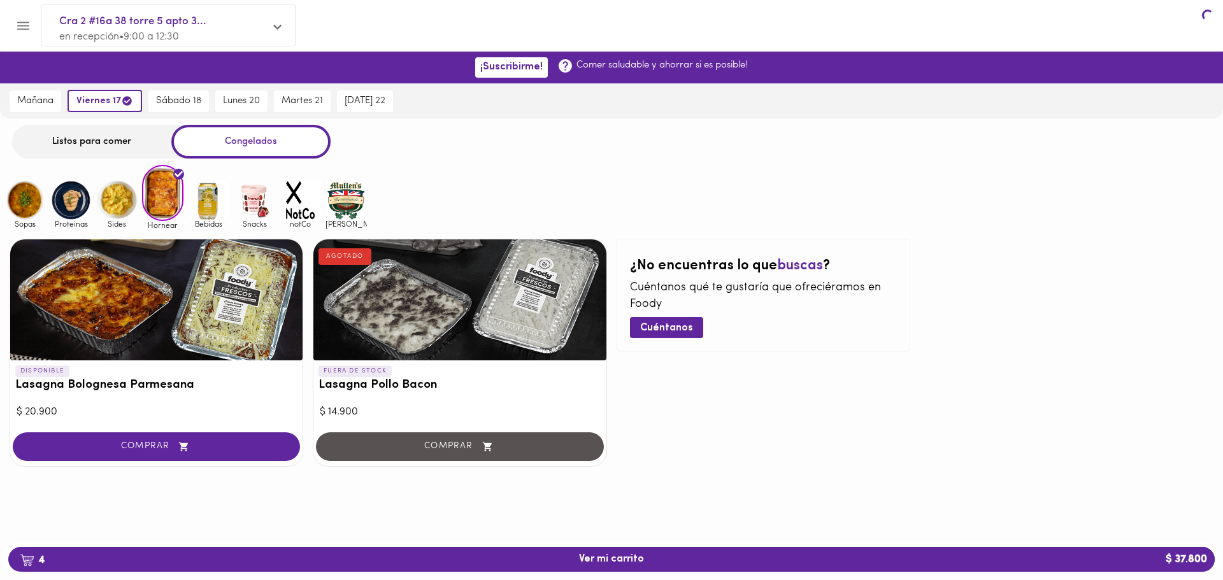
click at [164, 186] on img at bounding box center [162, 193] width 41 height 56
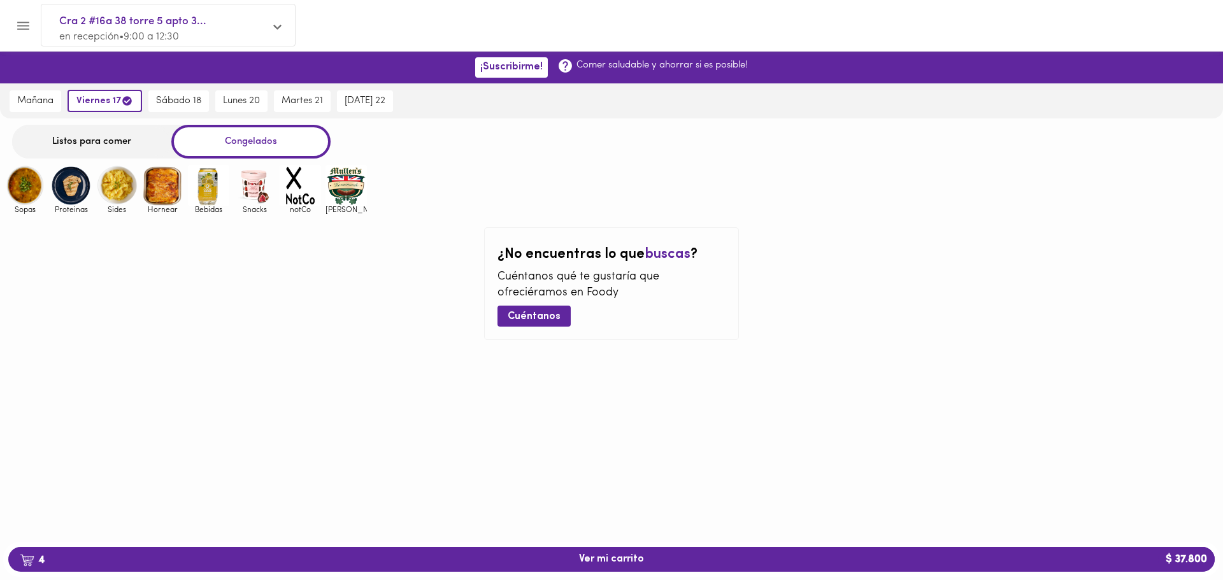
click at [208, 194] on img at bounding box center [208, 185] width 41 height 41
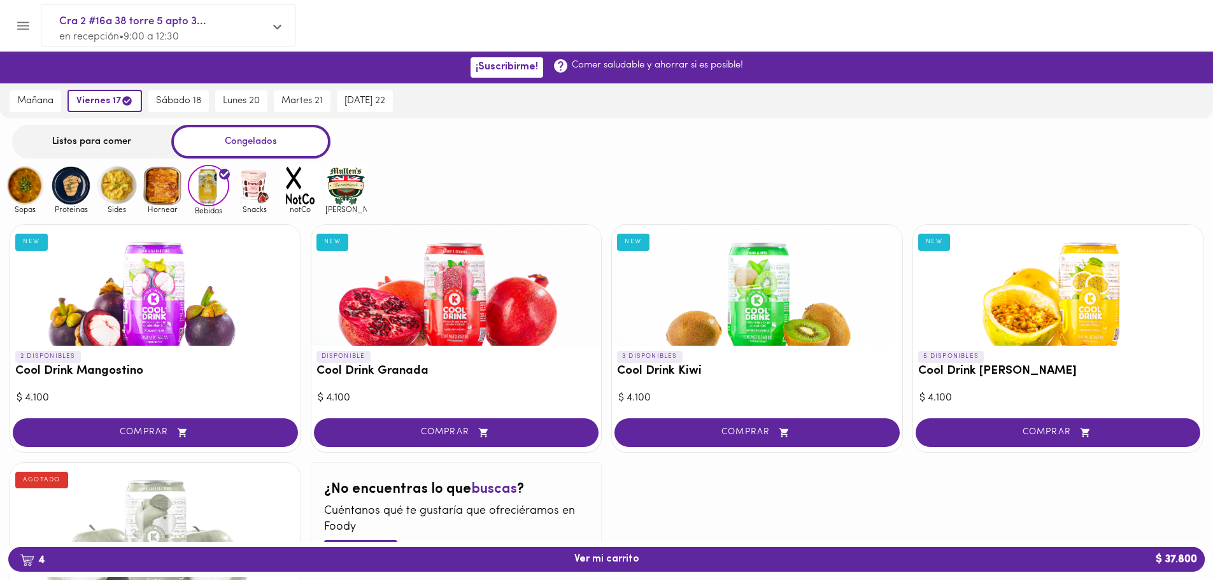
click at [261, 197] on img at bounding box center [254, 185] width 41 height 41
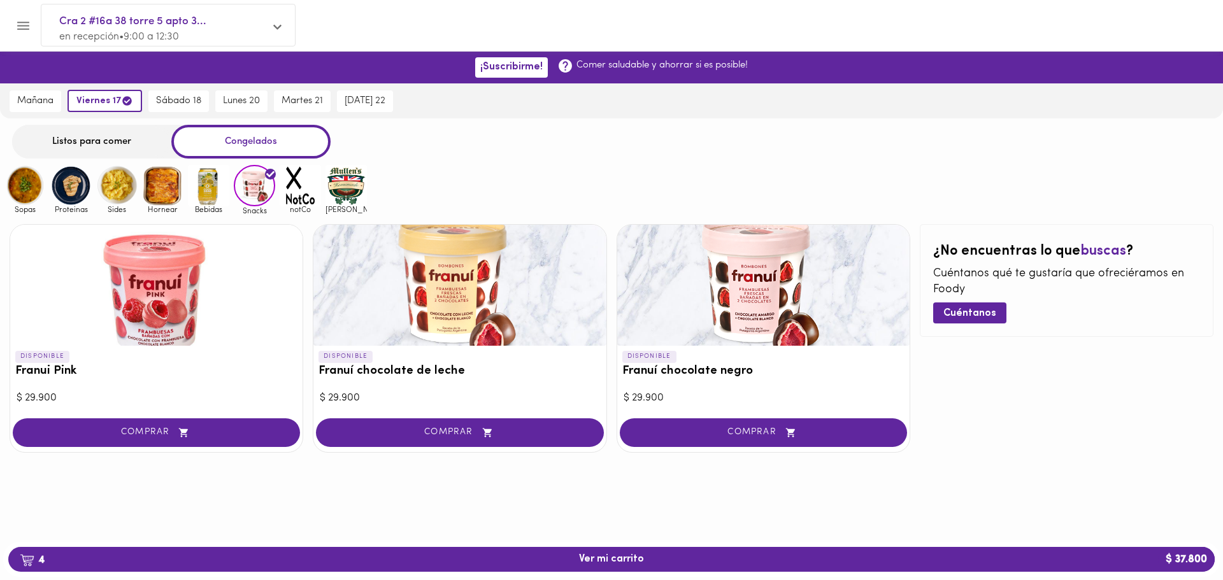
click at [291, 187] on img at bounding box center [300, 185] width 41 height 41
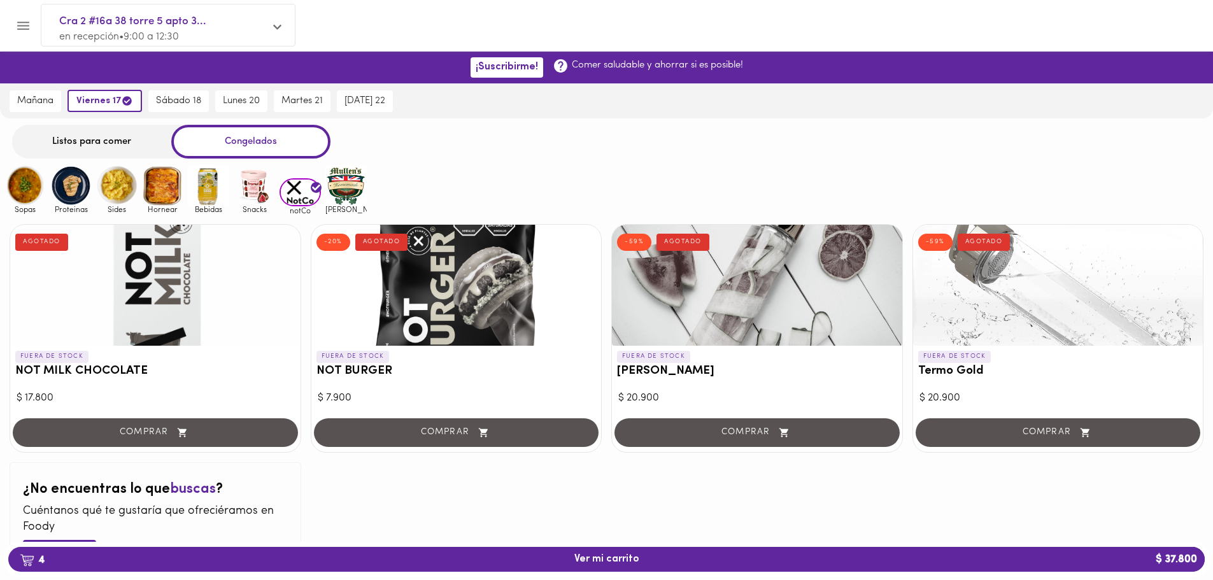
click at [362, 186] on img at bounding box center [345, 185] width 41 height 41
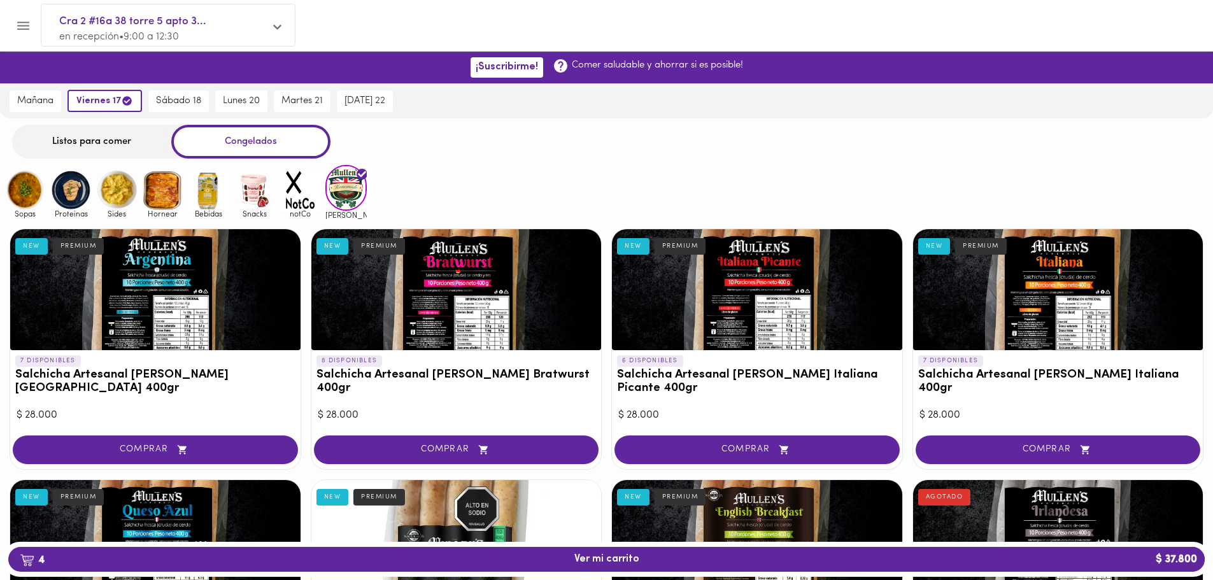
click at [628, 576] on div "4 Ver mi carrito $ 37.800" at bounding box center [606, 559] width 1207 height 35
click at [664, 549] on button "4 Ver mi carrito $ 37.800" at bounding box center [606, 559] width 1197 height 25
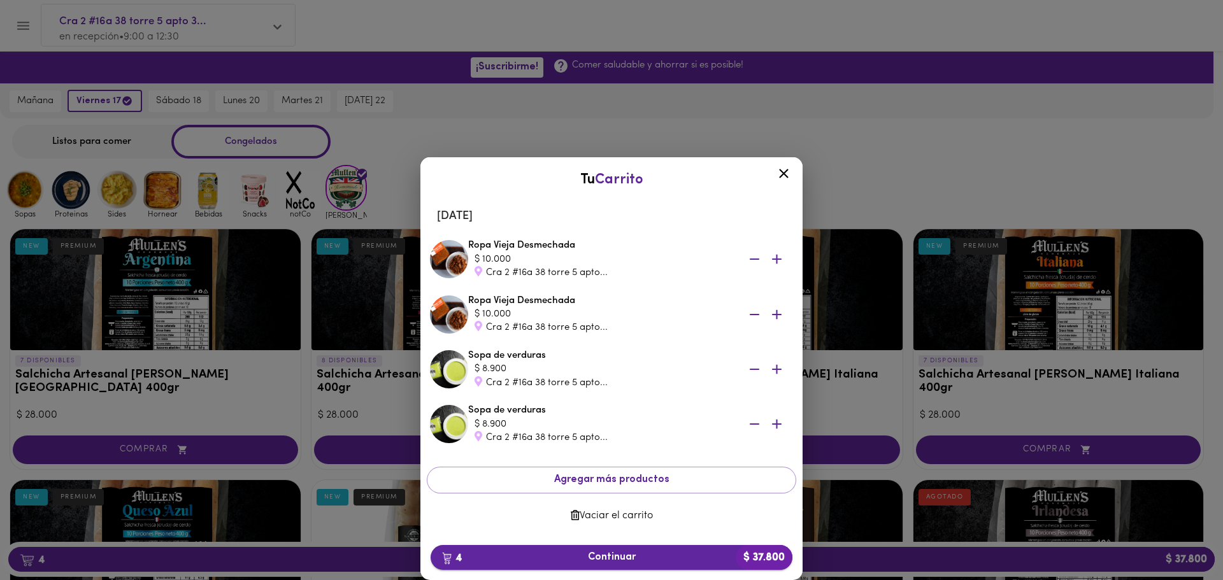
click at [657, 553] on span "4 Continuar $ 37.800" at bounding box center [611, 558] width 341 height 12
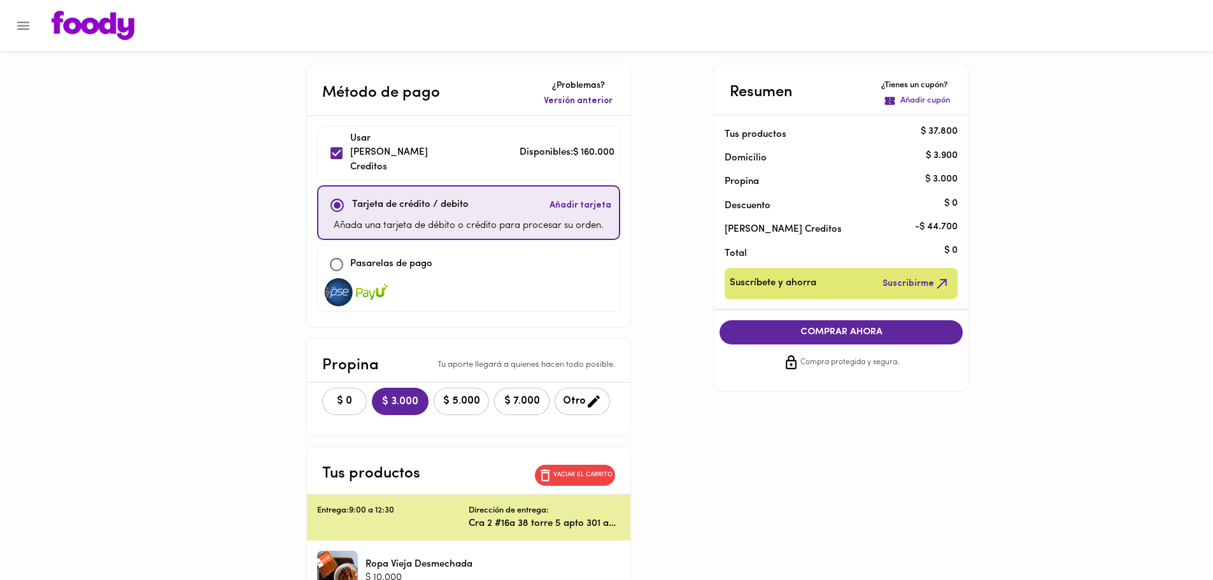
click at [655, 348] on div "Método de pago ¿Problemas? Versión anterior Usar [PERSON_NAME] Creditos Disponi…" at bounding box center [606, 482] width 745 height 836
click at [520, 149] on p "Disponibles: $ 160.000" at bounding box center [567, 153] width 95 height 15
click at [363, 145] on p "Usar [PERSON_NAME] Creditos" at bounding box center [394, 153] width 89 height 43
checkbox input "true"
click at [337, 192] on input "checkbox" at bounding box center [337, 205] width 27 height 27
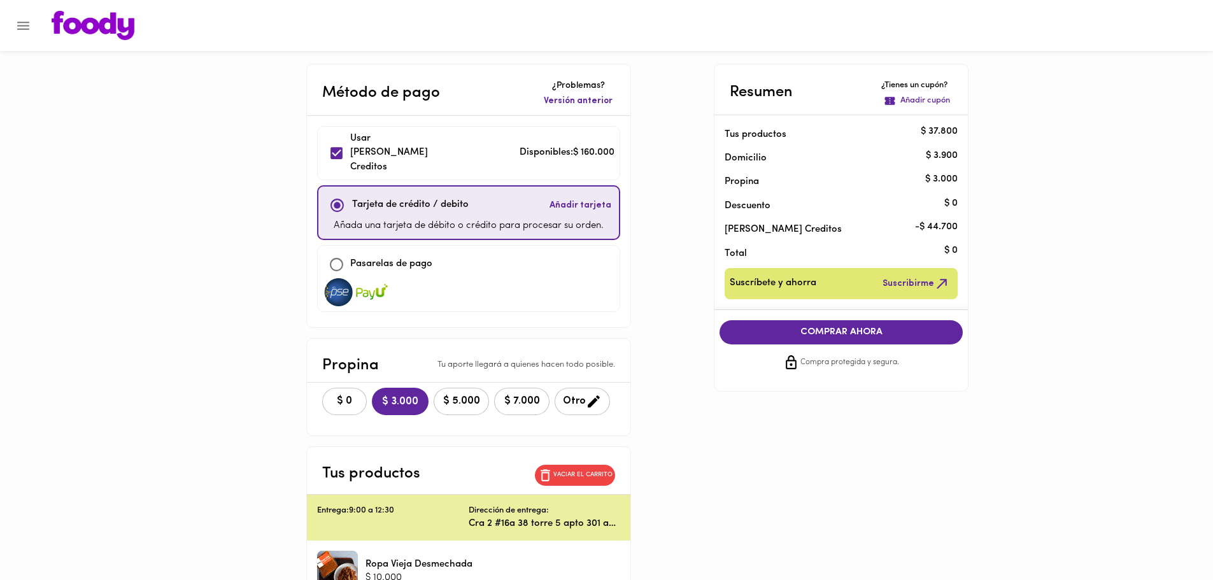
checkbox input "true"
click at [841, 327] on span "COMPRAR AHORA" at bounding box center [841, 332] width 218 height 11
click at [841, 327] on div "COMPRAR AHORA Compra protegida y segura." at bounding box center [841, 345] width 264 height 71
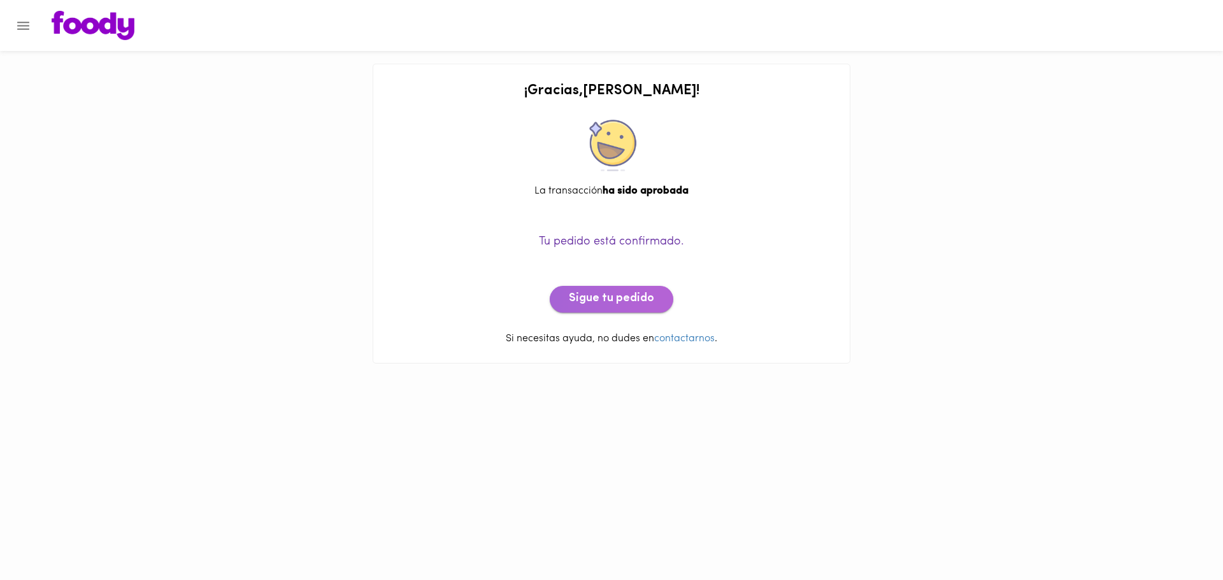
click at [615, 303] on span "Sigue tu pedido" at bounding box center [611, 299] width 85 height 14
